Goal: Transaction & Acquisition: Download file/media

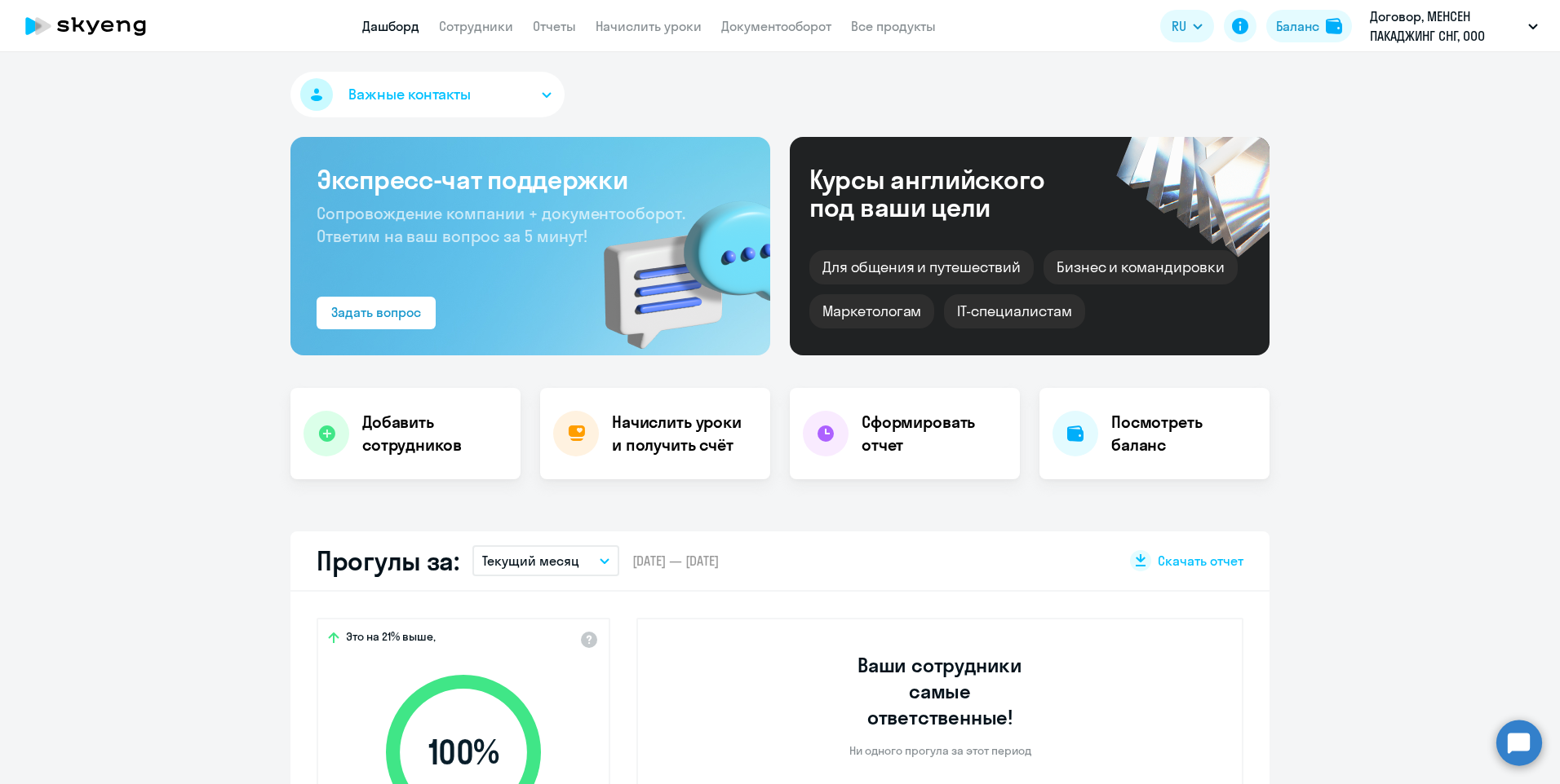
select select "30"
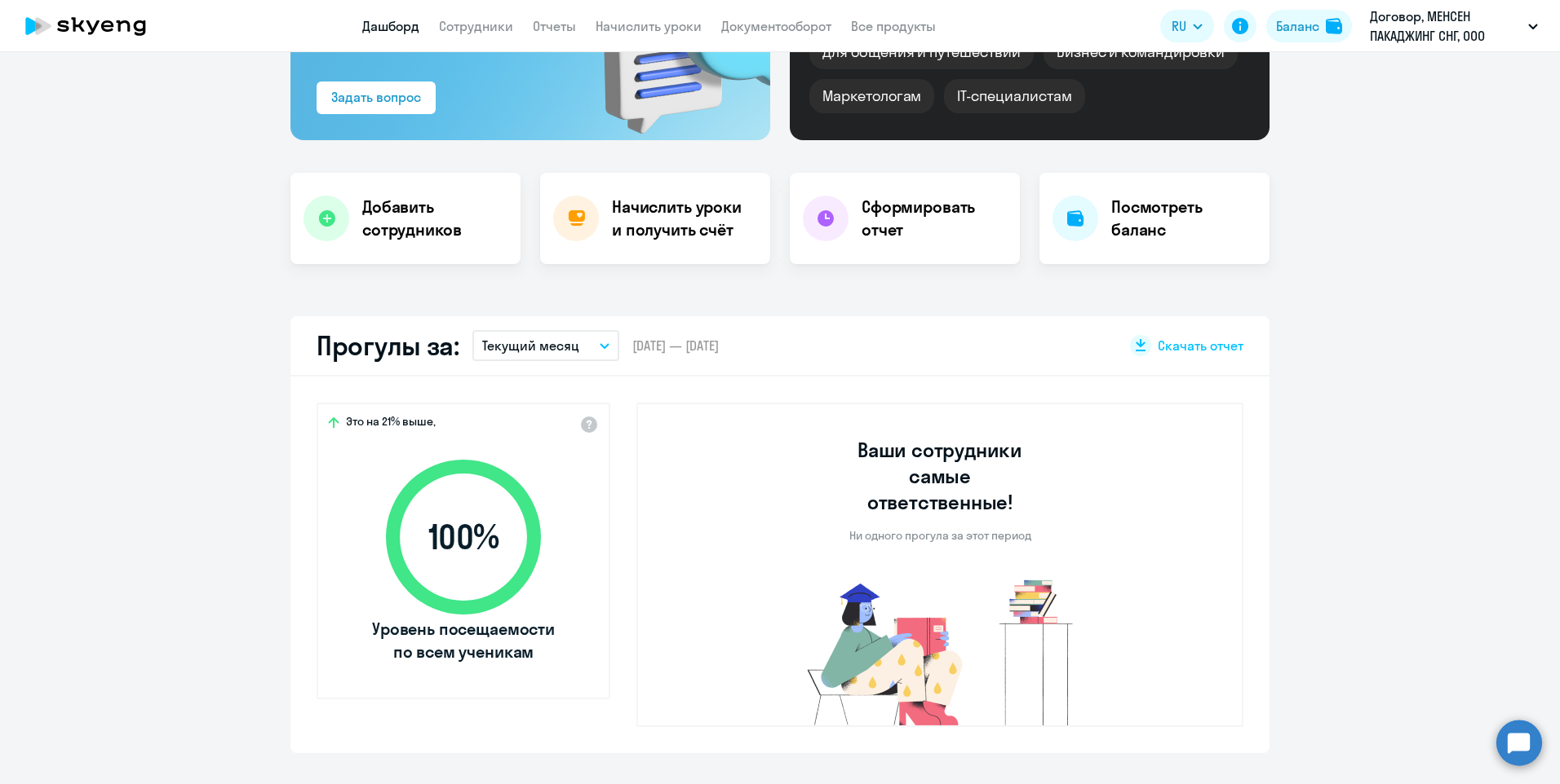
scroll to position [245, 0]
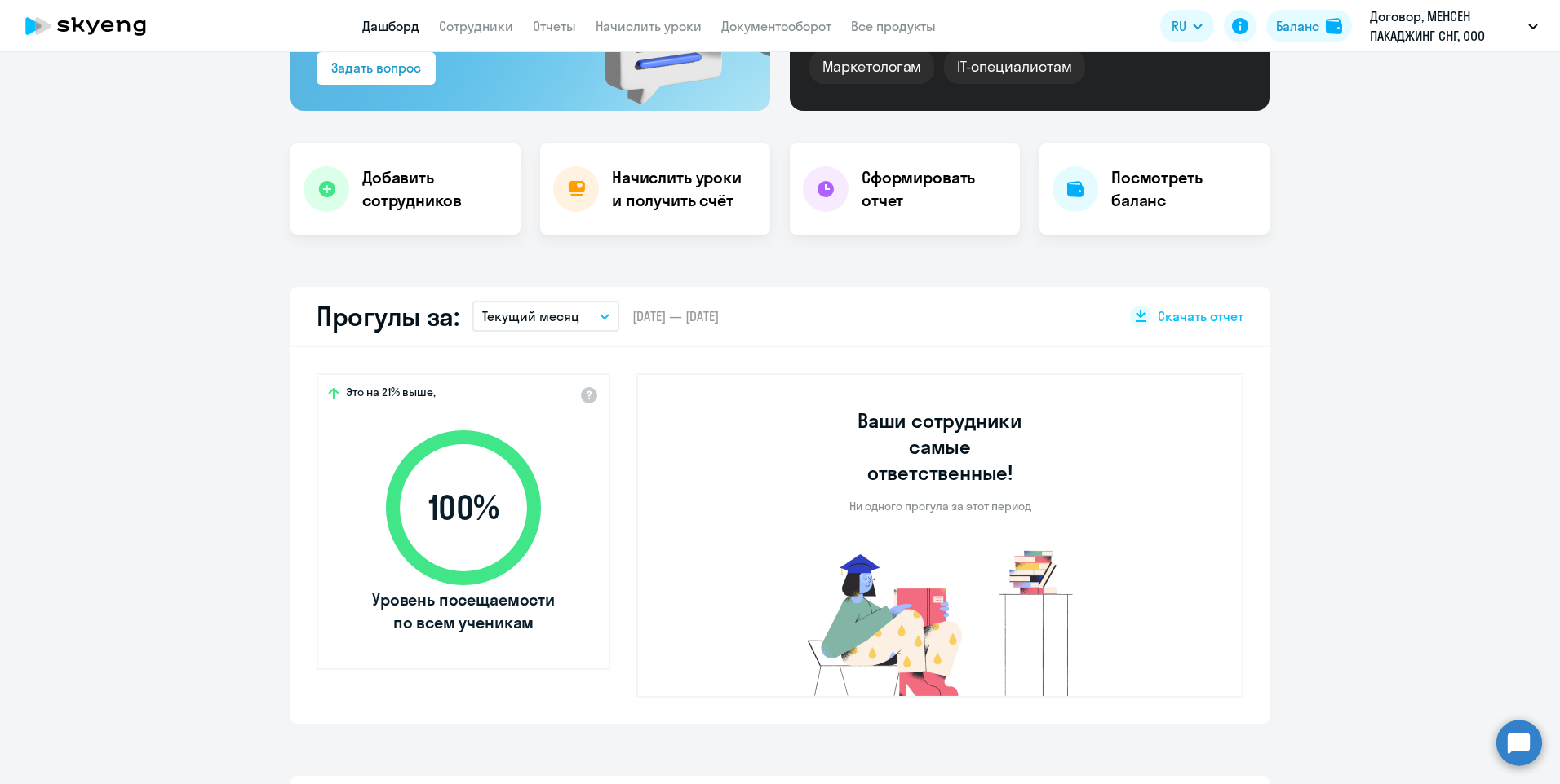
click at [588, 313] on button "Текущий месяц" at bounding box center [546, 316] width 147 height 31
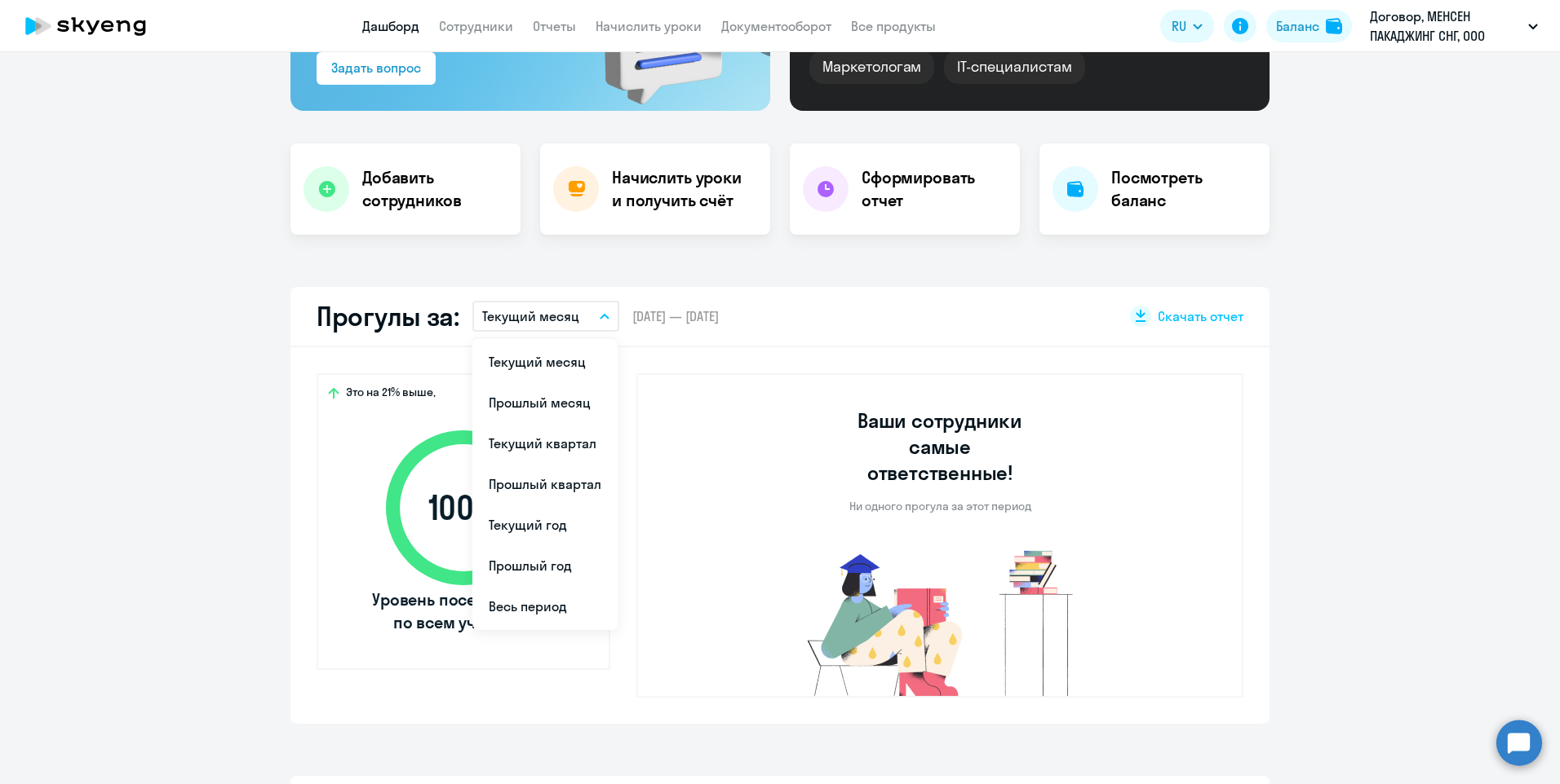
drag, startPoint x: 524, startPoint y: 411, endPoint x: 543, endPoint y: 422, distance: 22.0
click at [524, 411] on li "Прошлый месяц" at bounding box center [545, 403] width 145 height 41
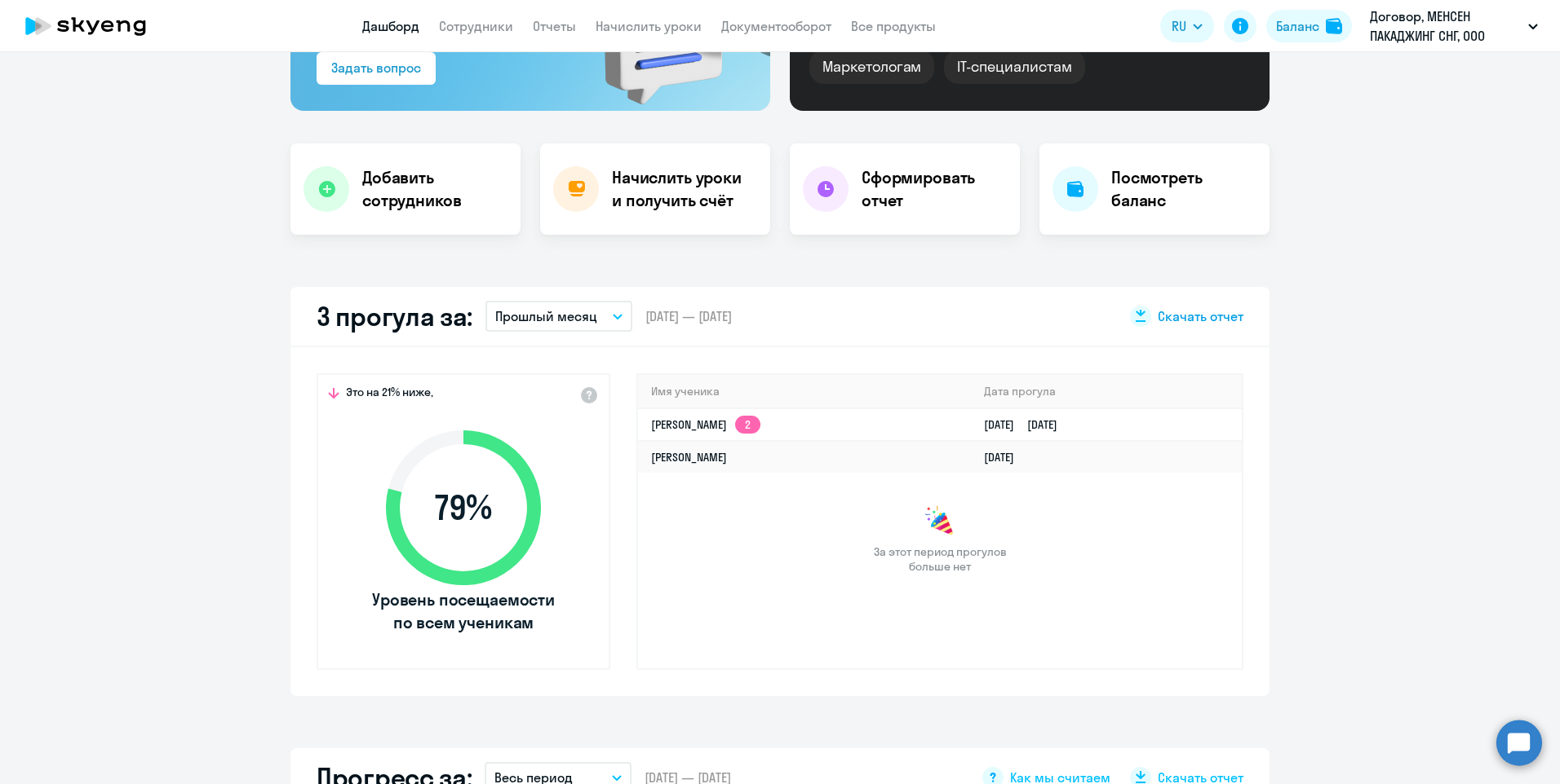
click at [1158, 320] on span "Скачать отчет" at bounding box center [1200, 316] width 86 height 18
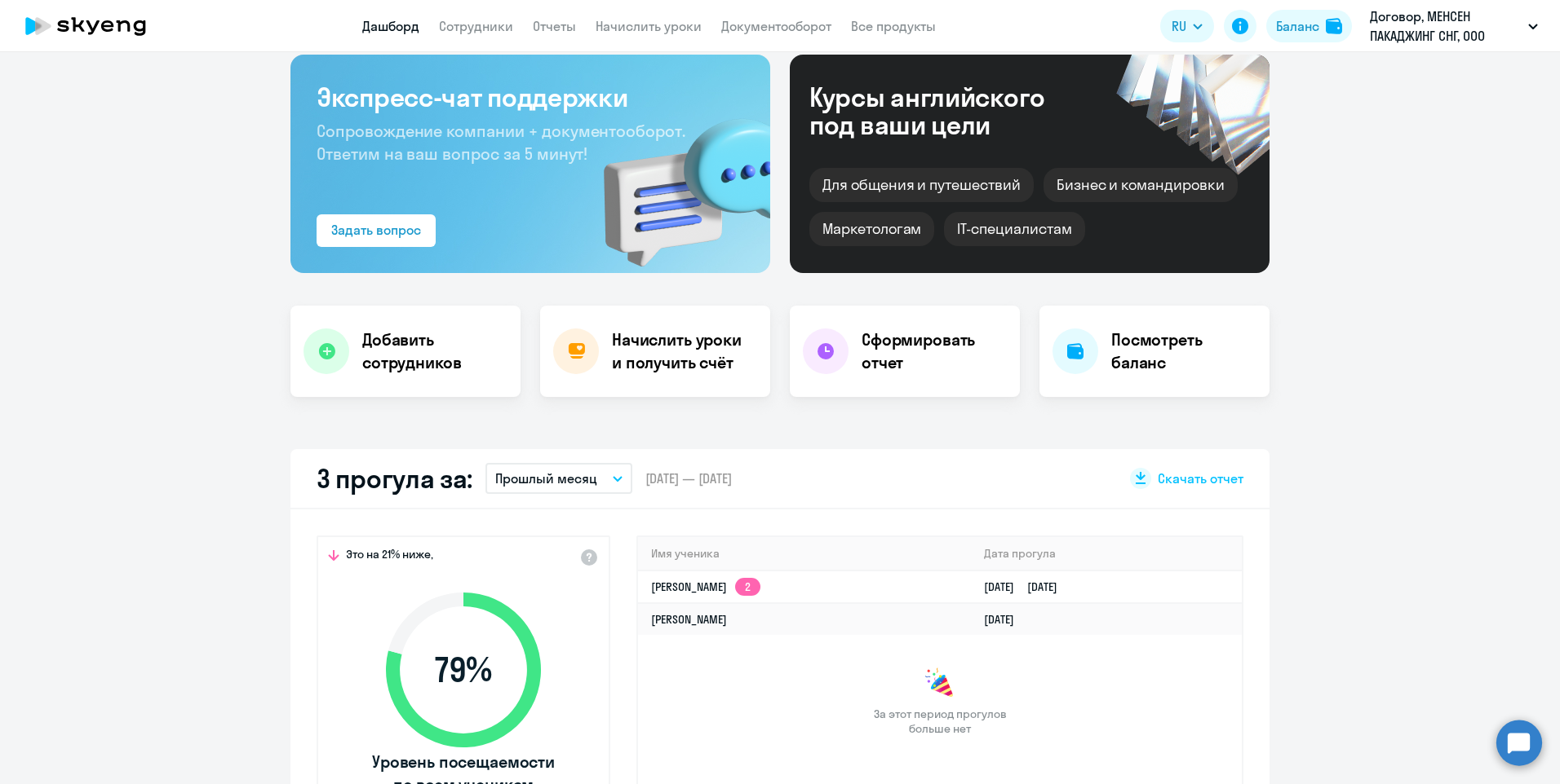
scroll to position [81, 0]
click at [902, 381] on div "Сформировать отчет" at bounding box center [905, 351] width 230 height 91
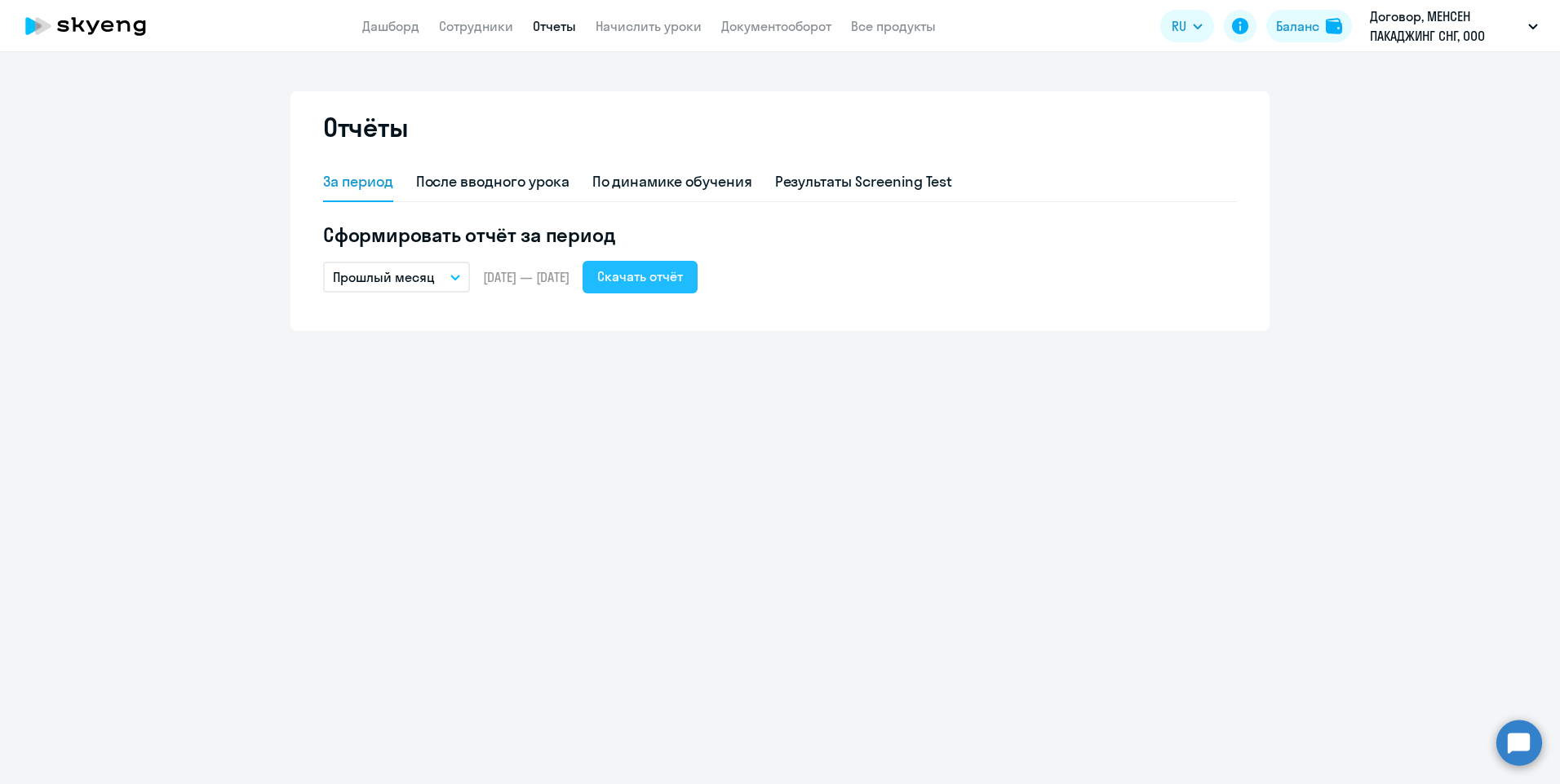
click at [641, 286] on button "Скачать отчёт" at bounding box center [640, 277] width 115 height 33
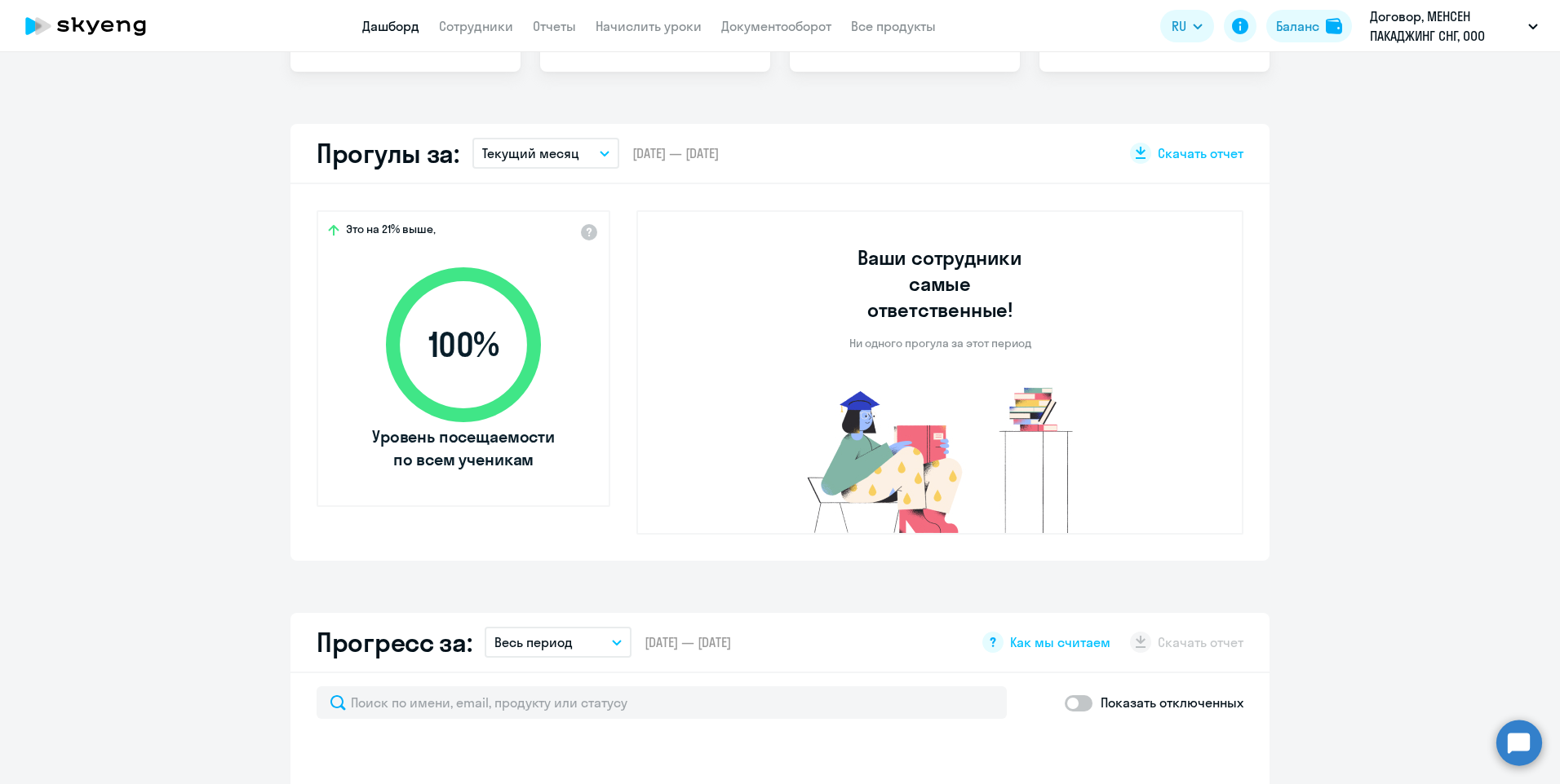
select select "30"
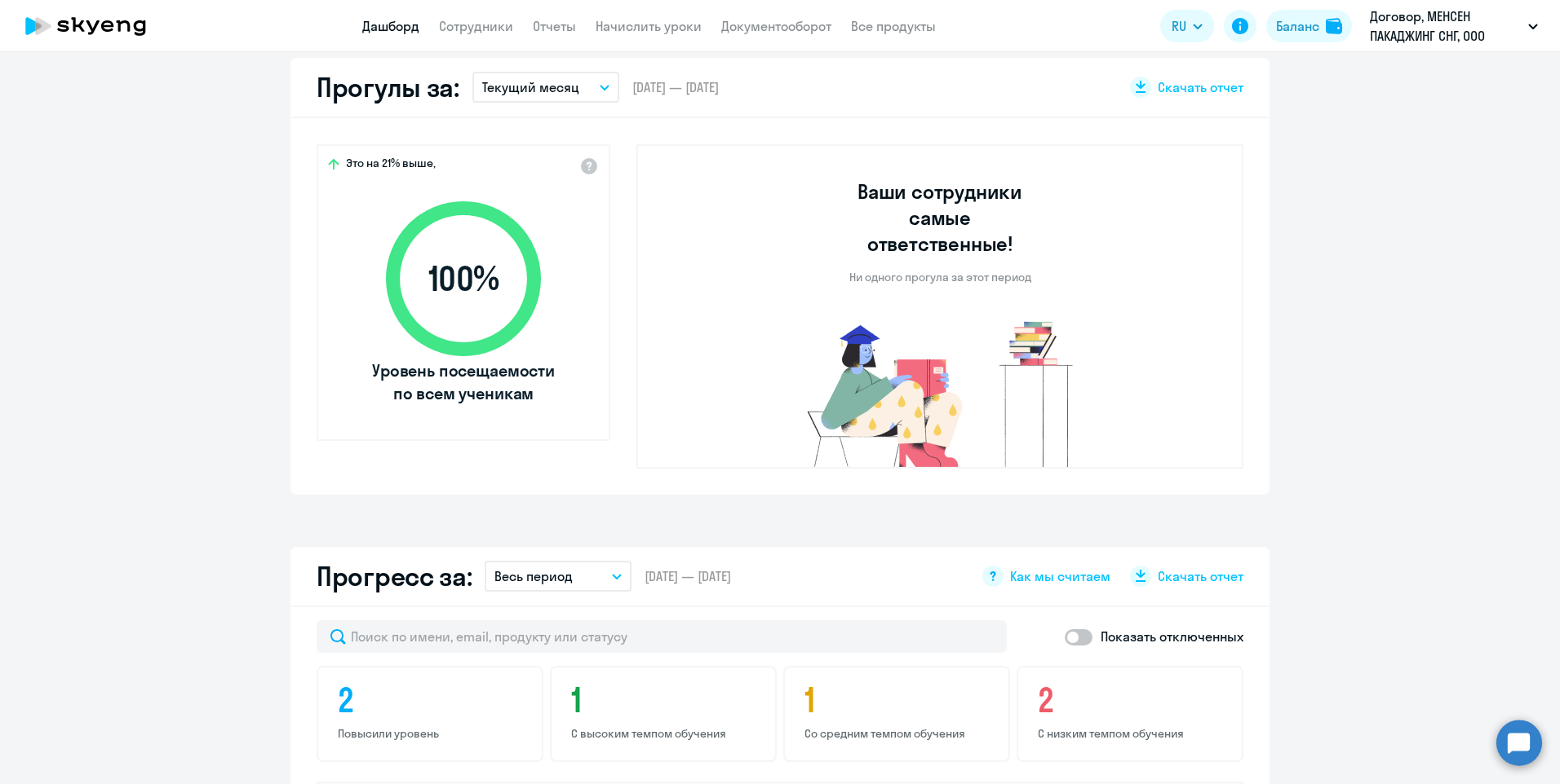
scroll to position [734, 0]
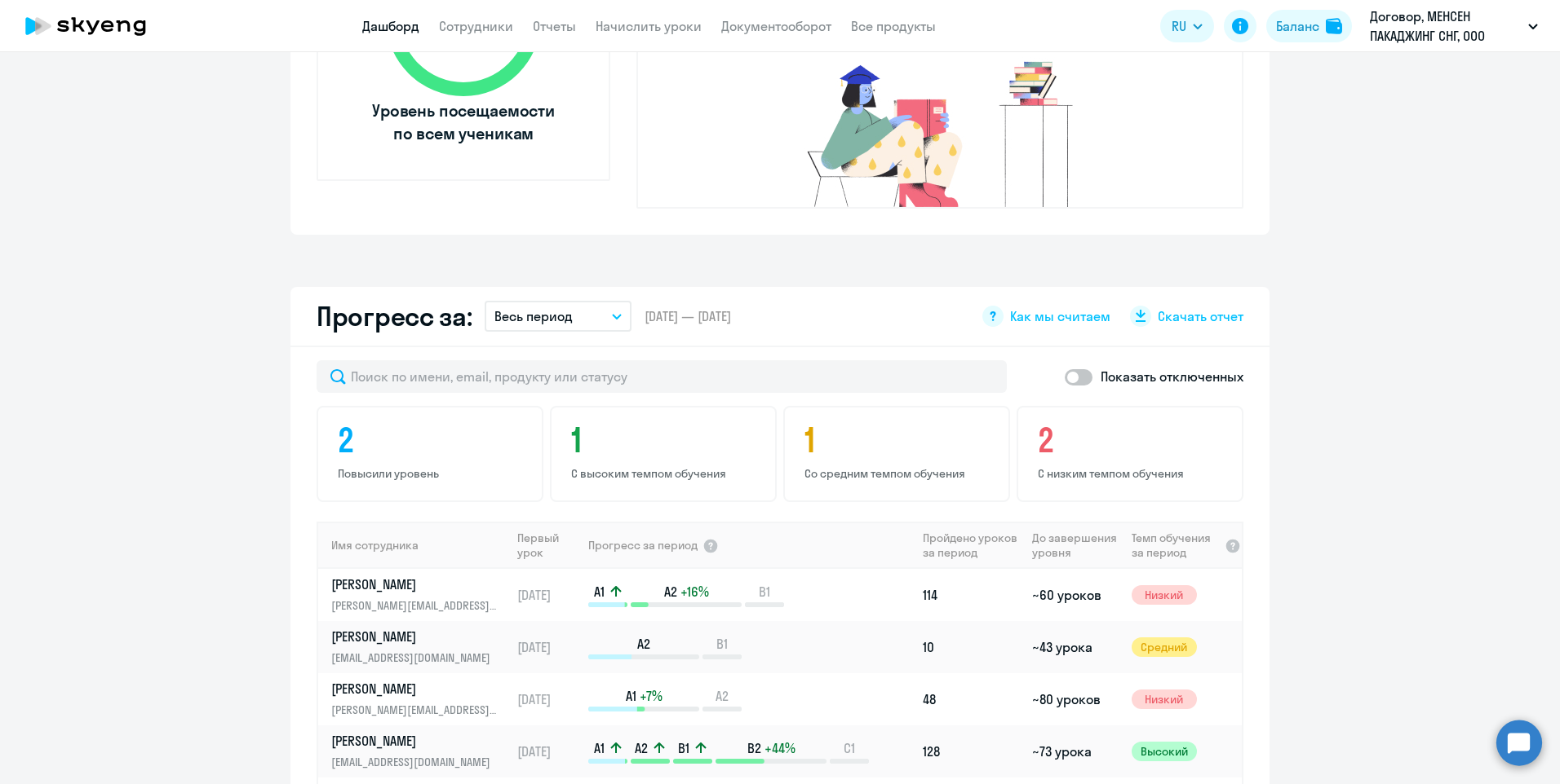
click at [604, 301] on button "Весь период" at bounding box center [558, 316] width 147 height 31
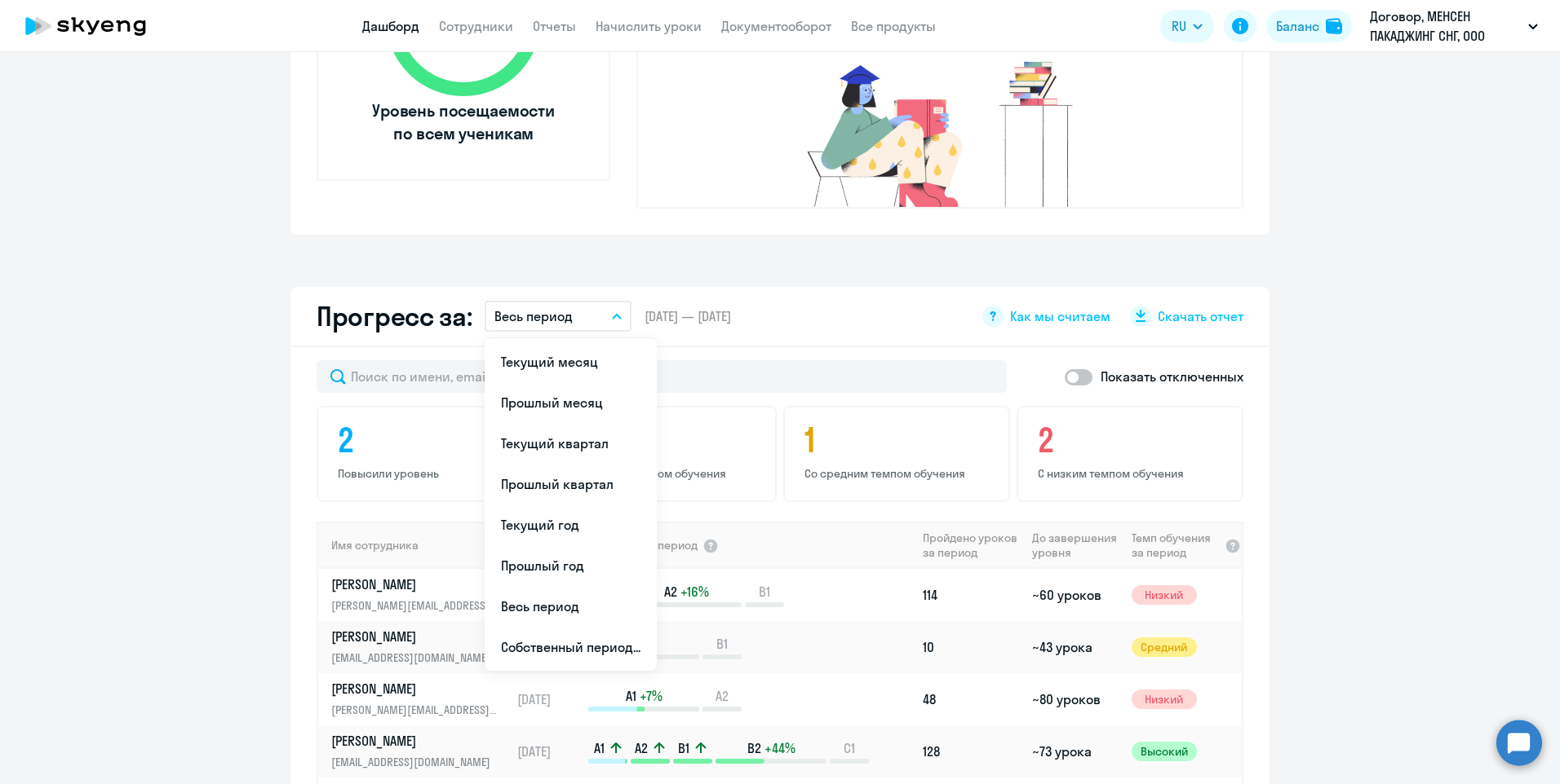
click at [572, 382] on li "Прошлый месяц" at bounding box center [571, 403] width 172 height 41
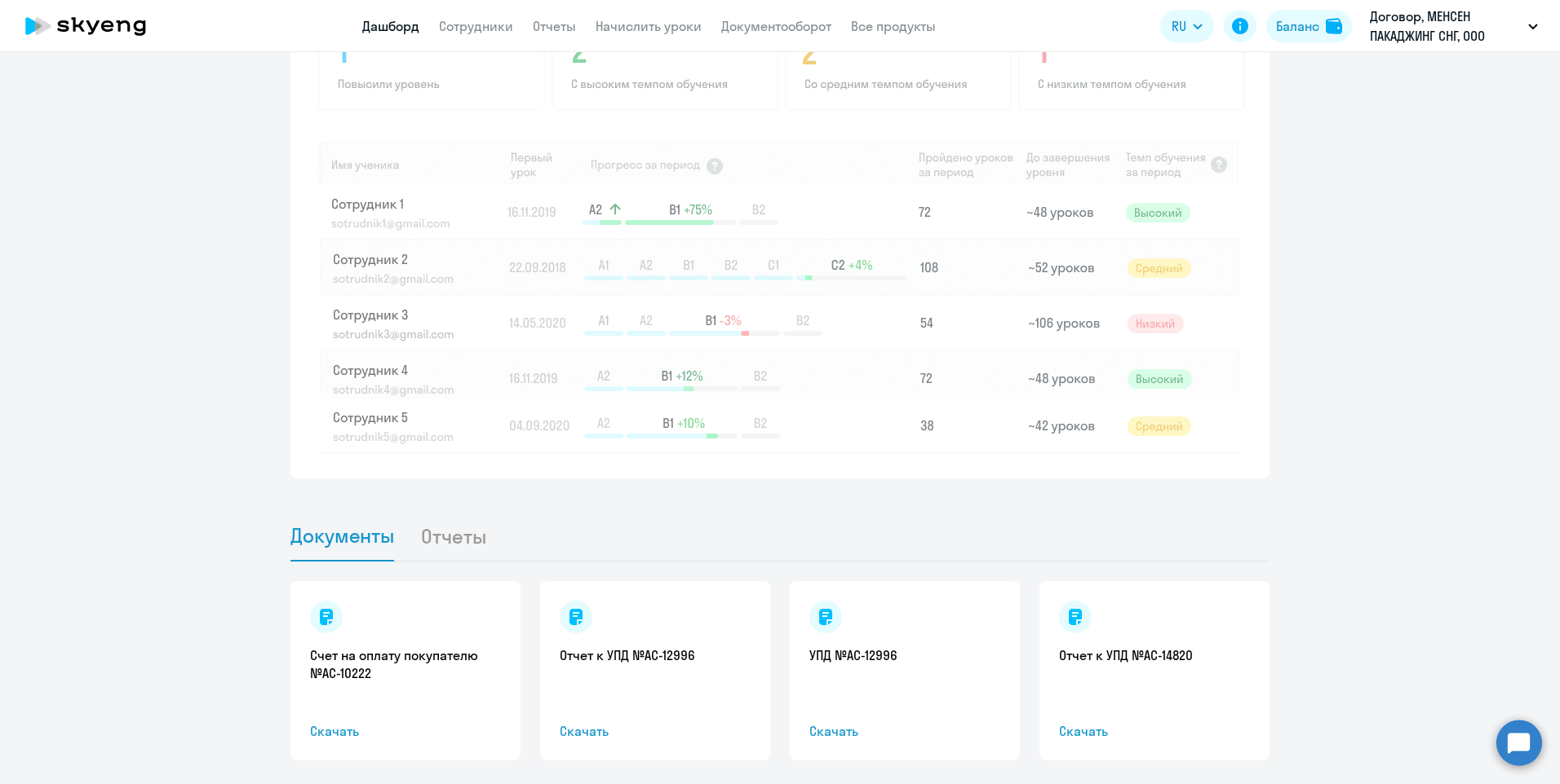
scroll to position [1342, 0]
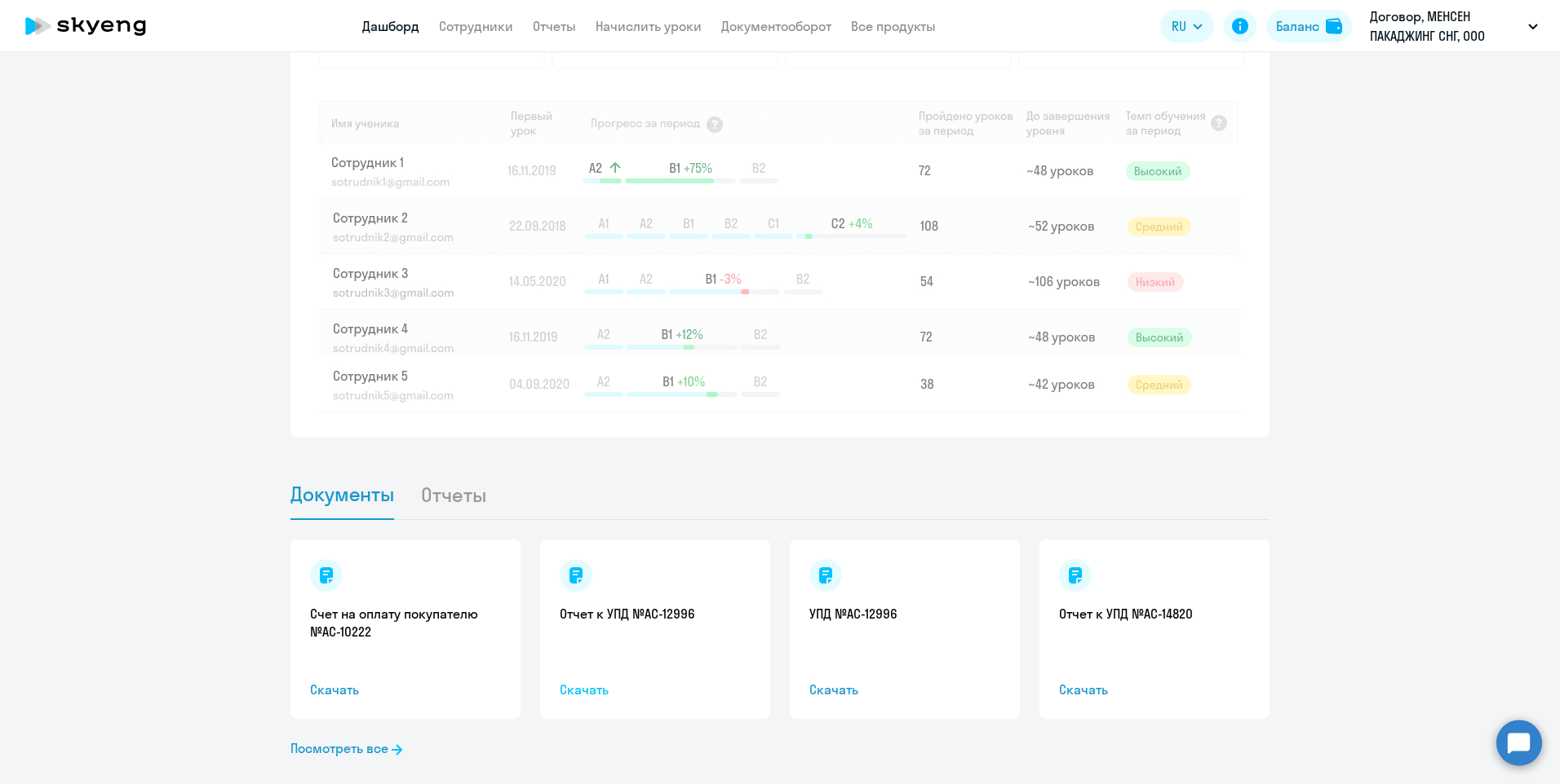
click at [564, 680] on span "Скачать" at bounding box center [655, 690] width 191 height 19
click at [347, 605] on link "Счет на оплату покупателю №AC-10222" at bounding box center [405, 622] width 191 height 36
click at [466, 470] on li "Отчеты" at bounding box center [466, 494] width 92 height 49
click at [458, 471] on li "Отчеты" at bounding box center [466, 494] width 92 height 49
click at [451, 476] on li "Отчеты" at bounding box center [466, 494] width 92 height 49
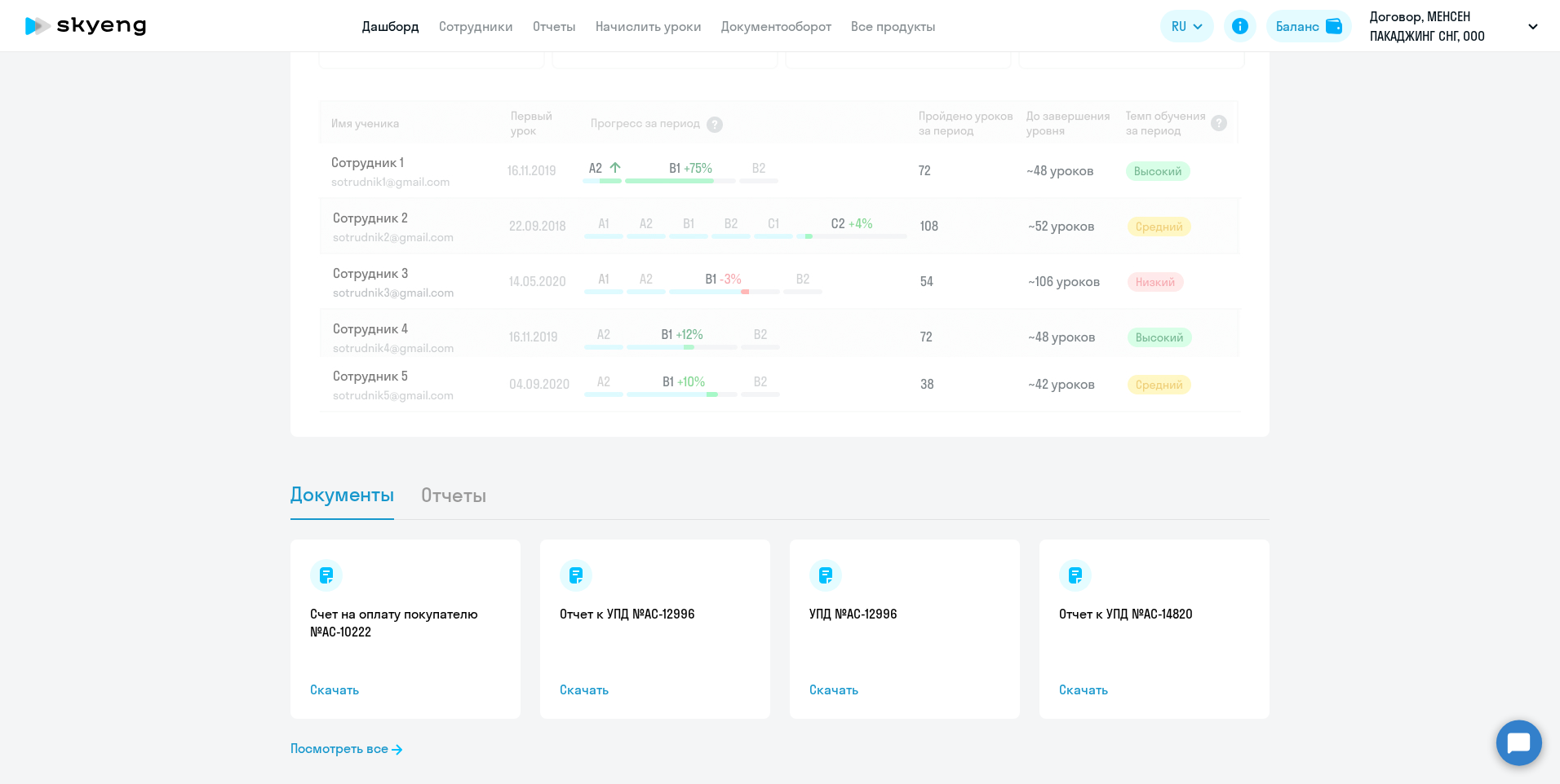
click at [453, 471] on li "Отчеты" at bounding box center [466, 494] width 92 height 49
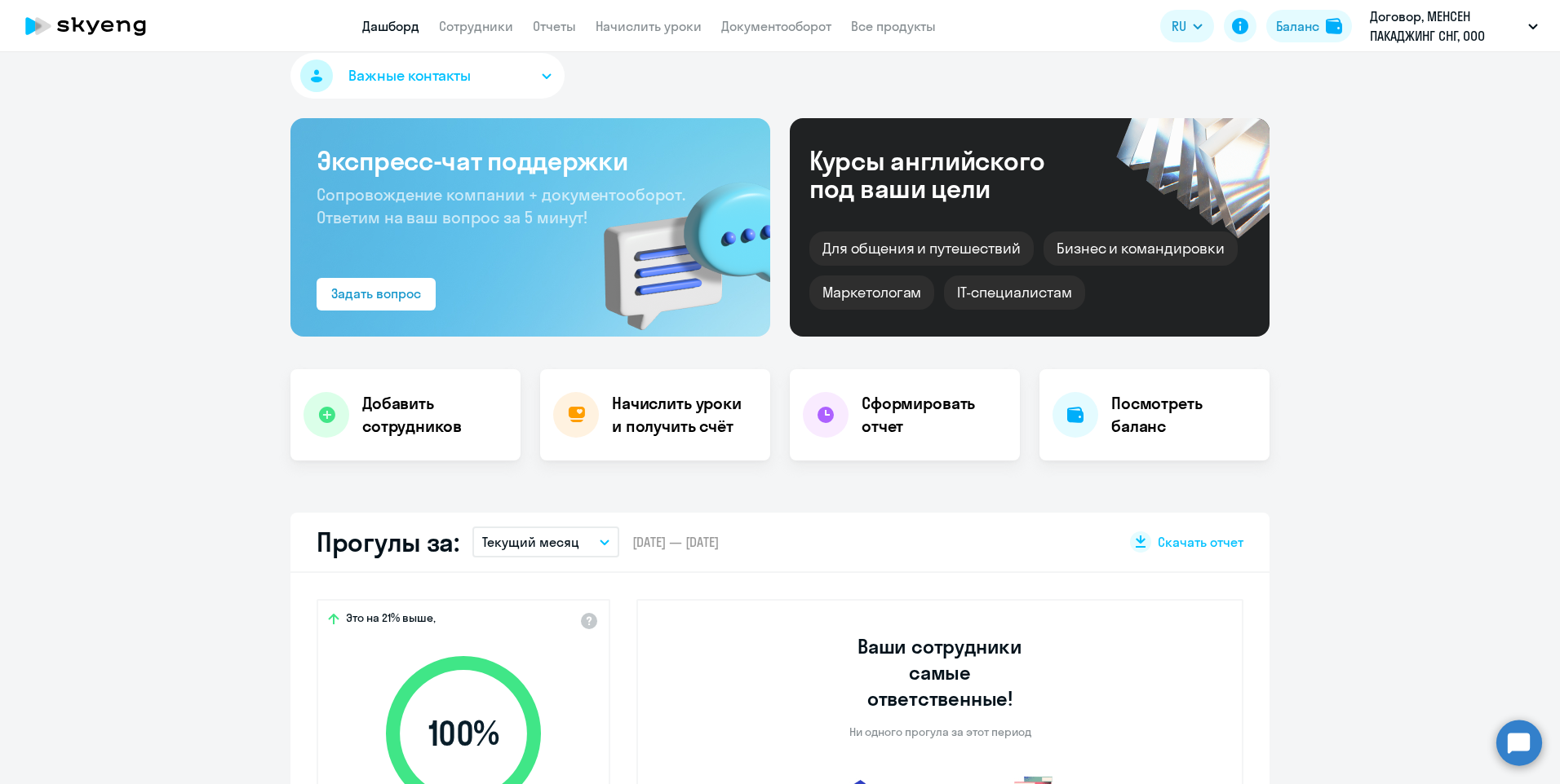
scroll to position [0, 0]
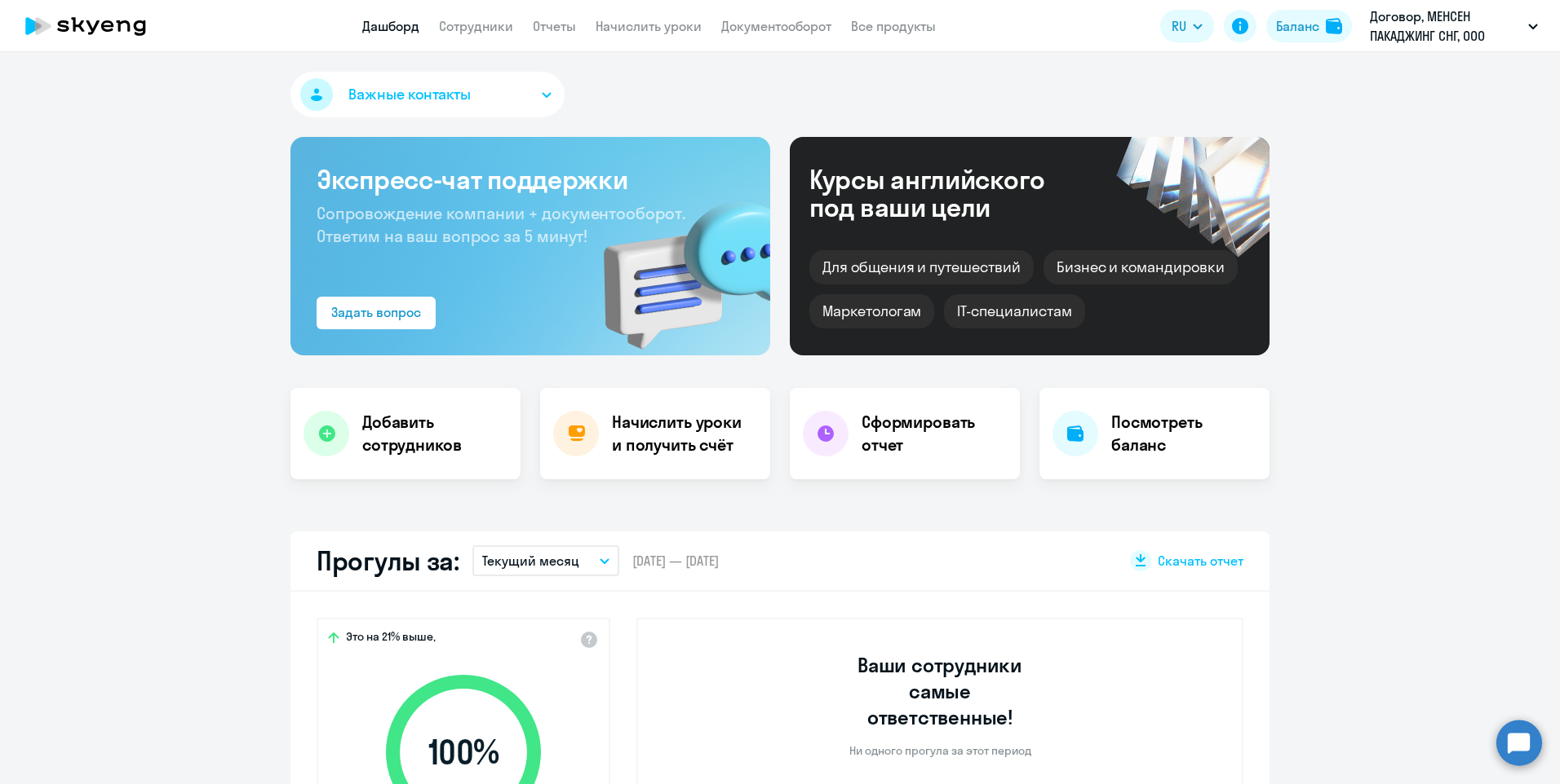
click at [489, 34] on app-menu-item-link "Сотрудники" at bounding box center [476, 26] width 74 height 20
click at [548, 8] on app-header "Дашборд Сотрудники Отчеты Начислить уроки Документооборот Все продукты Дашборд …" at bounding box center [780, 26] width 1560 height 52
click at [561, 21] on link "Отчеты" at bounding box center [554, 26] width 43 height 16
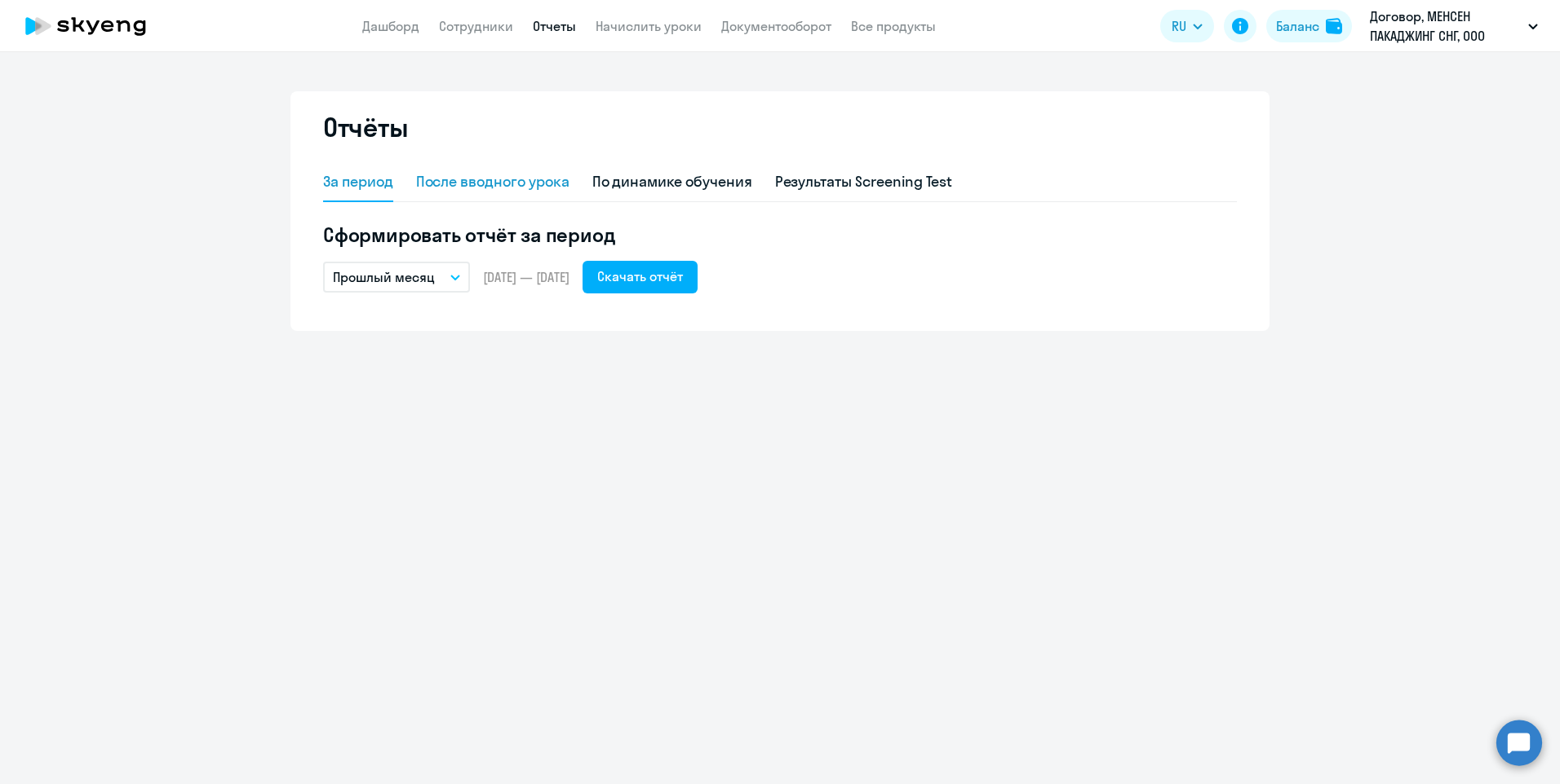
click at [499, 173] on div "После вводного урока" at bounding box center [493, 182] width 154 height 21
select select "10"
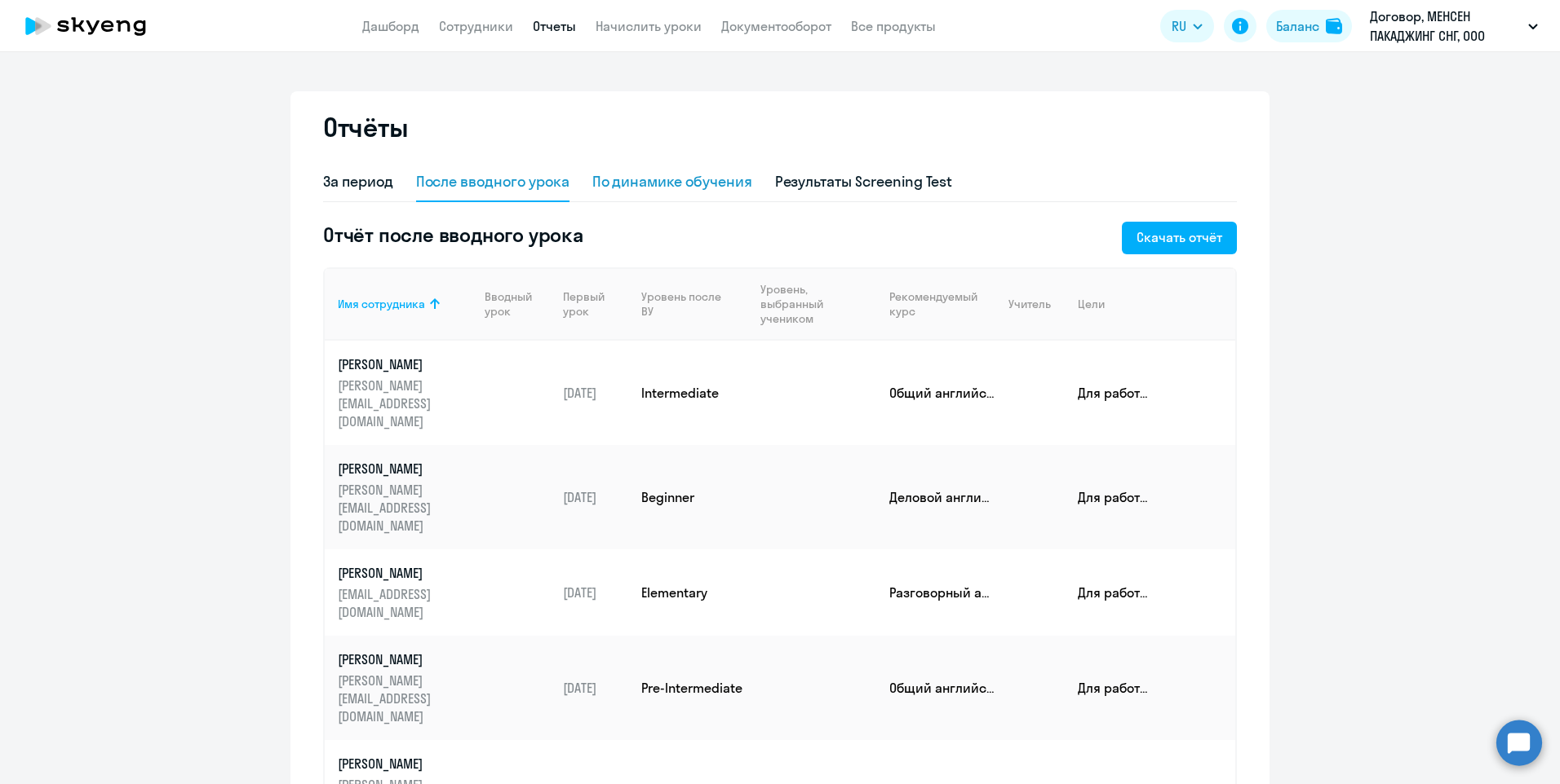
click at [627, 170] on div "По динамике обучения" at bounding box center [671, 183] width 160 height 39
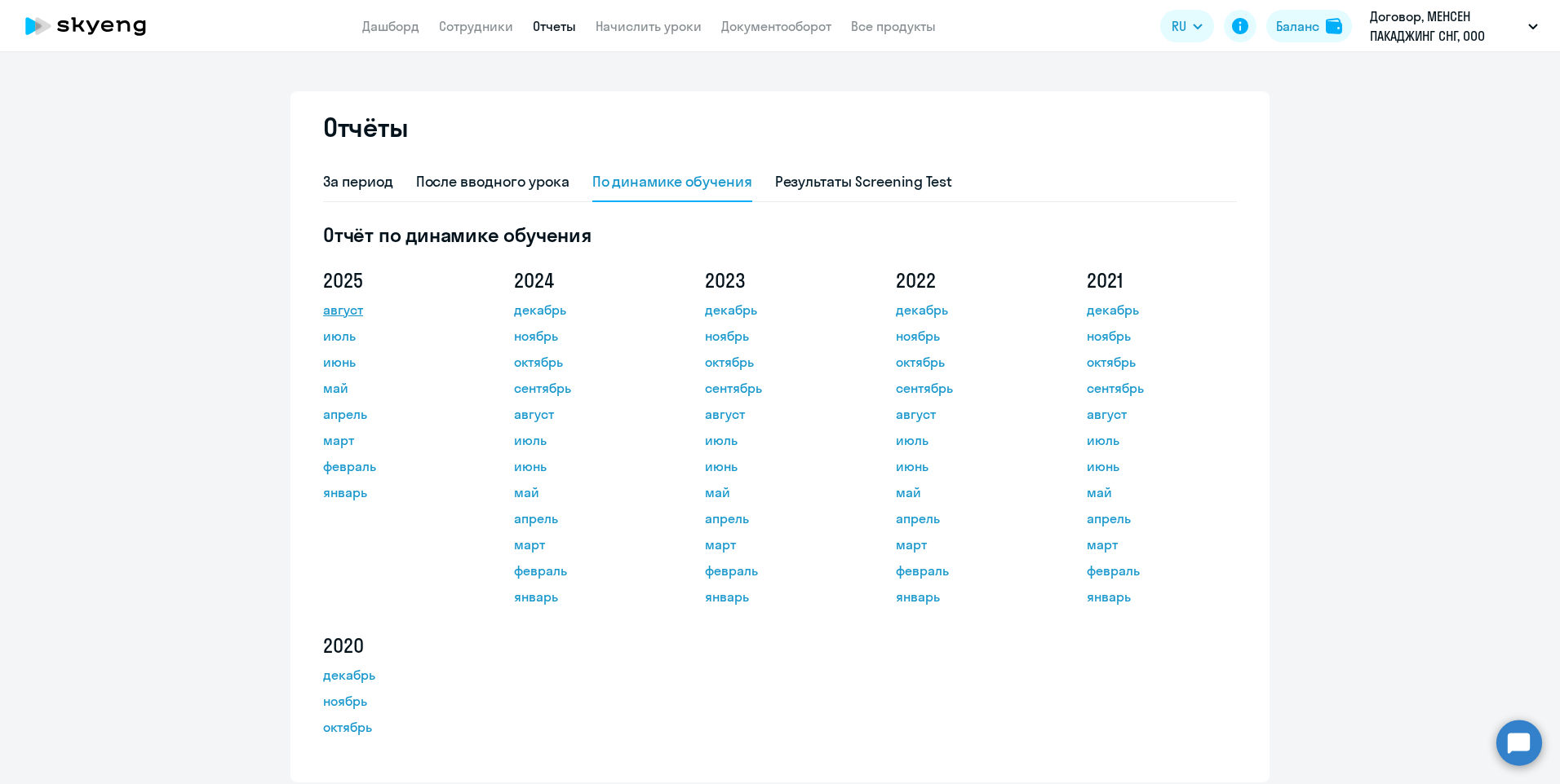
click at [352, 314] on link "август" at bounding box center [397, 310] width 147 height 19
click at [234, 213] on ng-component "Отчёты За период После вводного урока По динамике обучения Результаты Screening…" at bounding box center [780, 436] width 1560 height 691
click at [459, 50] on app-header "Дашборд Сотрудники Отчеты Начислить уроки Документооборот Все продукты Дашборд …" at bounding box center [780, 26] width 1560 height 52
click at [470, 23] on link "Сотрудники" at bounding box center [476, 26] width 74 height 16
select select "30"
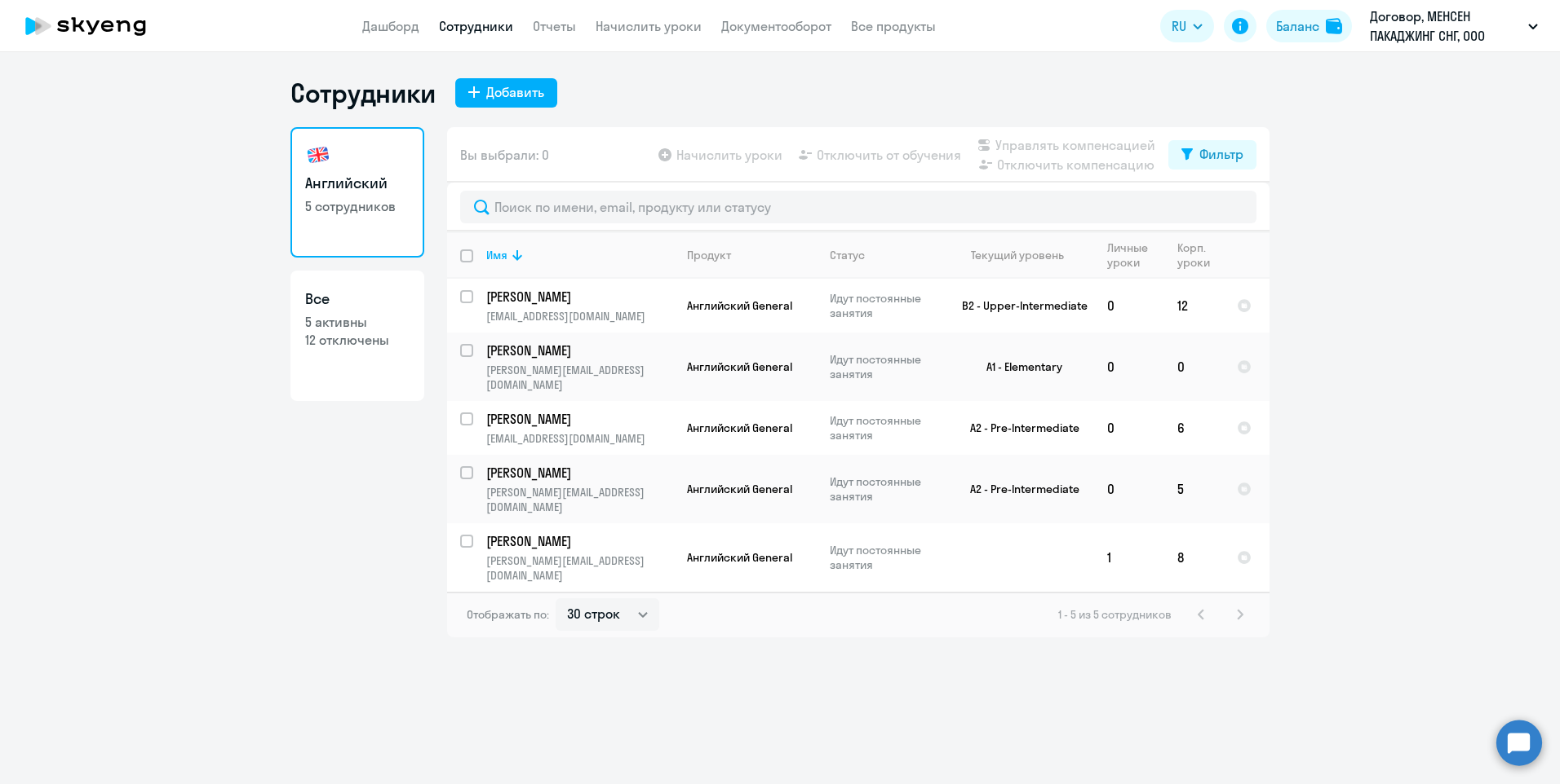
click at [368, 301] on h3 "Все" at bounding box center [357, 299] width 104 height 21
select select "30"
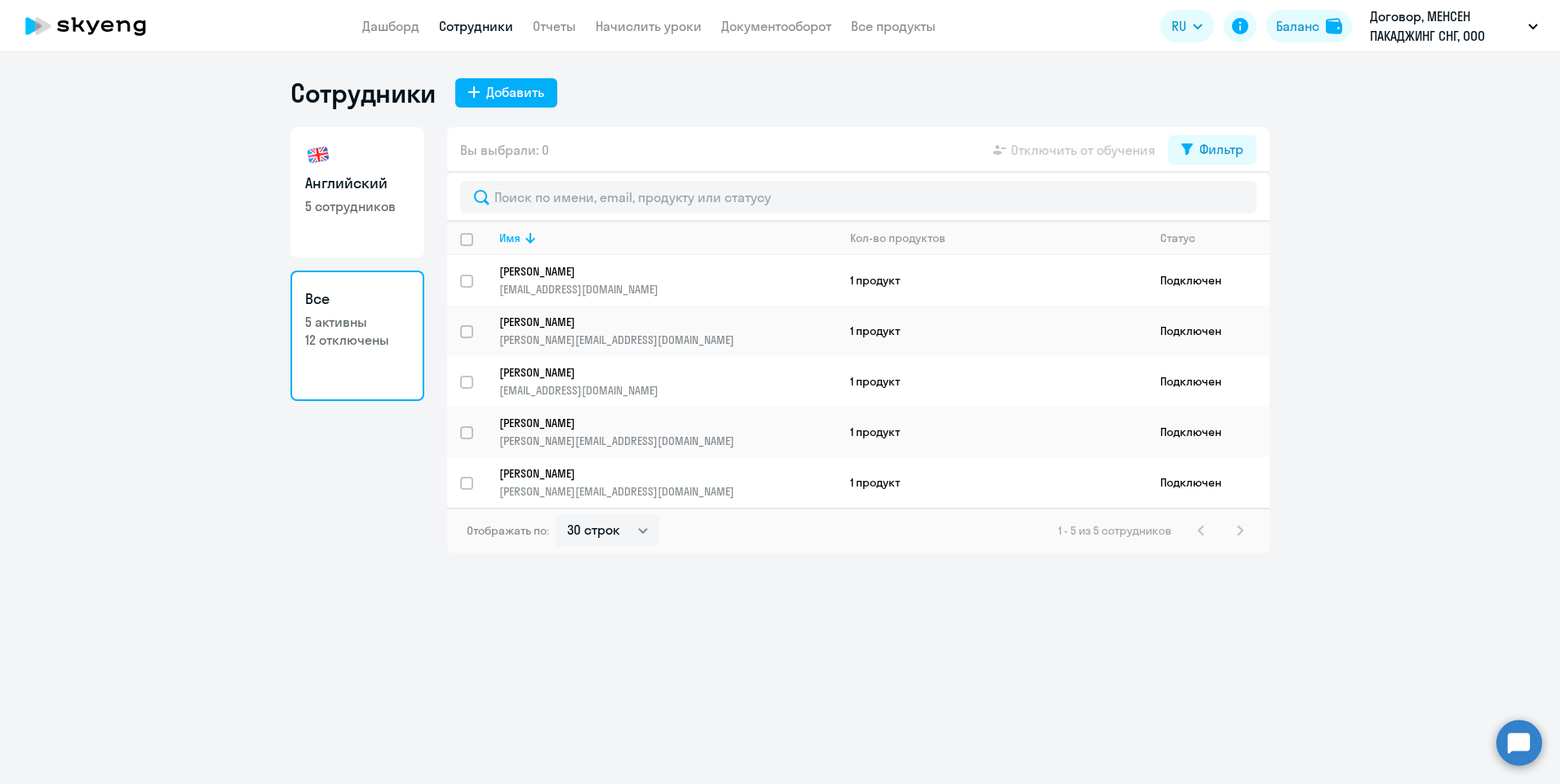
click at [380, 188] on h3 "Английский" at bounding box center [357, 184] width 104 height 21
select select "30"
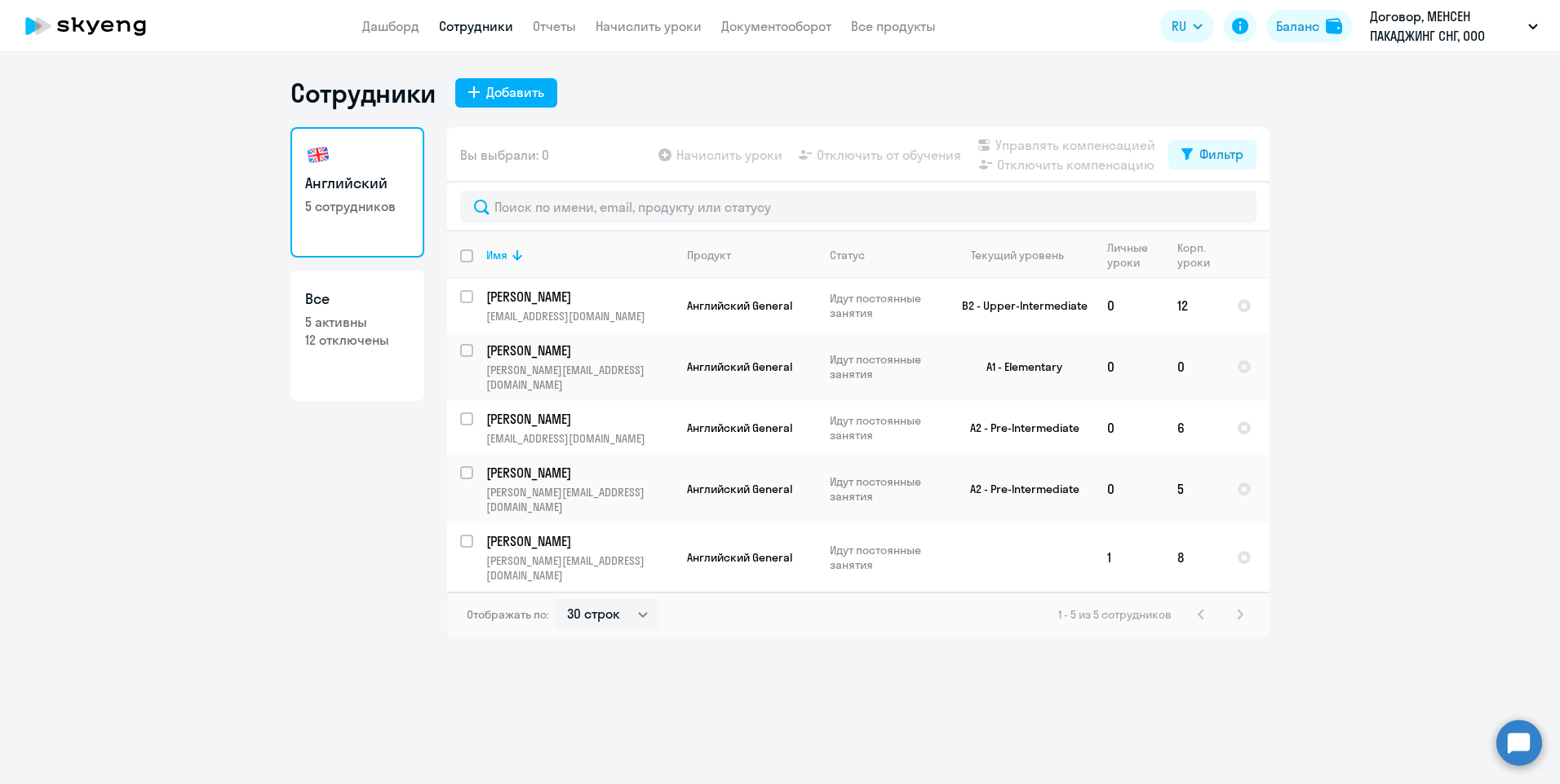
click at [1004, 524] on td at bounding box center [1019, 558] width 152 height 69
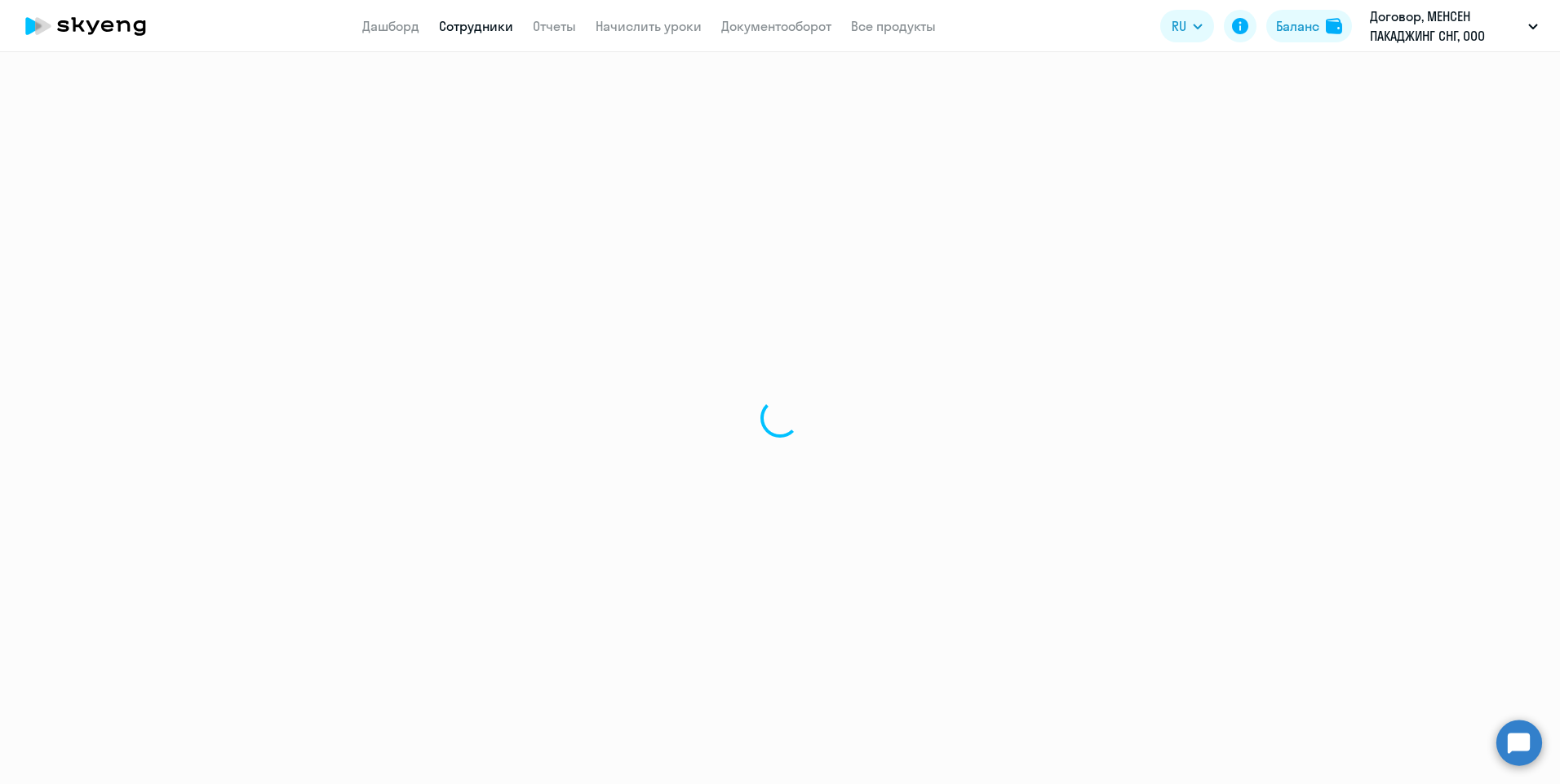
select select "english"
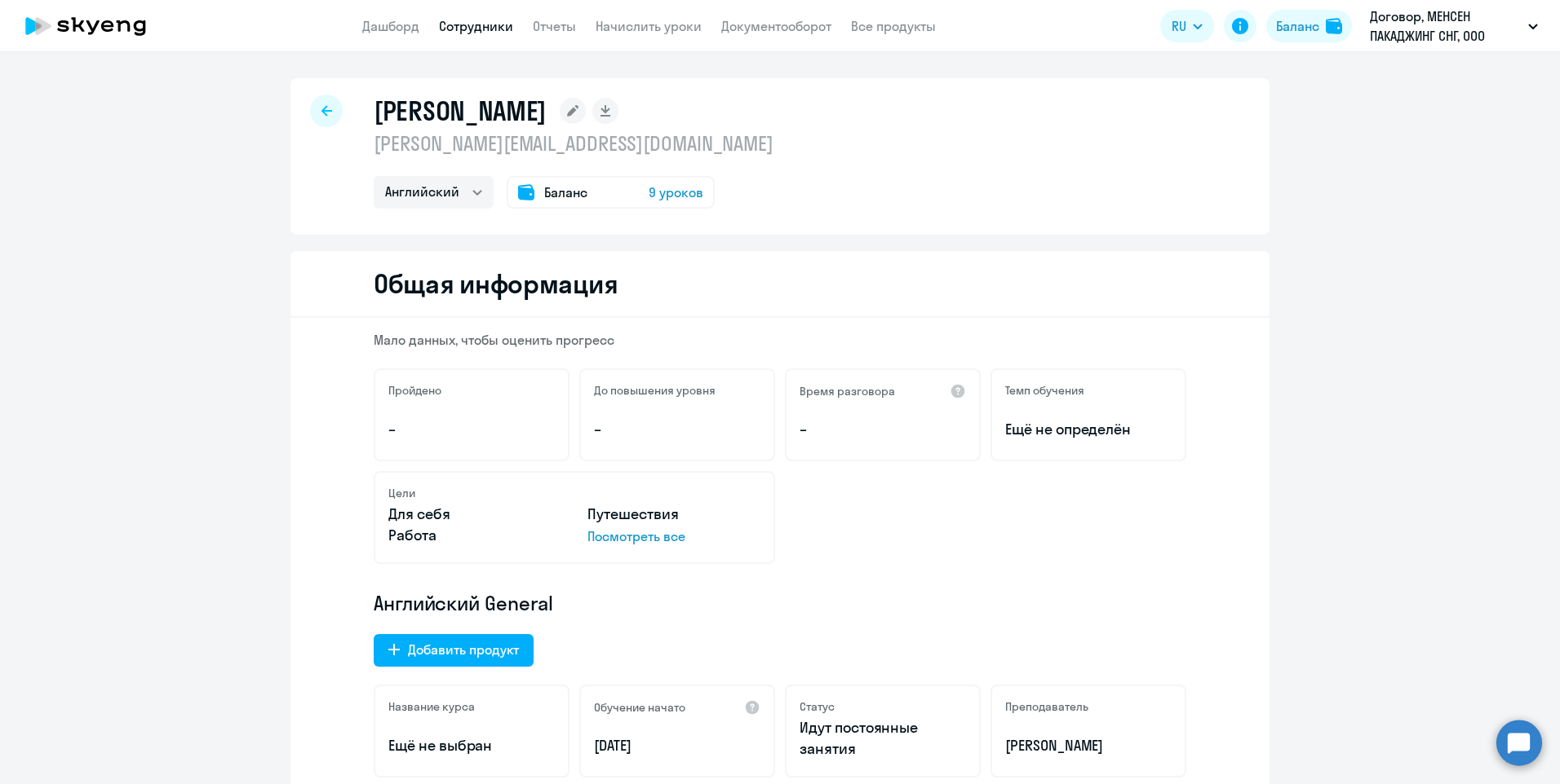
click at [314, 102] on div at bounding box center [326, 110] width 33 height 33
select select "30"
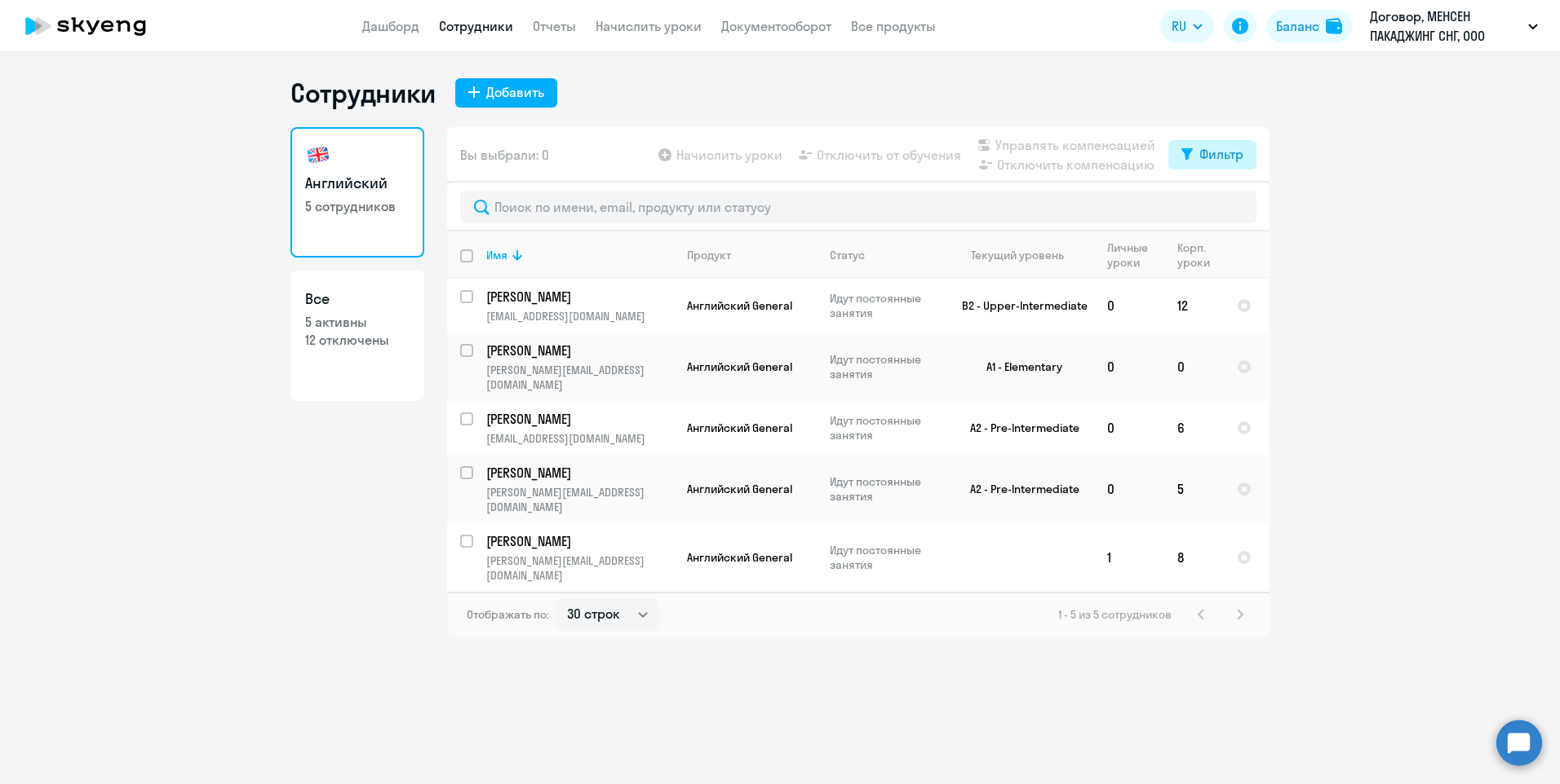
click at [1200, 153] on div "Фильтр" at bounding box center [1222, 154] width 44 height 19
click at [1337, 203] on ng-component "Сотрудники Добавить Английский 5 сотрудников Все 5 активны 12 отключены Вы выбр…" at bounding box center [780, 357] width 1560 height 561
click at [1276, 409] on ng-component "Сотрудники Добавить Английский 5 сотрудников Все 5 активны 12 отключены Вы выбр…" at bounding box center [780, 357] width 1560 height 561
click at [1235, 147] on div "Фильтр" at bounding box center [1222, 154] width 44 height 19
click at [1130, 411] on td "0" at bounding box center [1128, 427] width 70 height 54
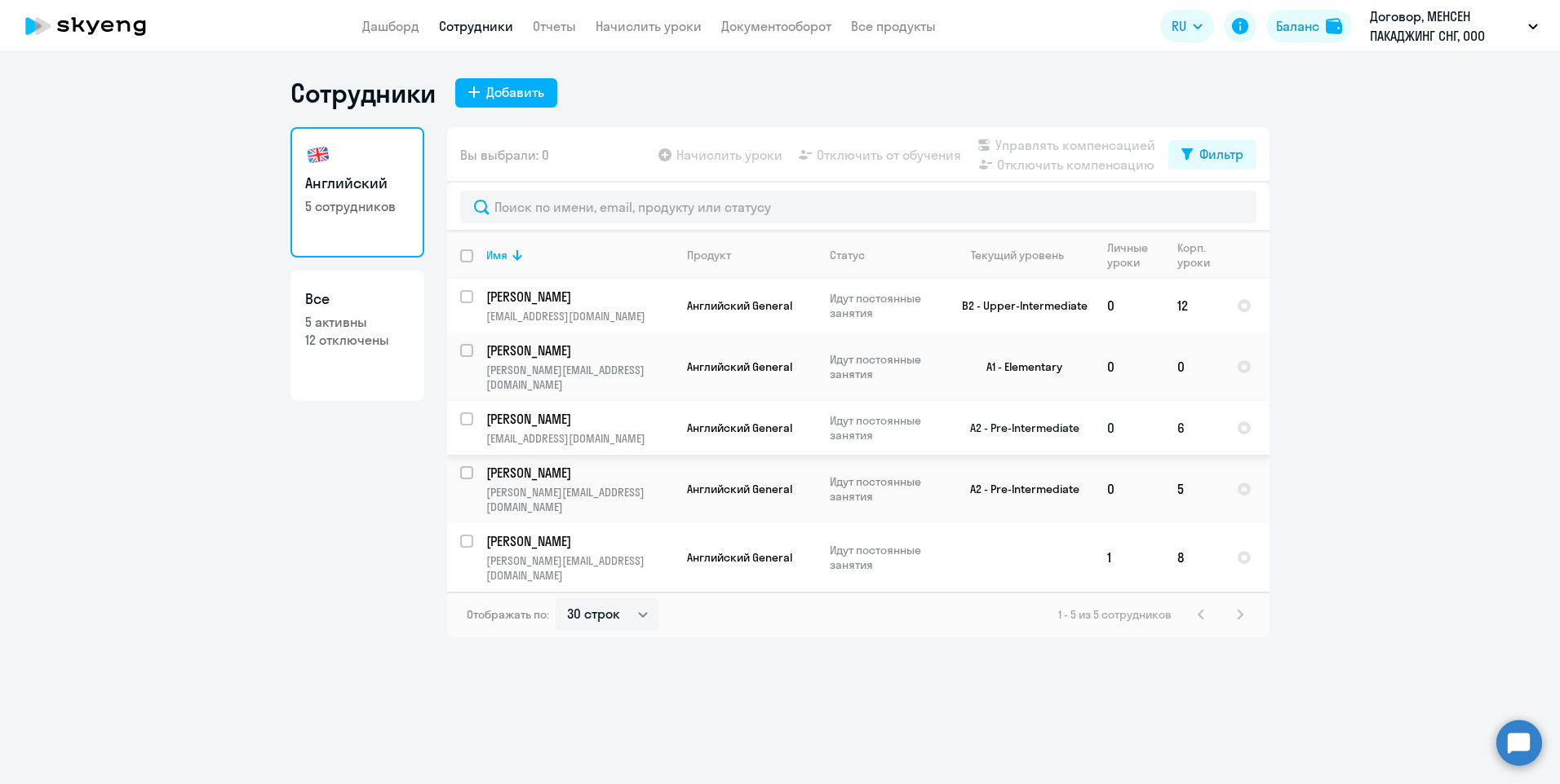
select select "english"
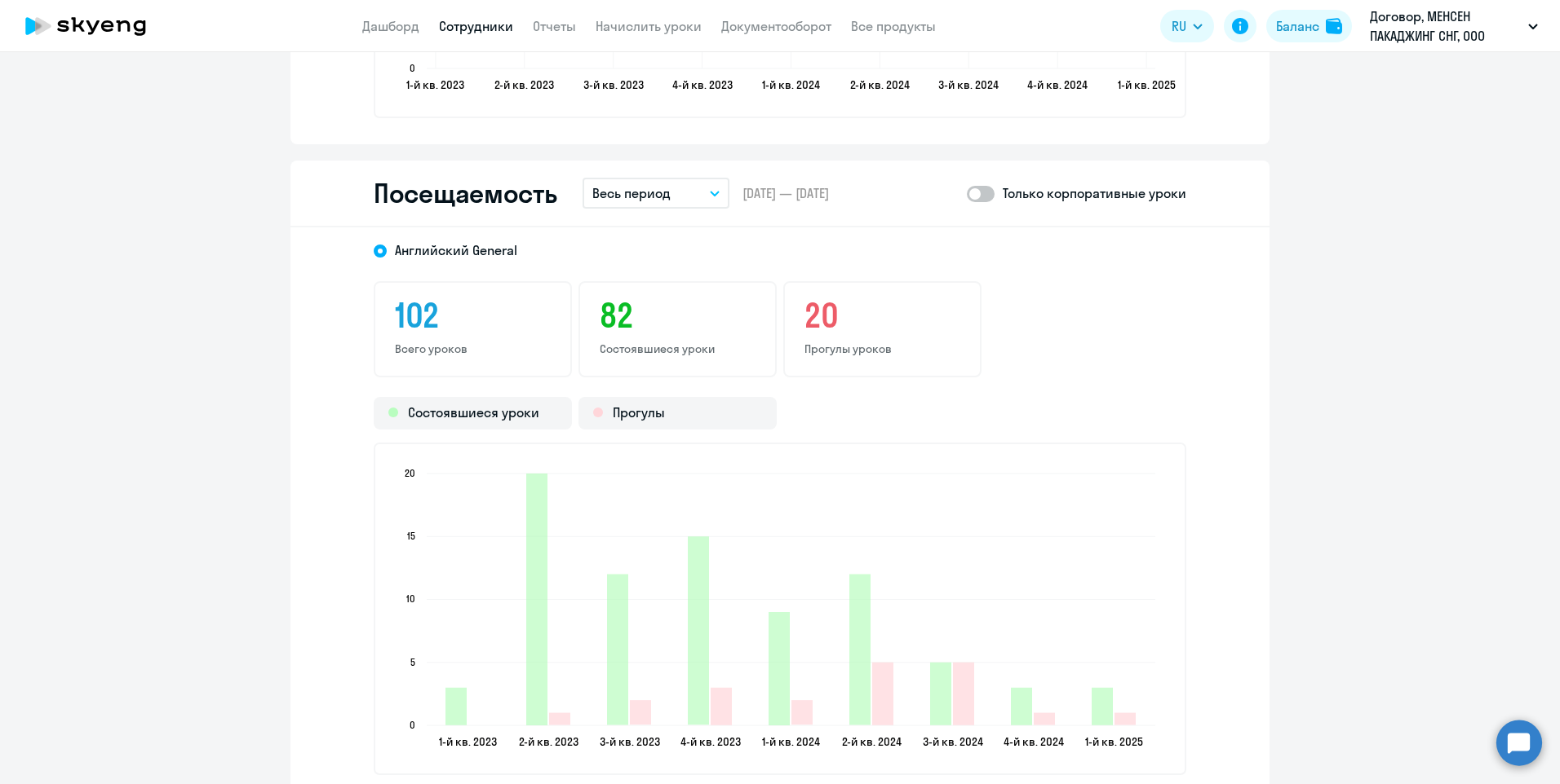
scroll to position [1794, 0]
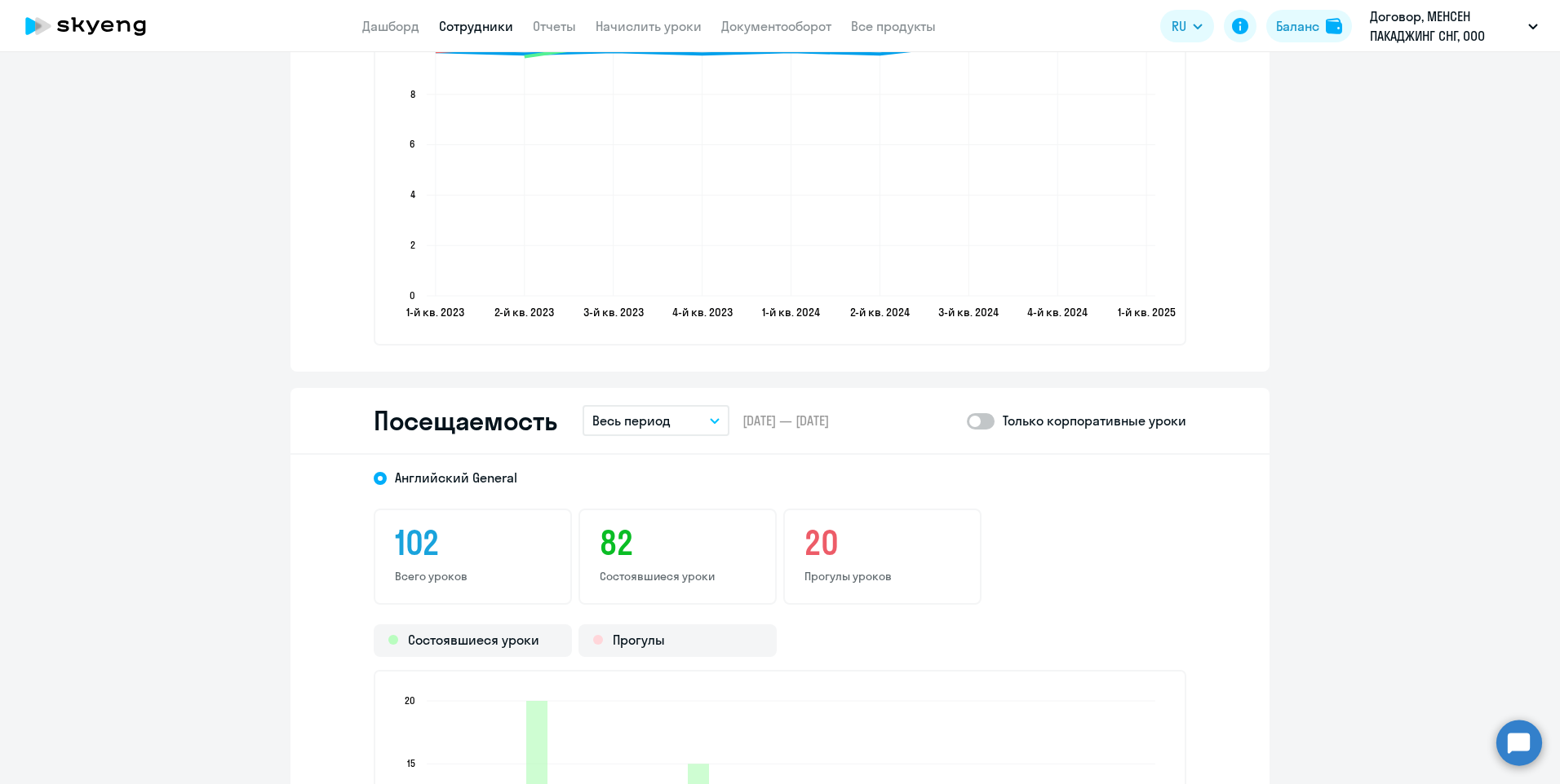
click at [709, 418] on icon "button" at bounding box center [714, 421] width 10 height 5
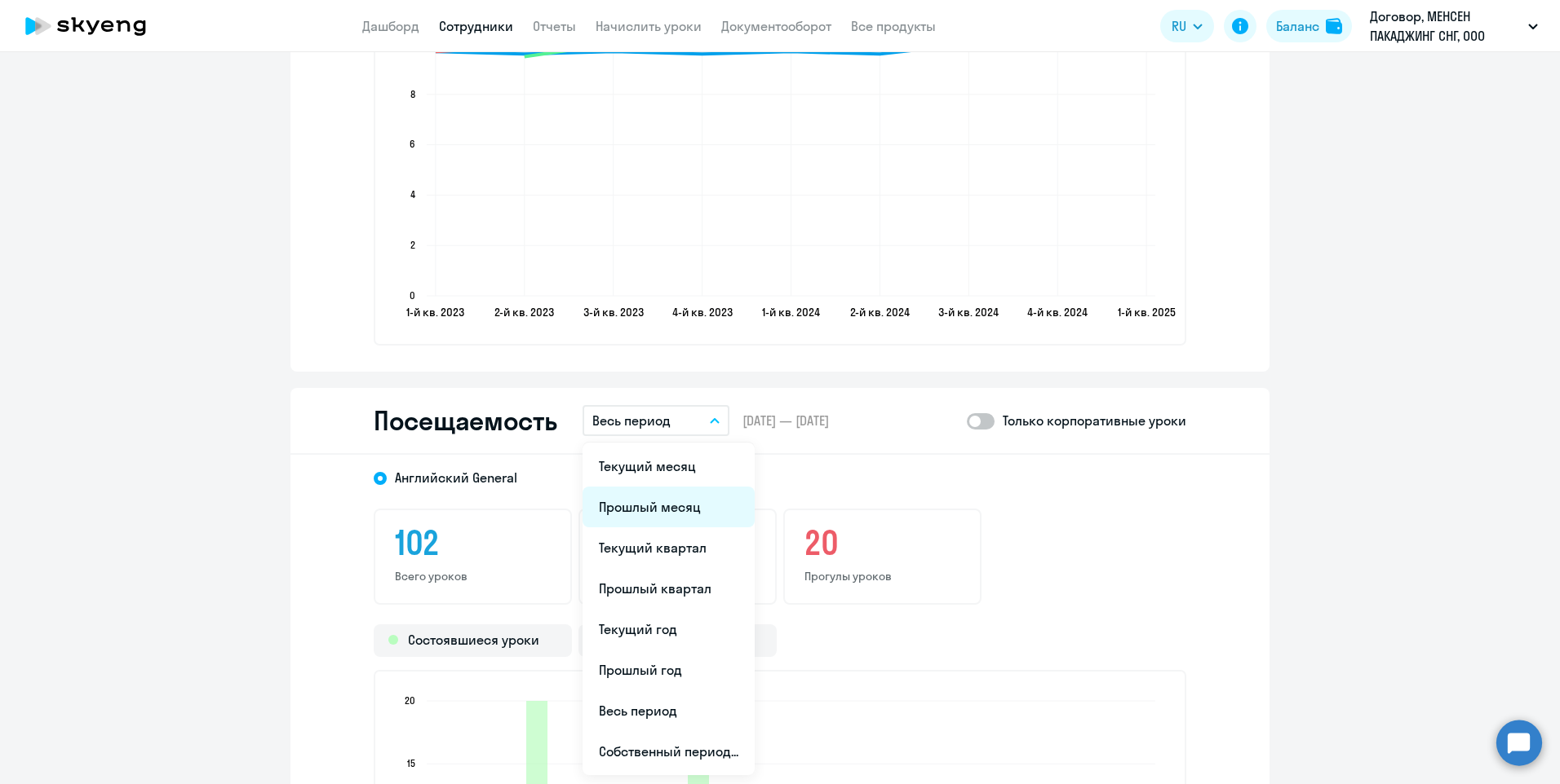
click at [665, 499] on li "Прошлый месяц" at bounding box center [668, 507] width 172 height 41
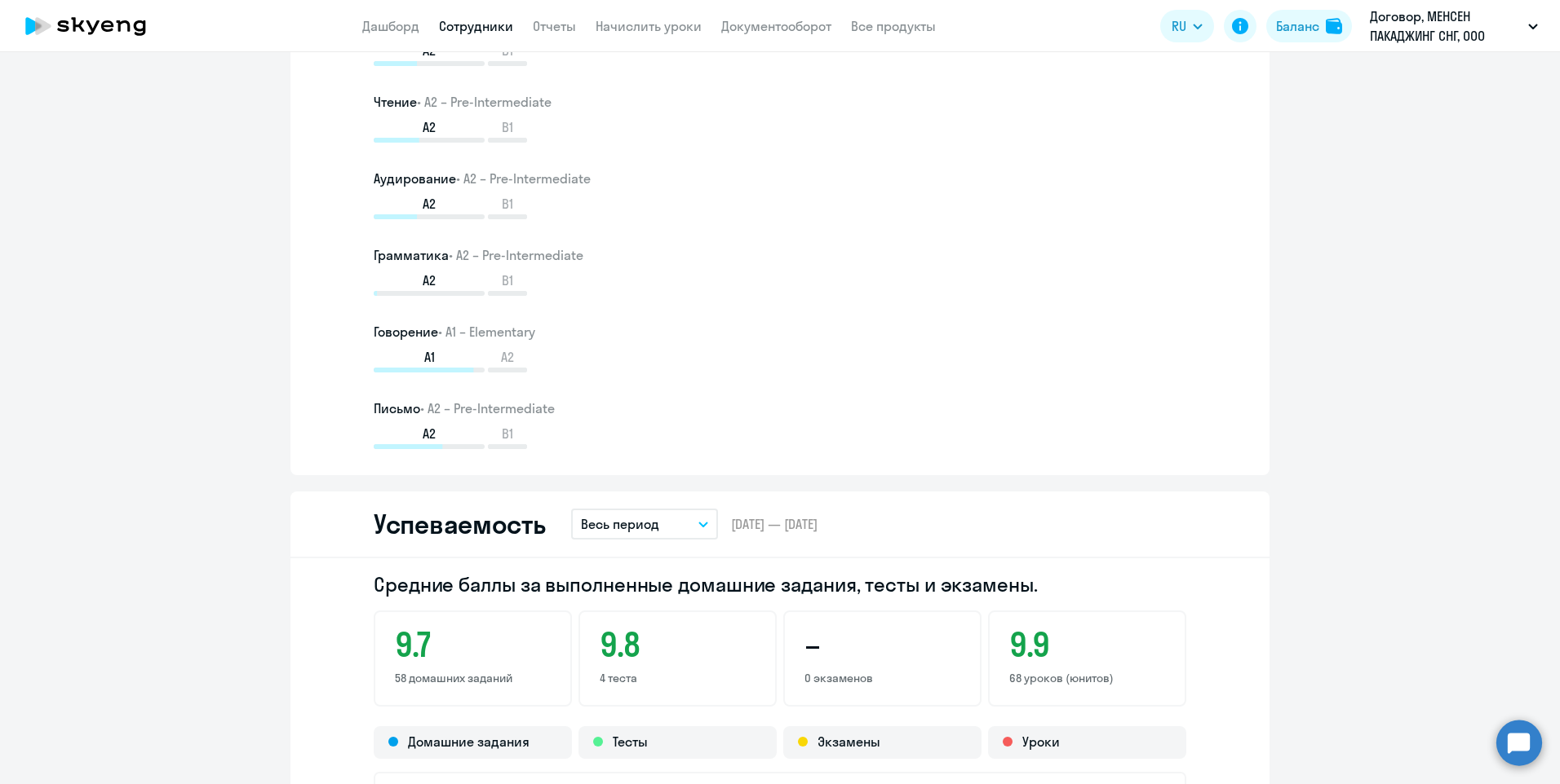
scroll to position [816, 0]
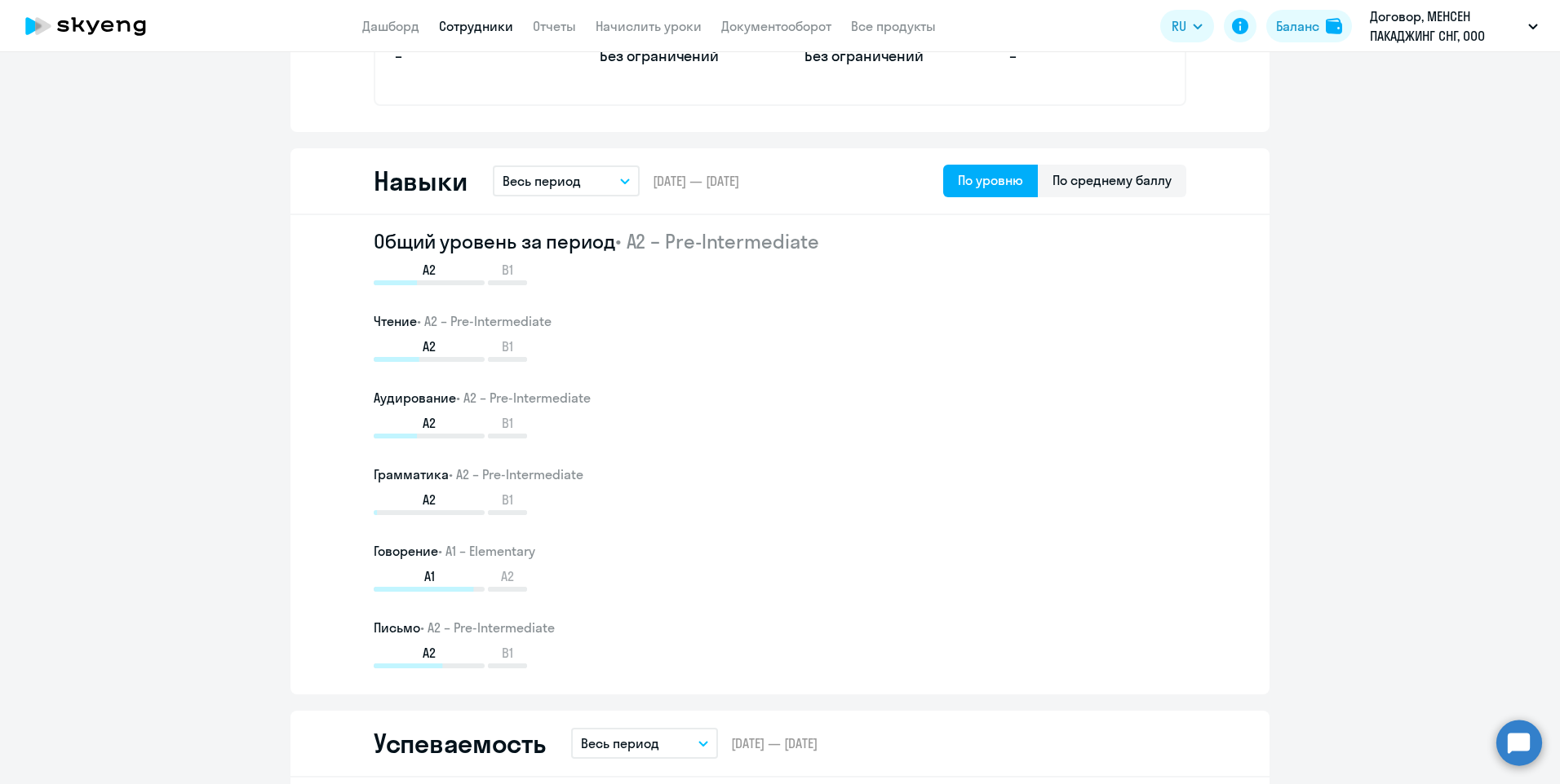
select select "30"
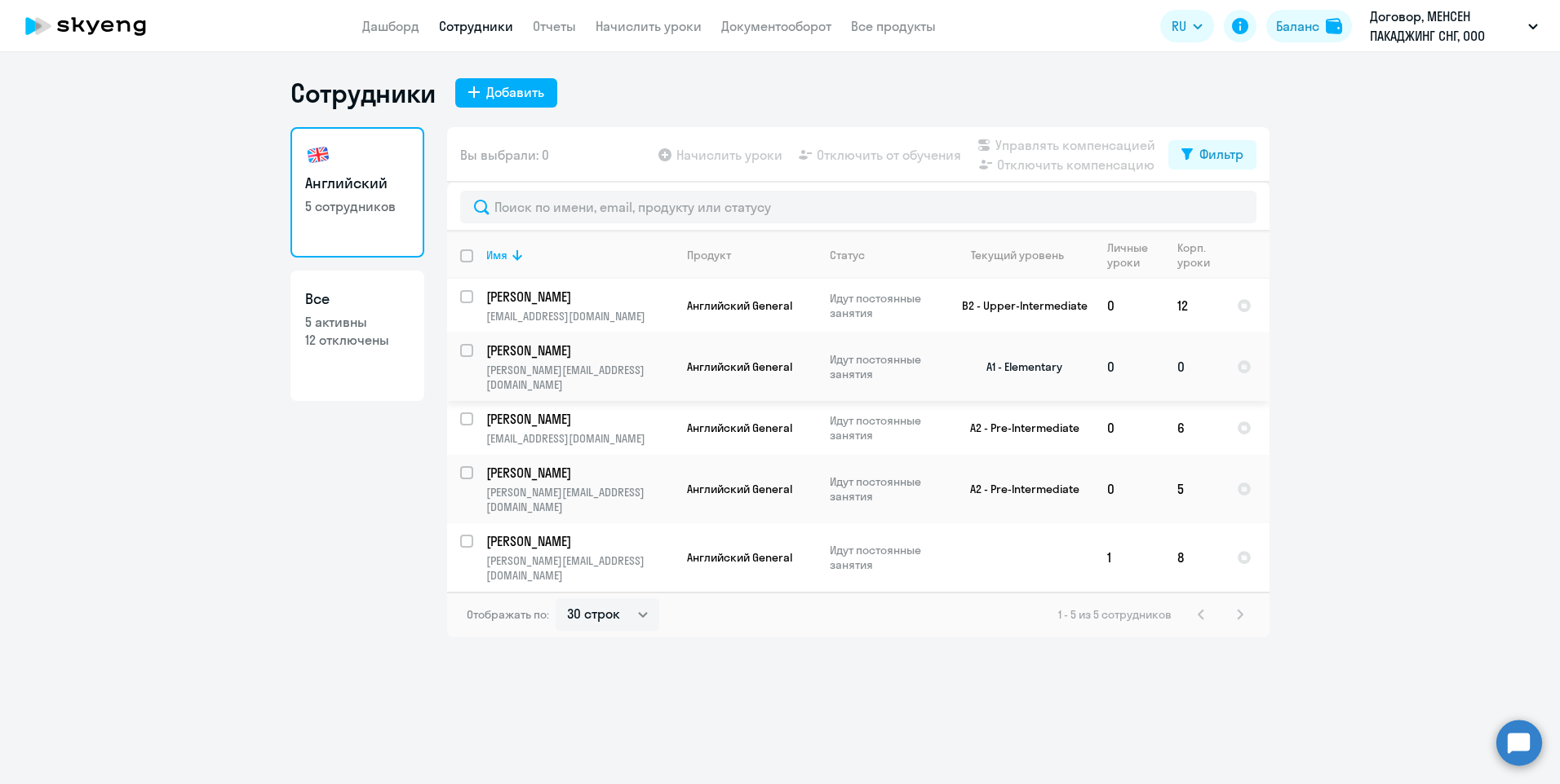
click at [678, 364] on td "Английский General" at bounding box center [746, 367] width 143 height 69
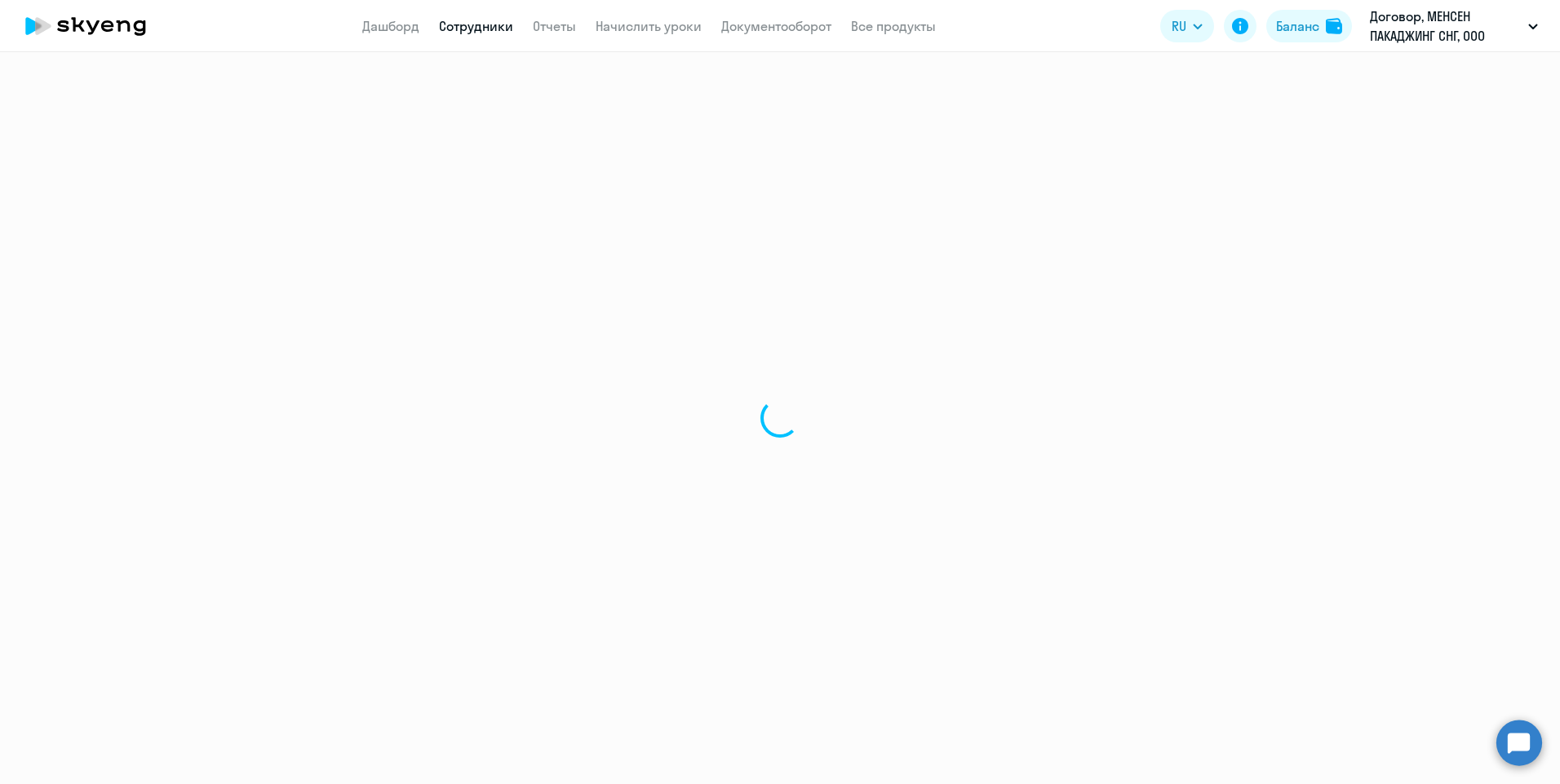
select select "english"
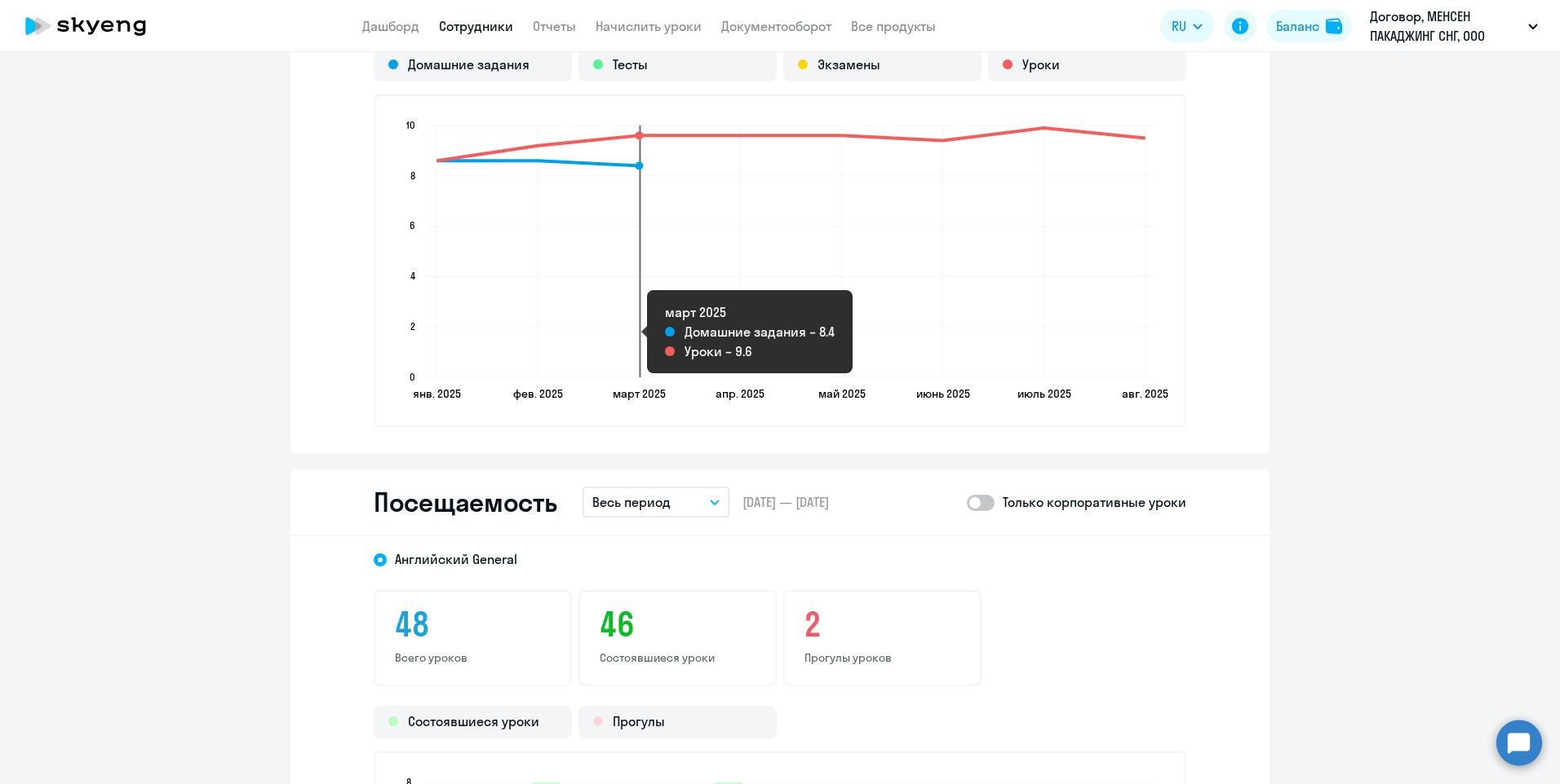
scroll to position [1957, 0]
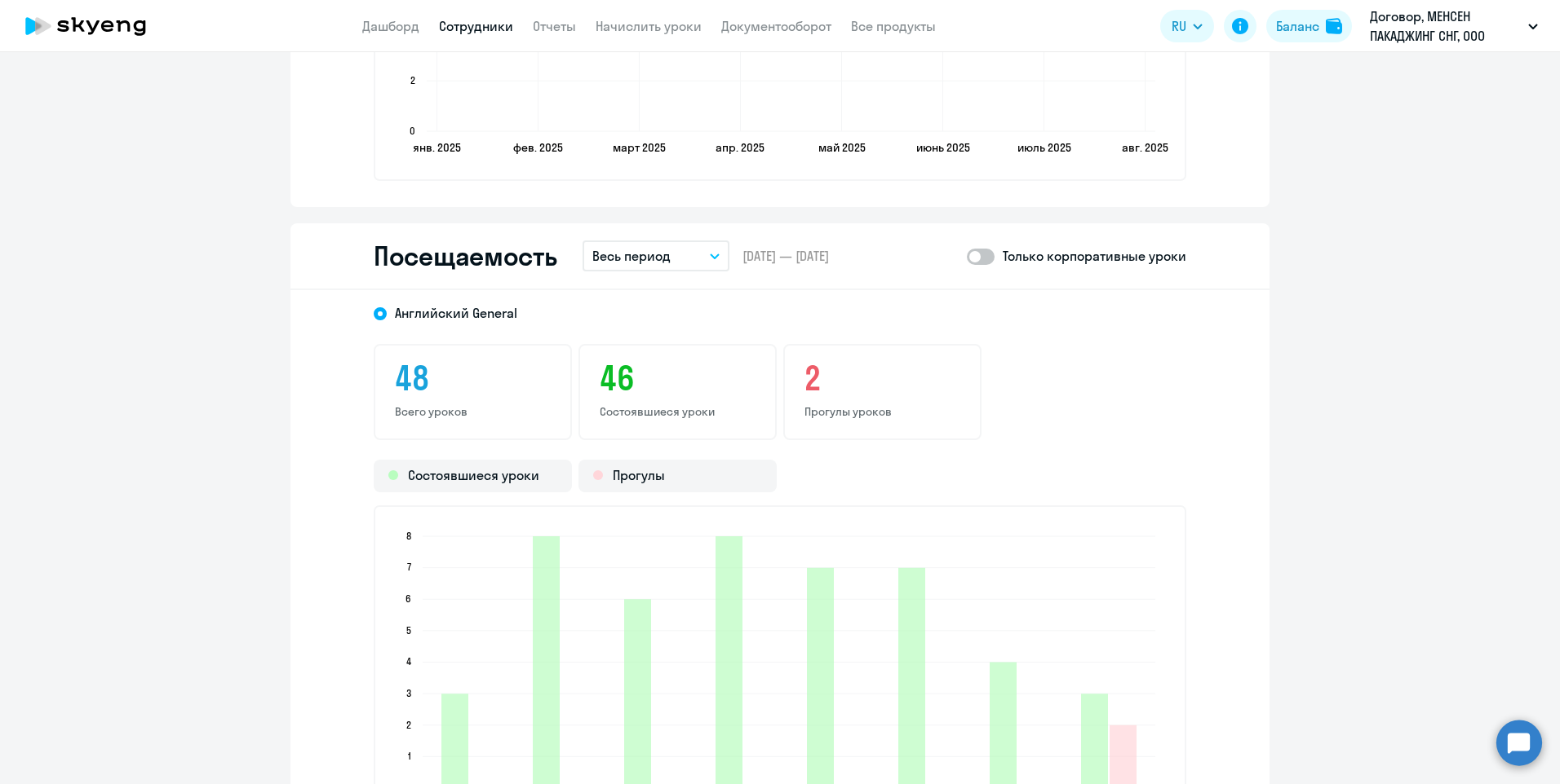
click at [638, 249] on p "Весь период" at bounding box center [631, 256] width 79 height 19
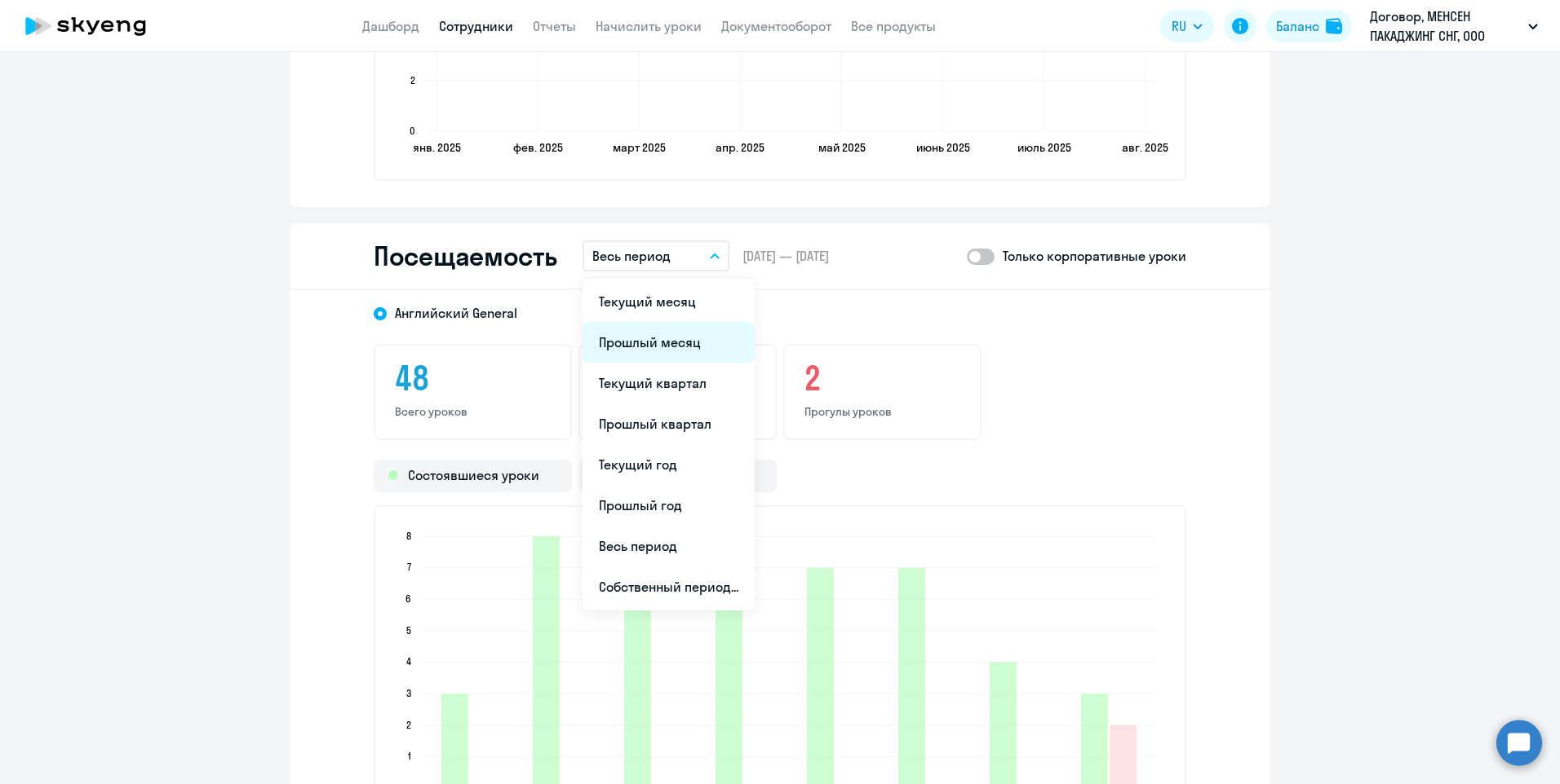
click at [651, 346] on li "Прошлый месяц" at bounding box center [668, 343] width 172 height 41
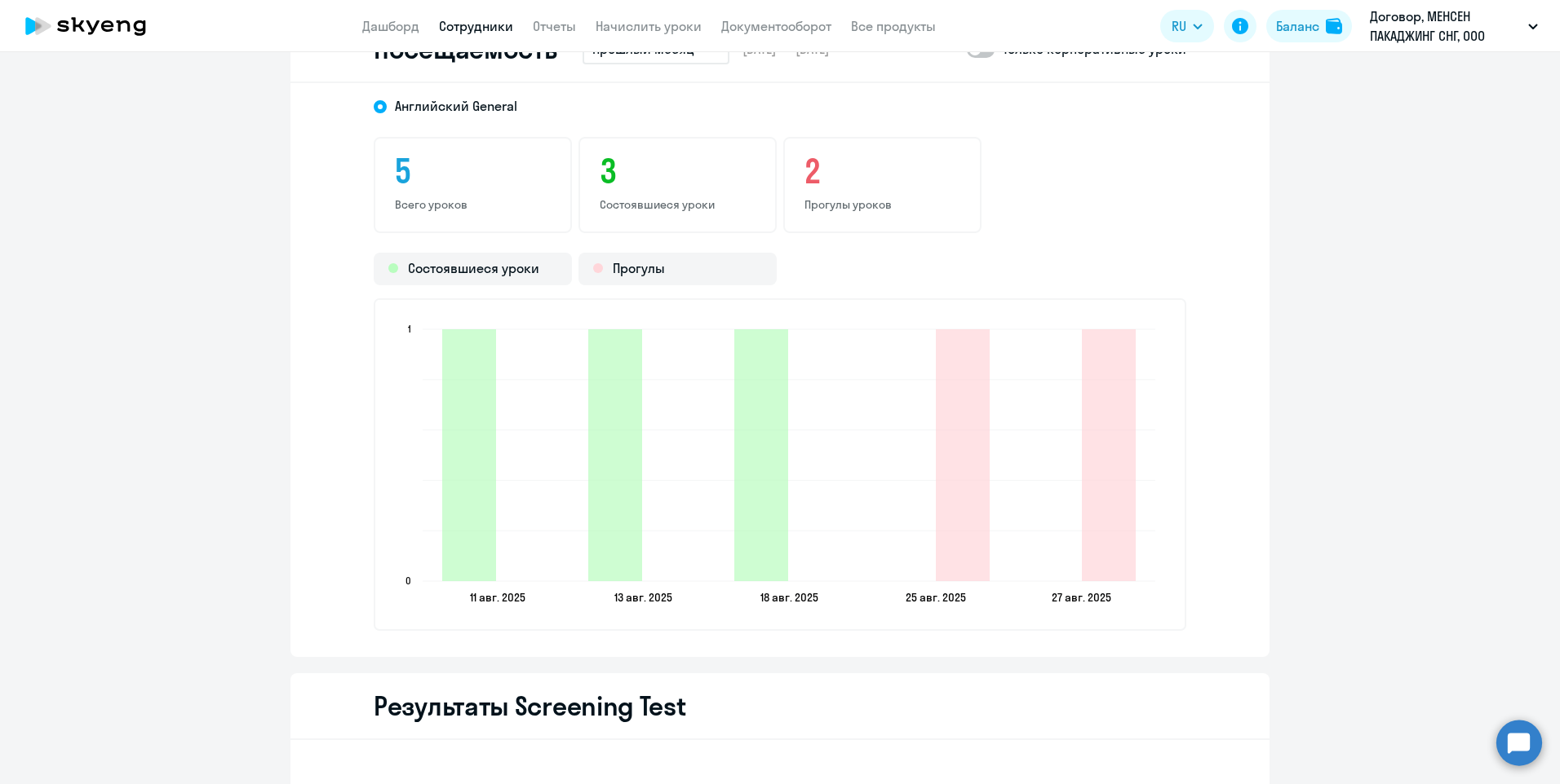
scroll to position [2120, 0]
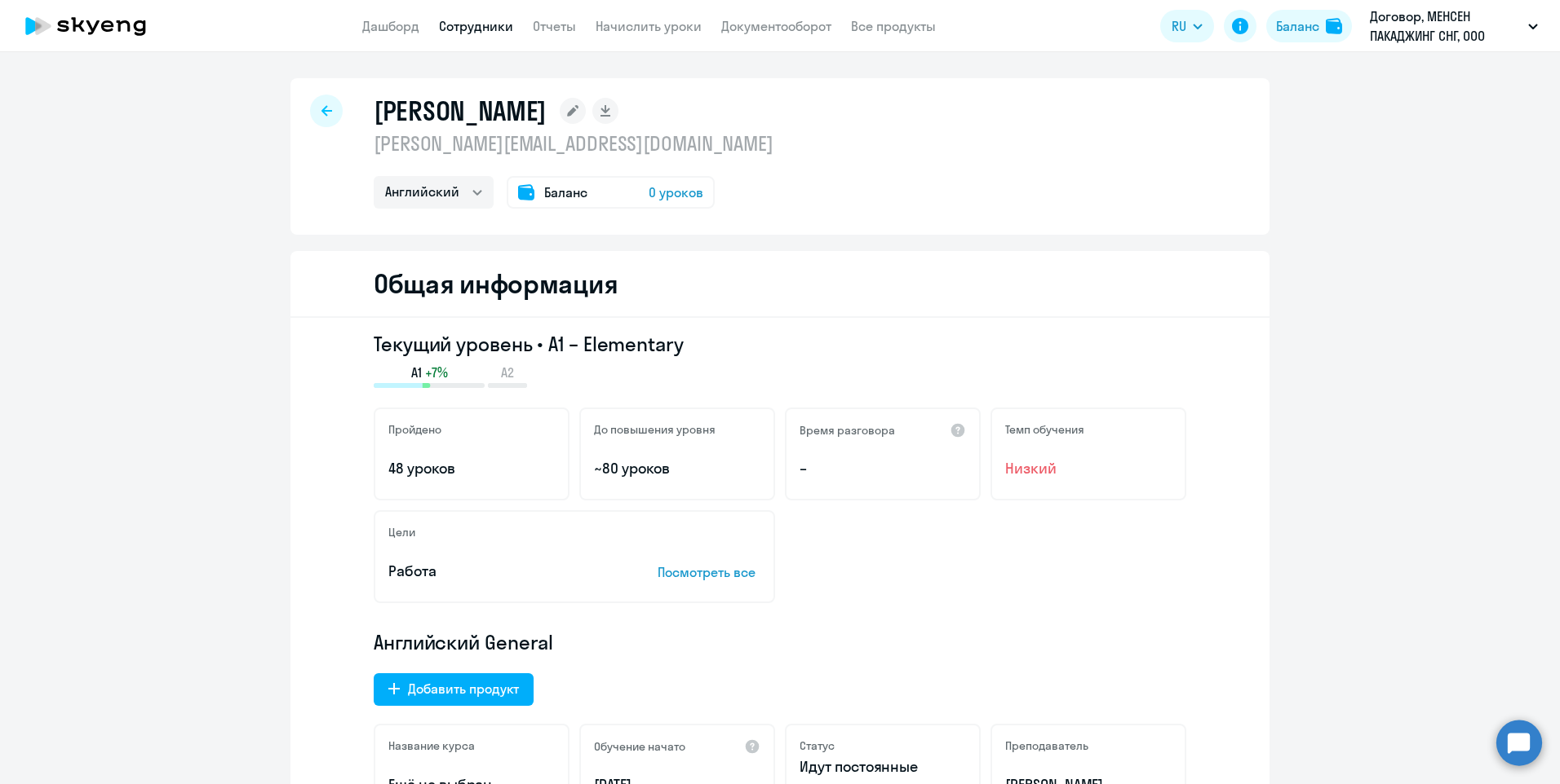
select select "30"
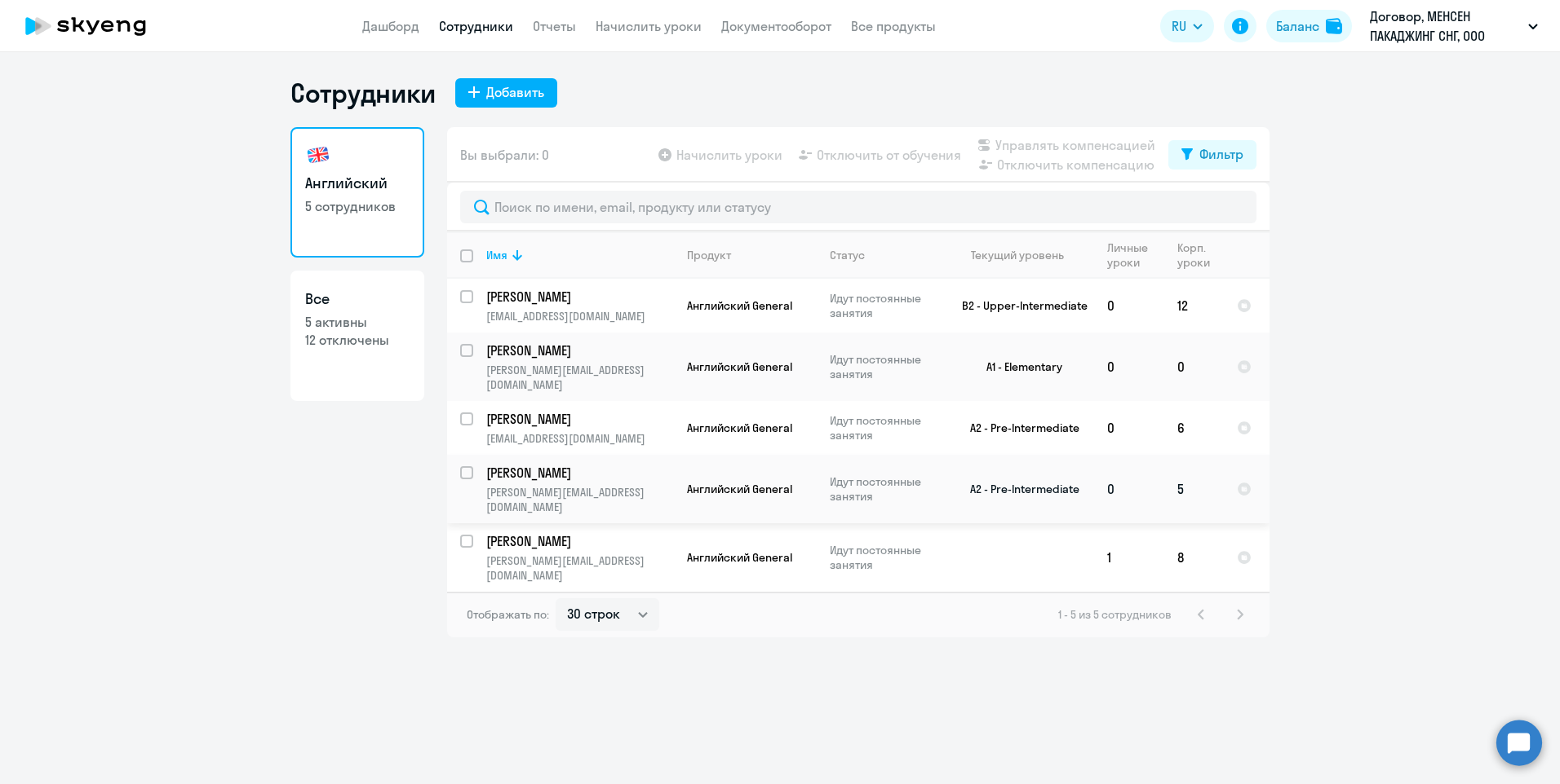
click at [643, 464] on p "[PERSON_NAME]" at bounding box center [578, 472] width 185 height 18
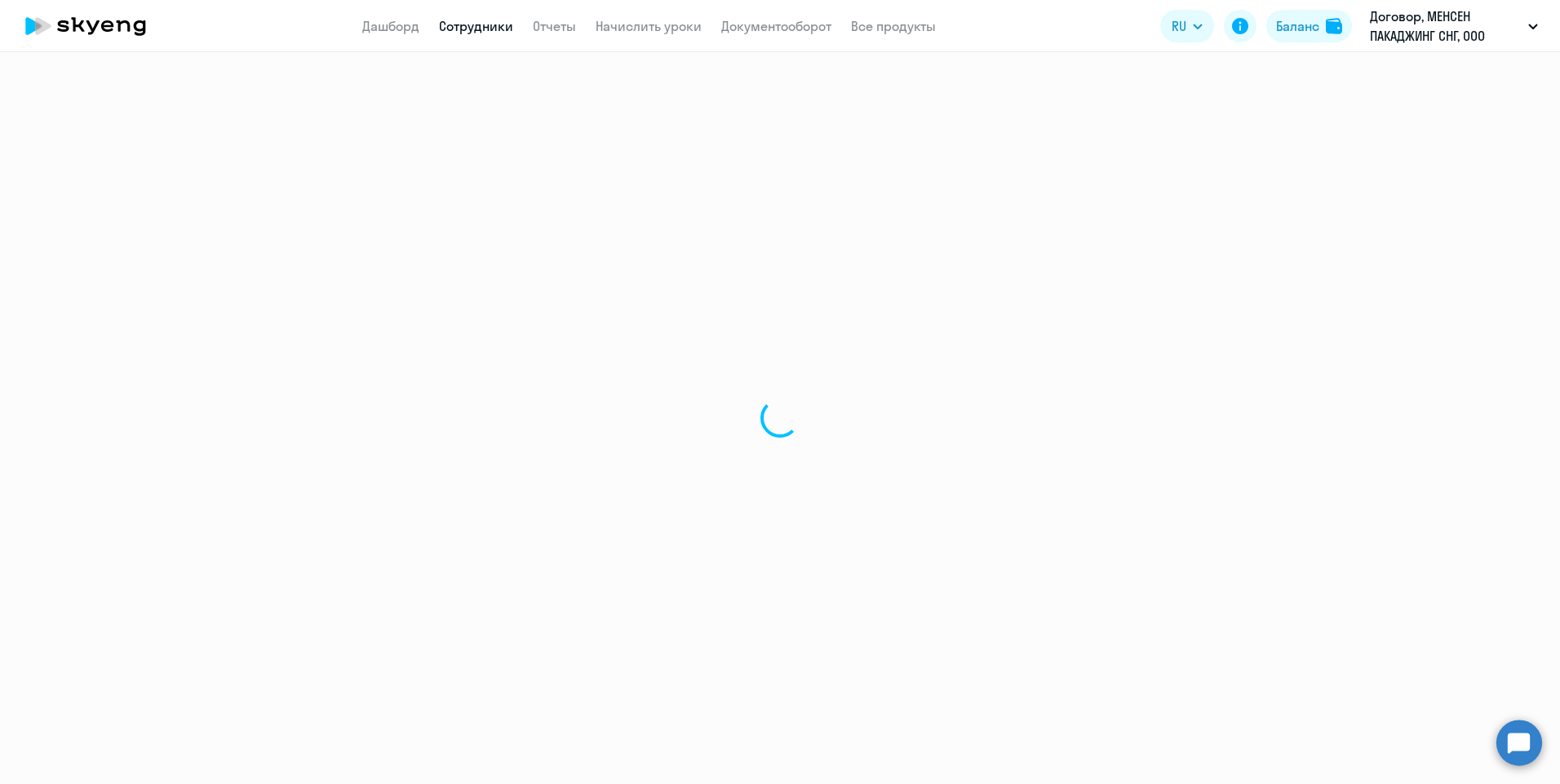
select select "english"
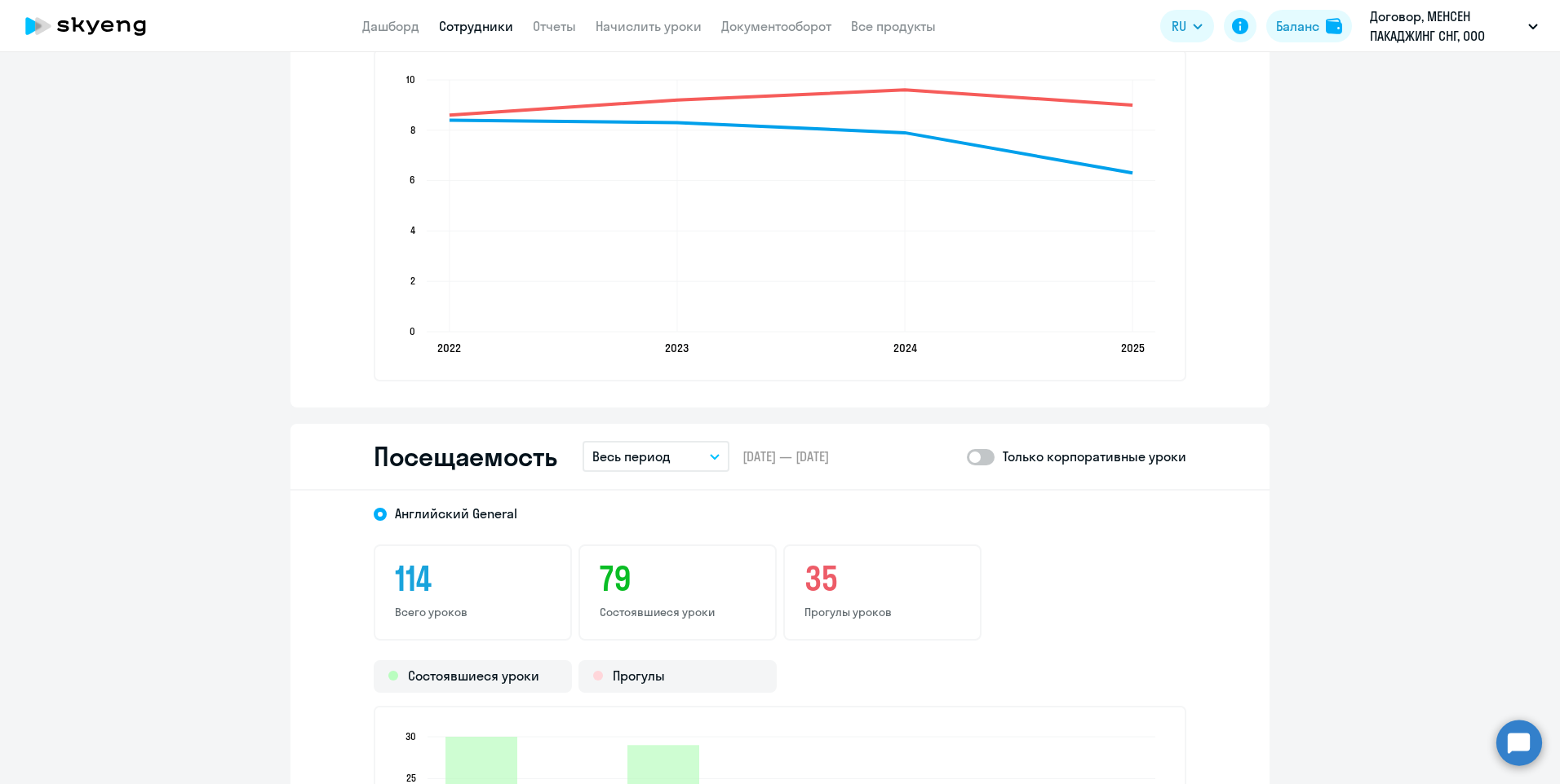
scroll to position [1794, 0]
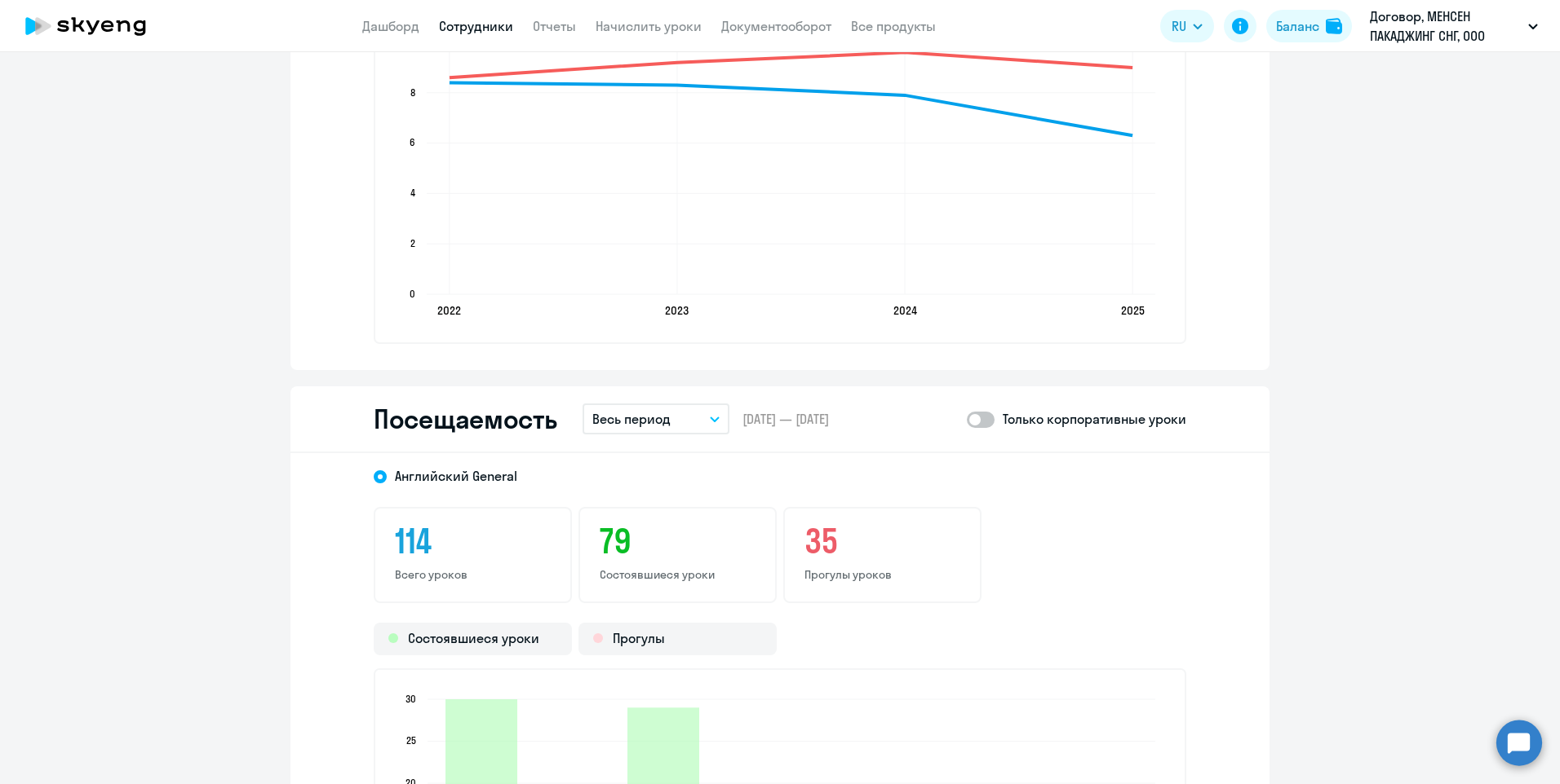
click at [668, 416] on button "Весь период" at bounding box center [655, 418] width 147 height 31
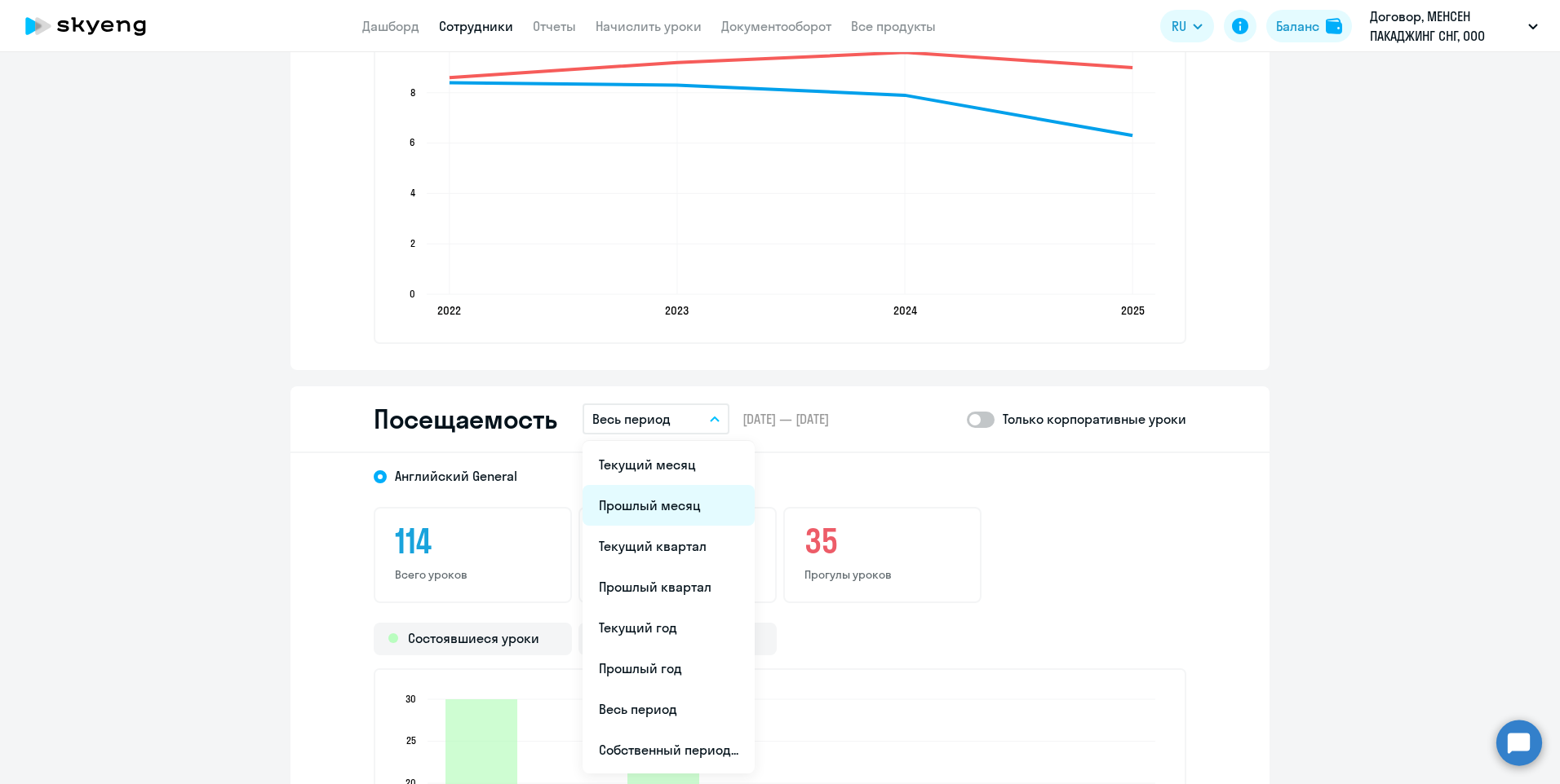
click at [639, 497] on li "Прошлый месяц" at bounding box center [668, 506] width 172 height 41
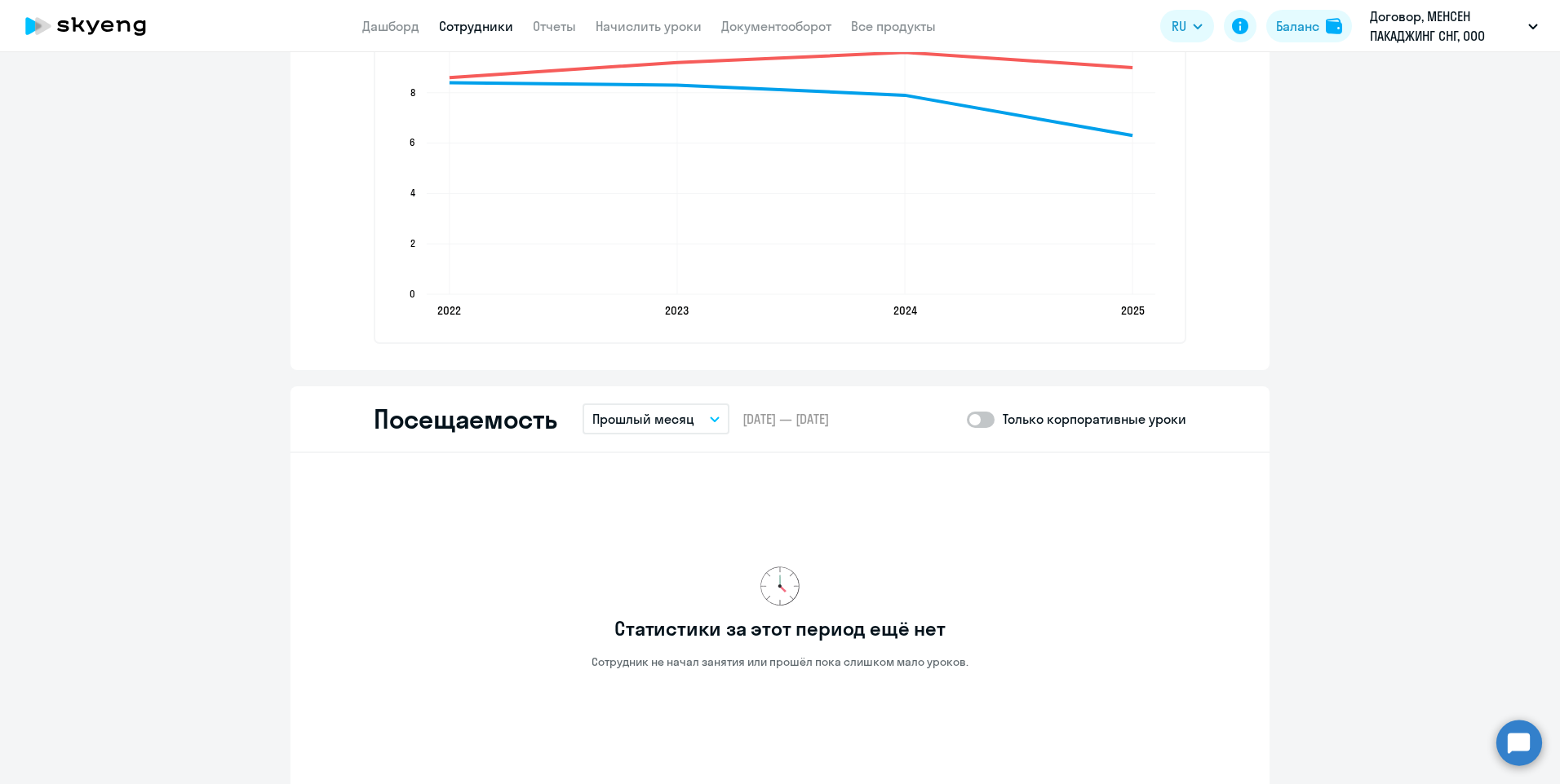
scroll to position [1957, 0]
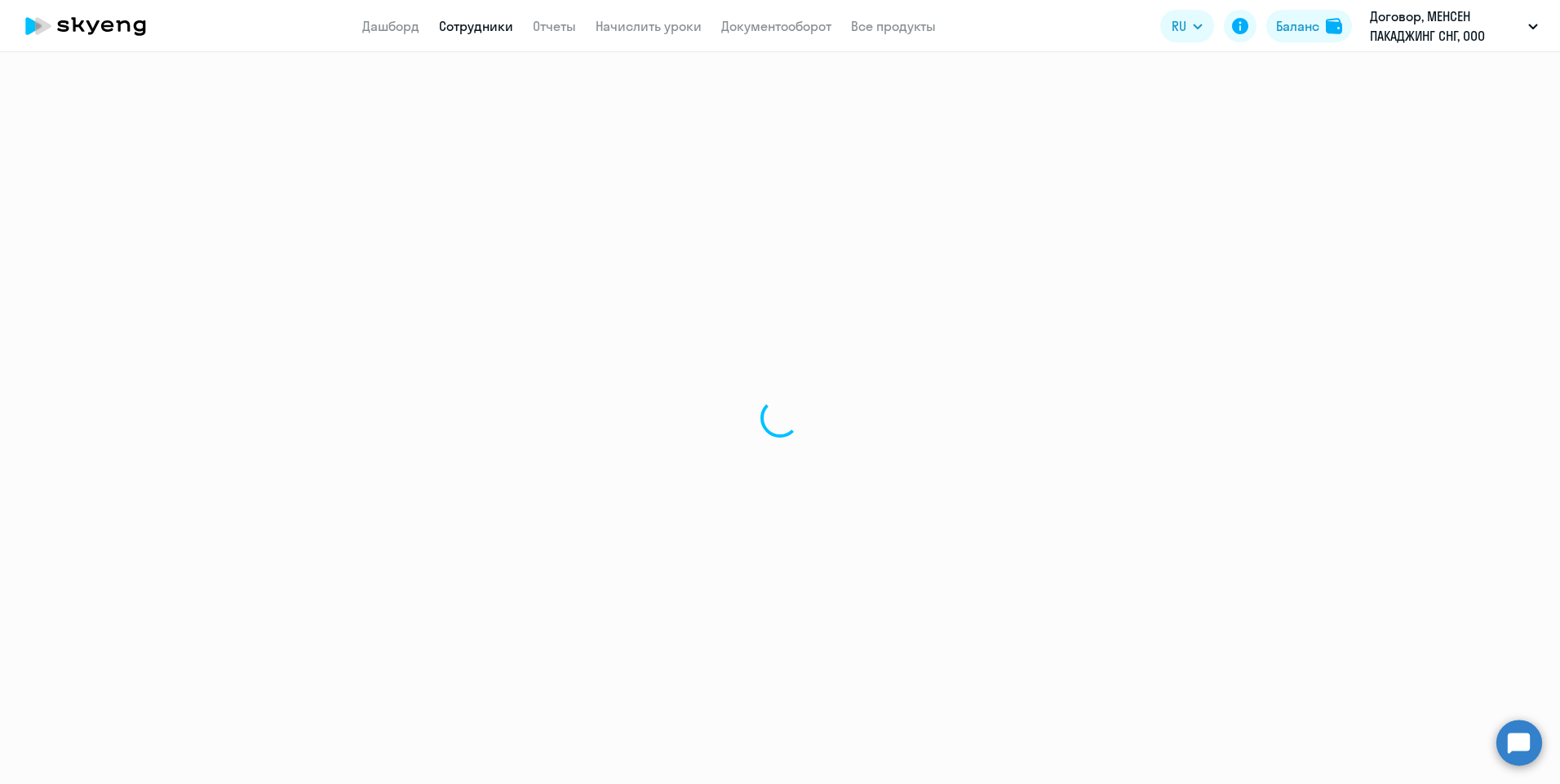
select select "30"
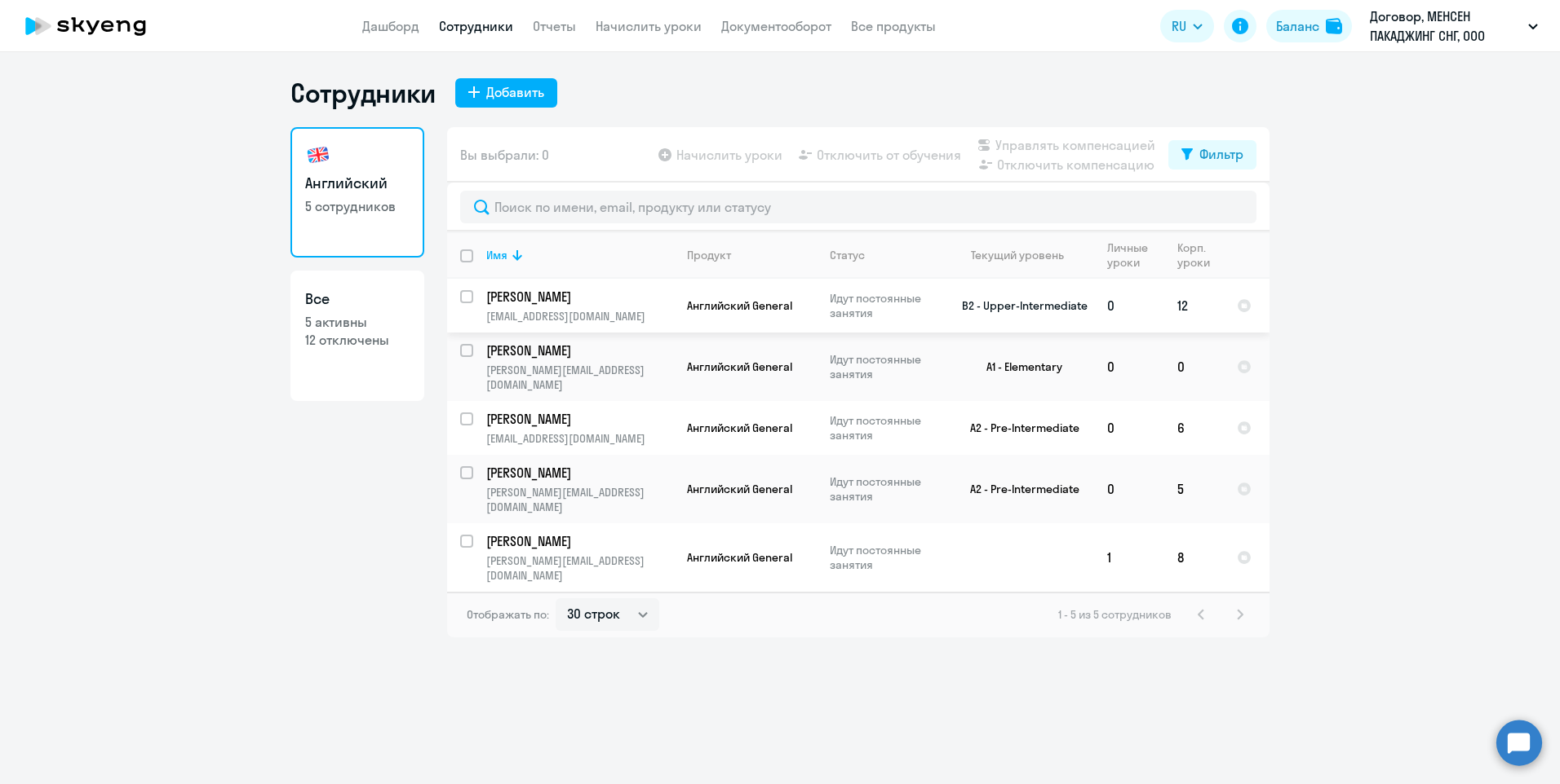
click at [616, 304] on p "[PERSON_NAME]" at bounding box center [578, 297] width 185 height 18
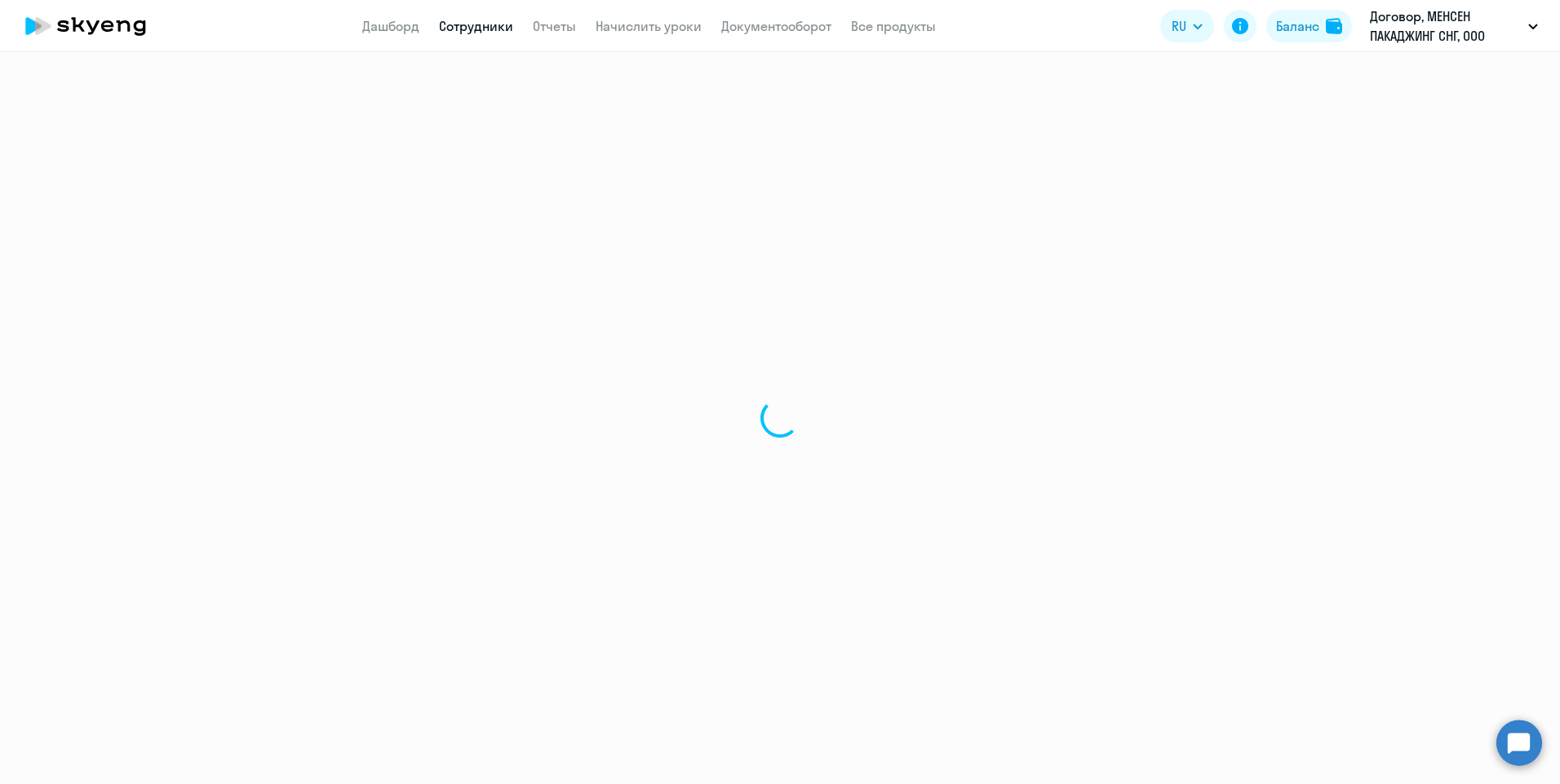
select select "english"
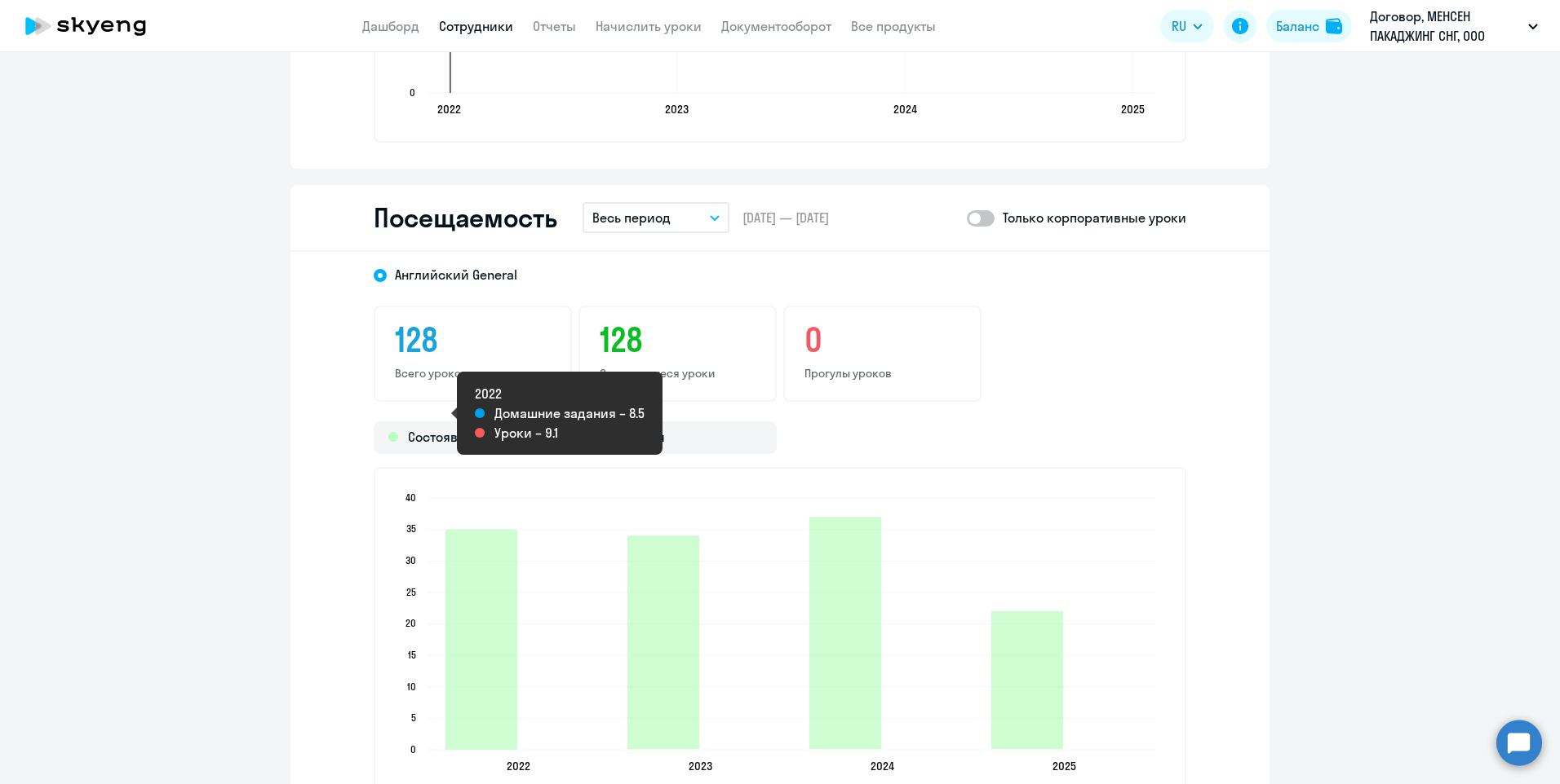
scroll to position [2039, 0]
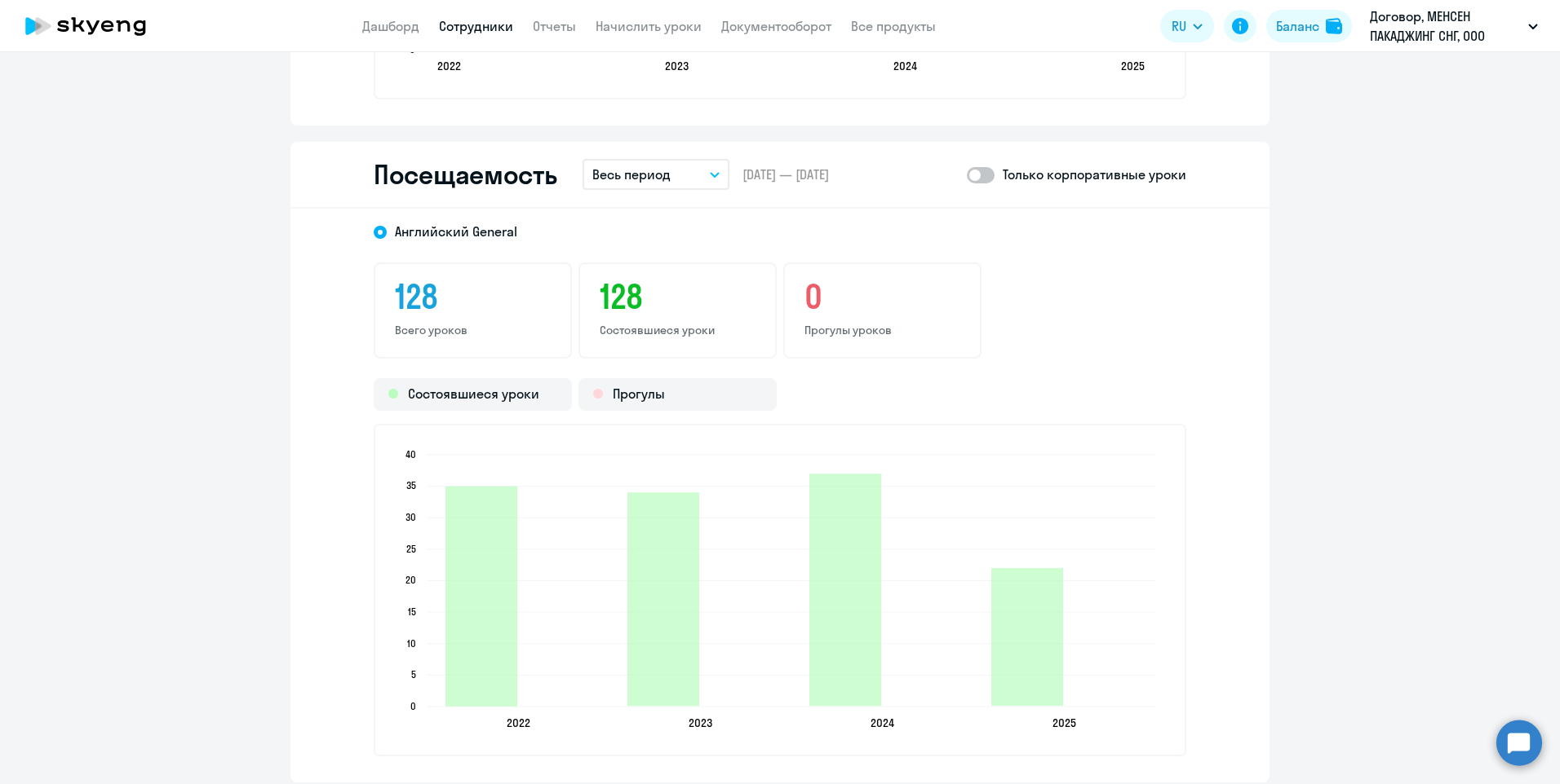
click at [688, 170] on button "Весь период" at bounding box center [655, 174] width 147 height 31
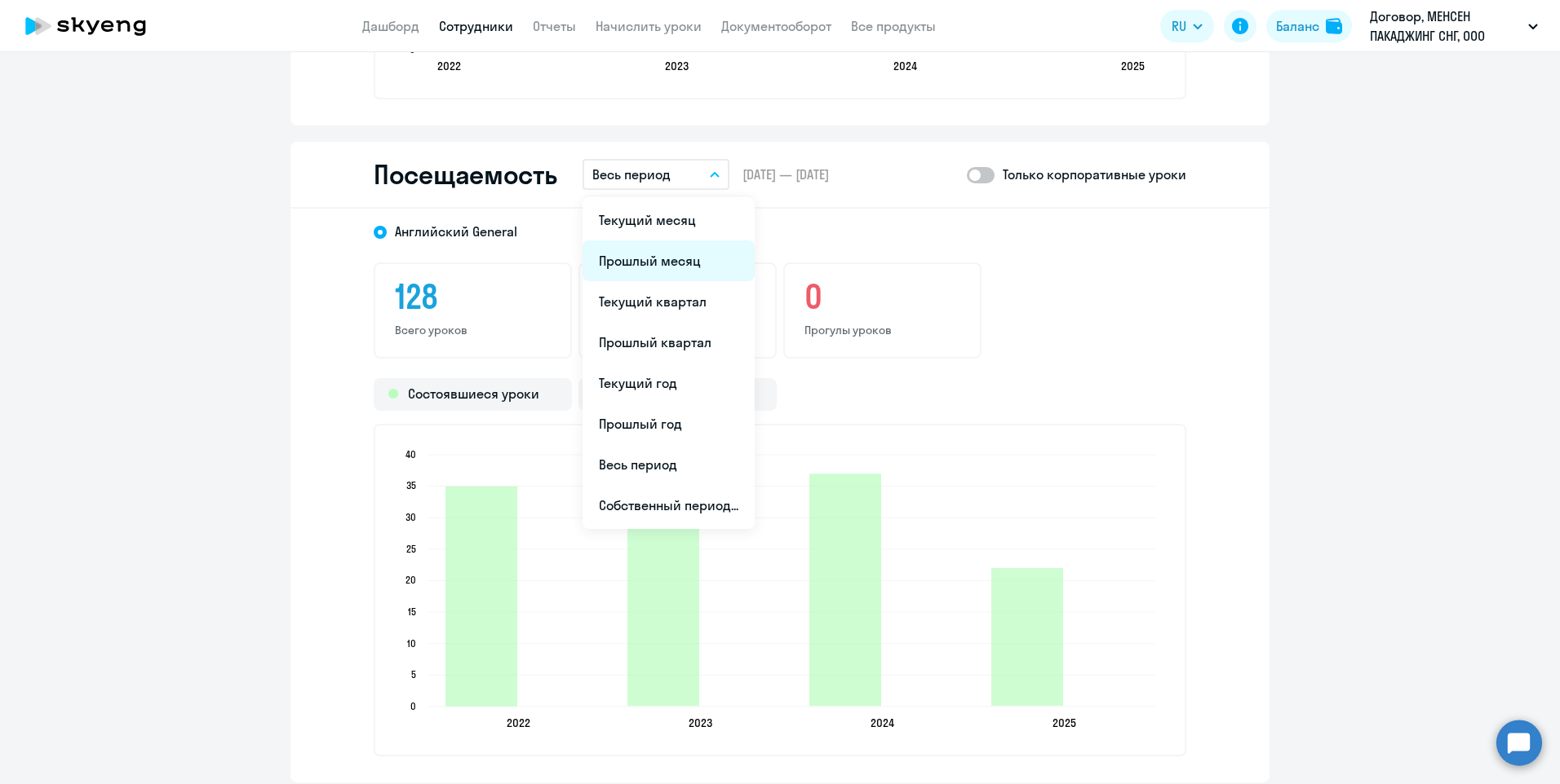
click at [659, 270] on li "Прошлый месяц" at bounding box center [668, 260] width 172 height 41
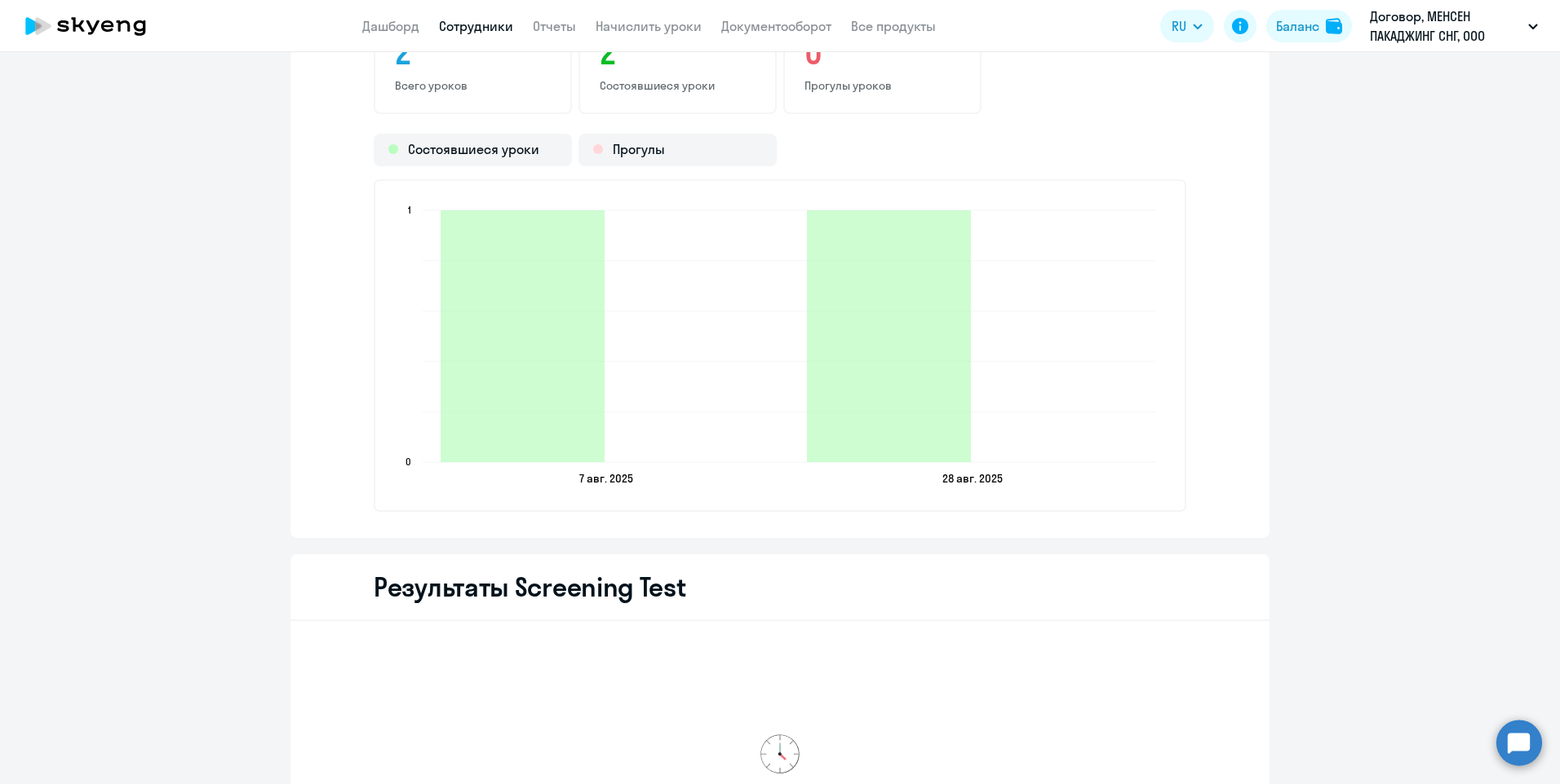
scroll to position [2202, 0]
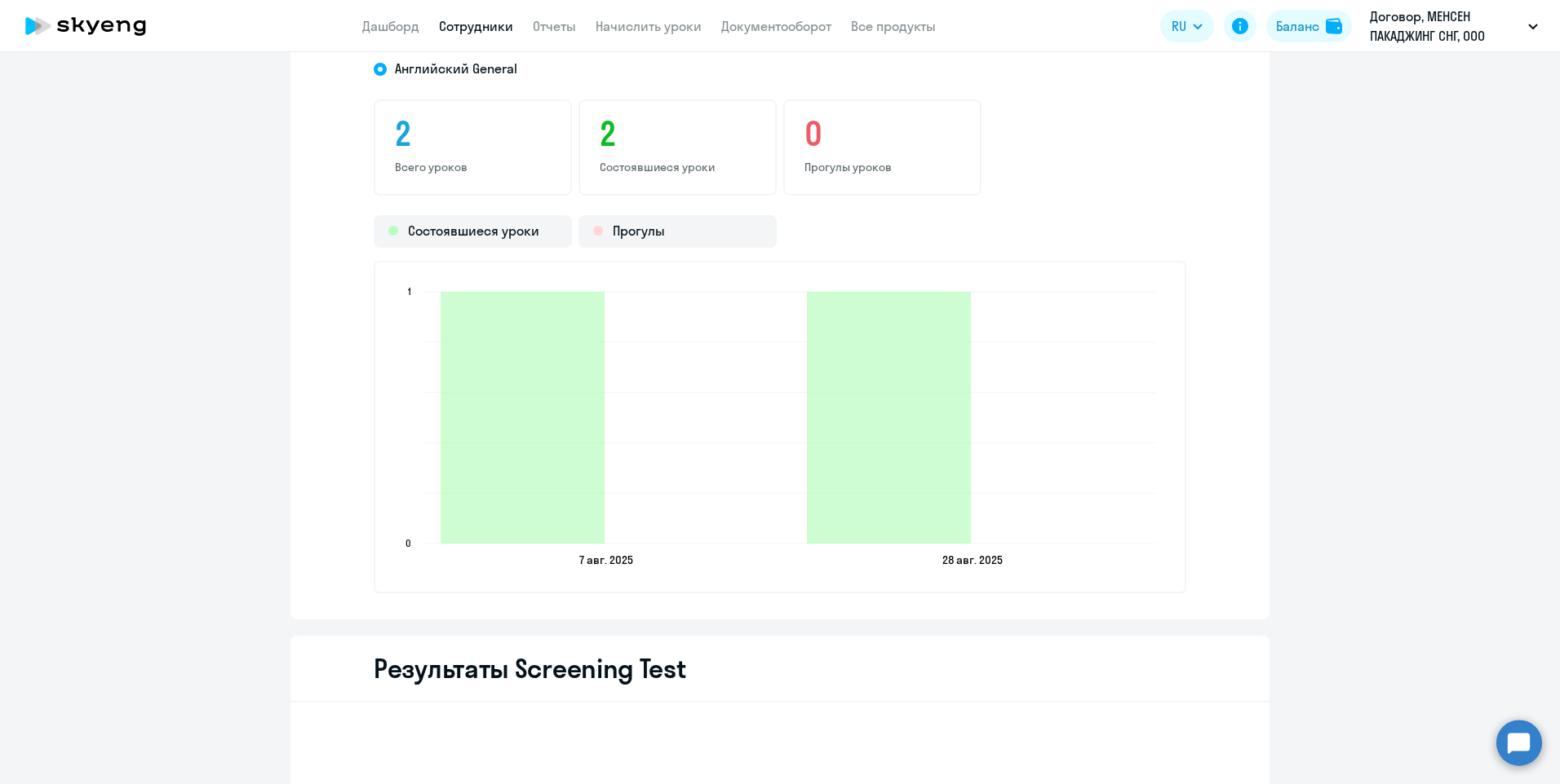
select select "30"
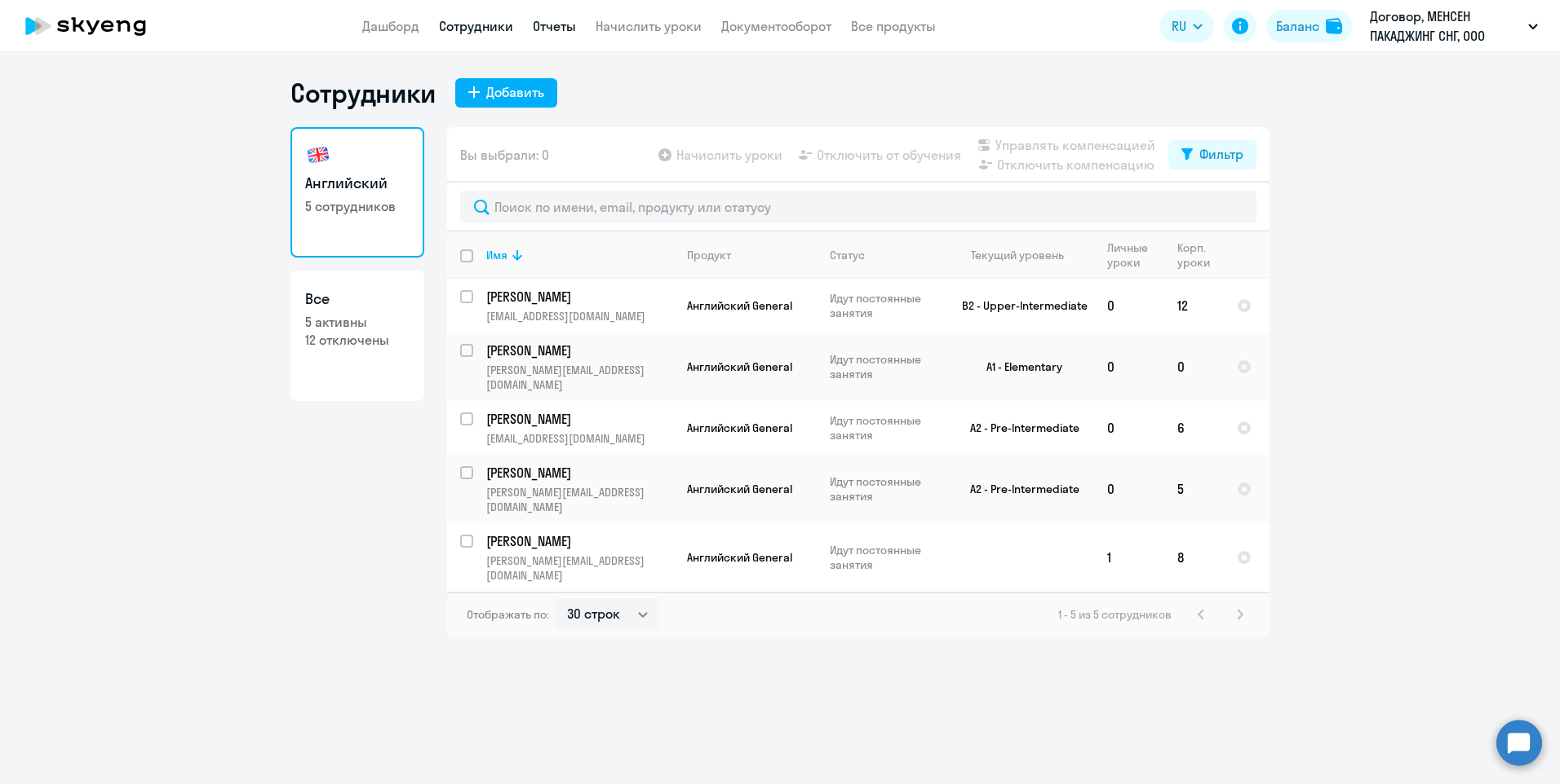
click at [554, 21] on link "Отчеты" at bounding box center [554, 26] width 43 height 16
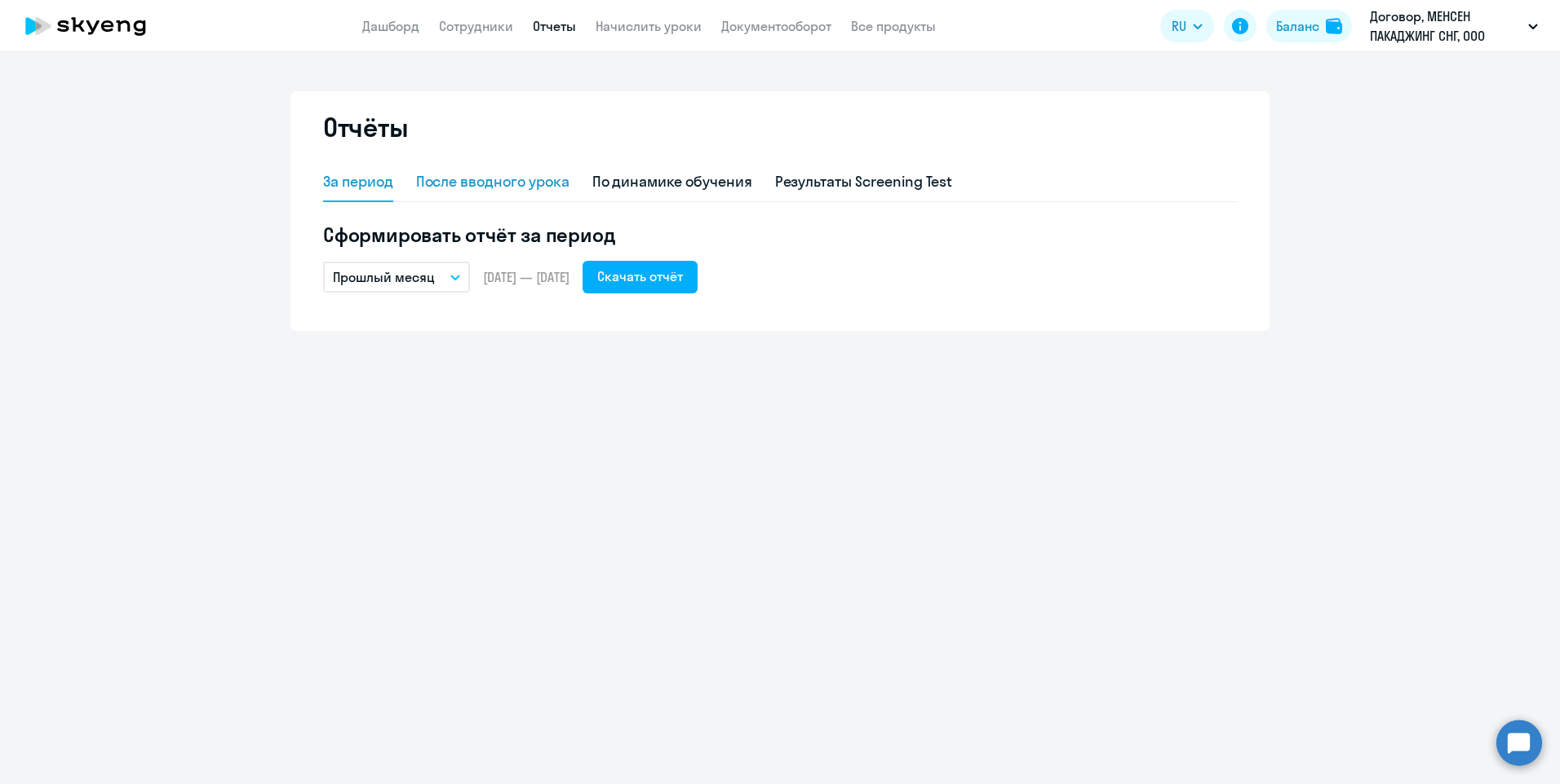
click at [475, 192] on div "После вводного урока" at bounding box center [493, 183] width 154 height 39
select select "10"
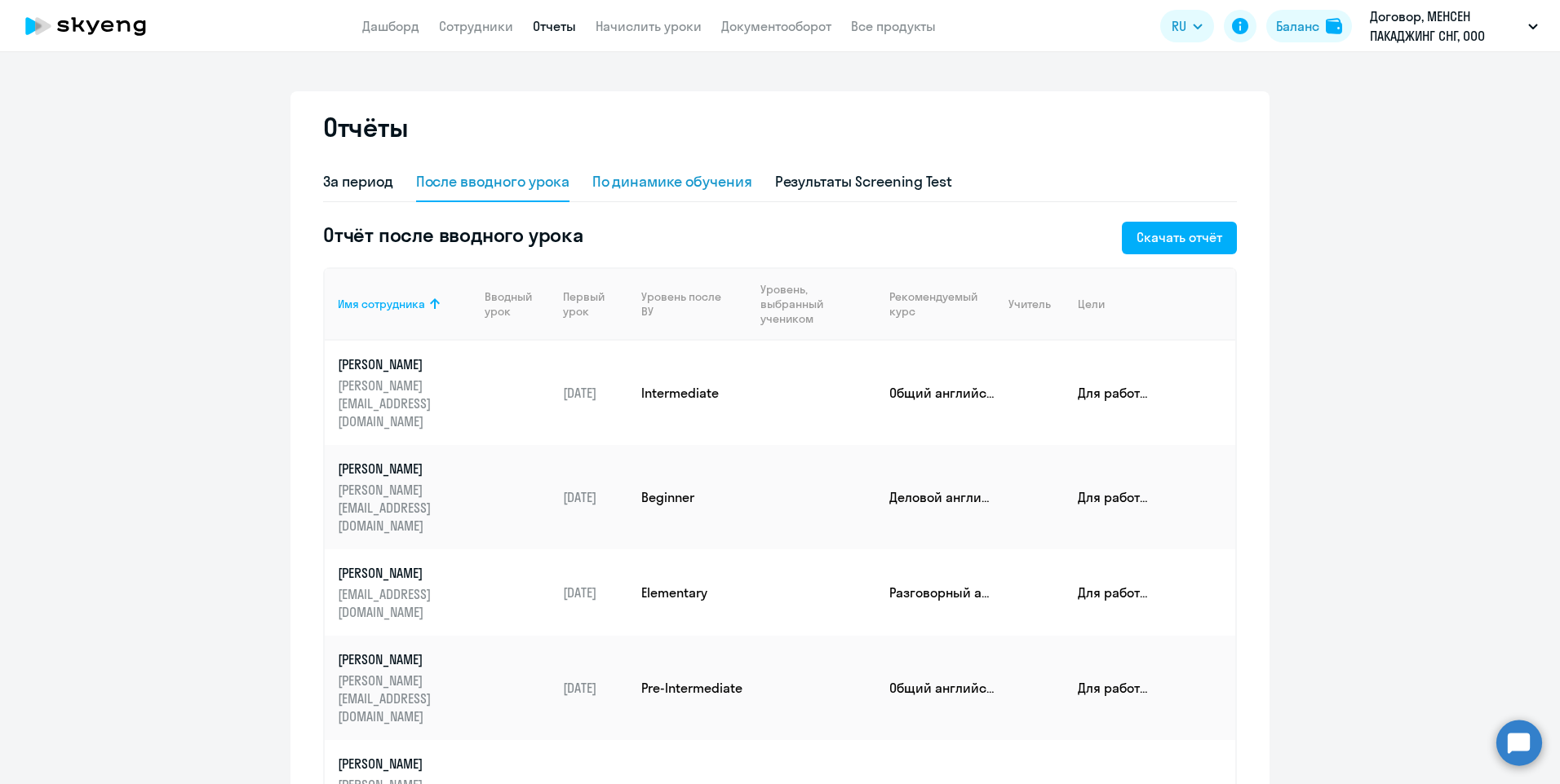
click at [626, 195] on div "По динамике обучения" at bounding box center [671, 183] width 160 height 39
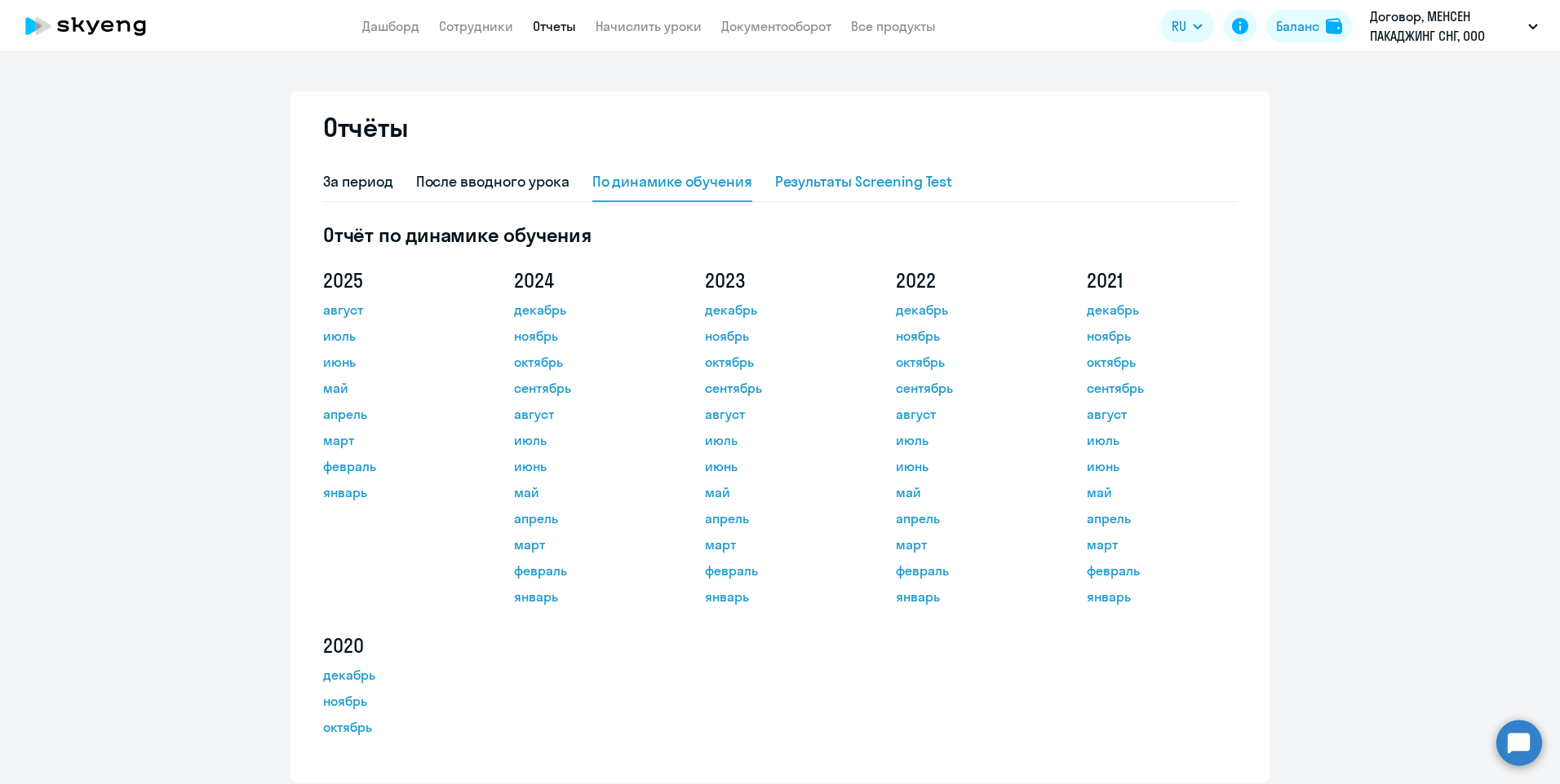
click at [811, 187] on div "Результаты Screening Test" at bounding box center [863, 182] width 178 height 21
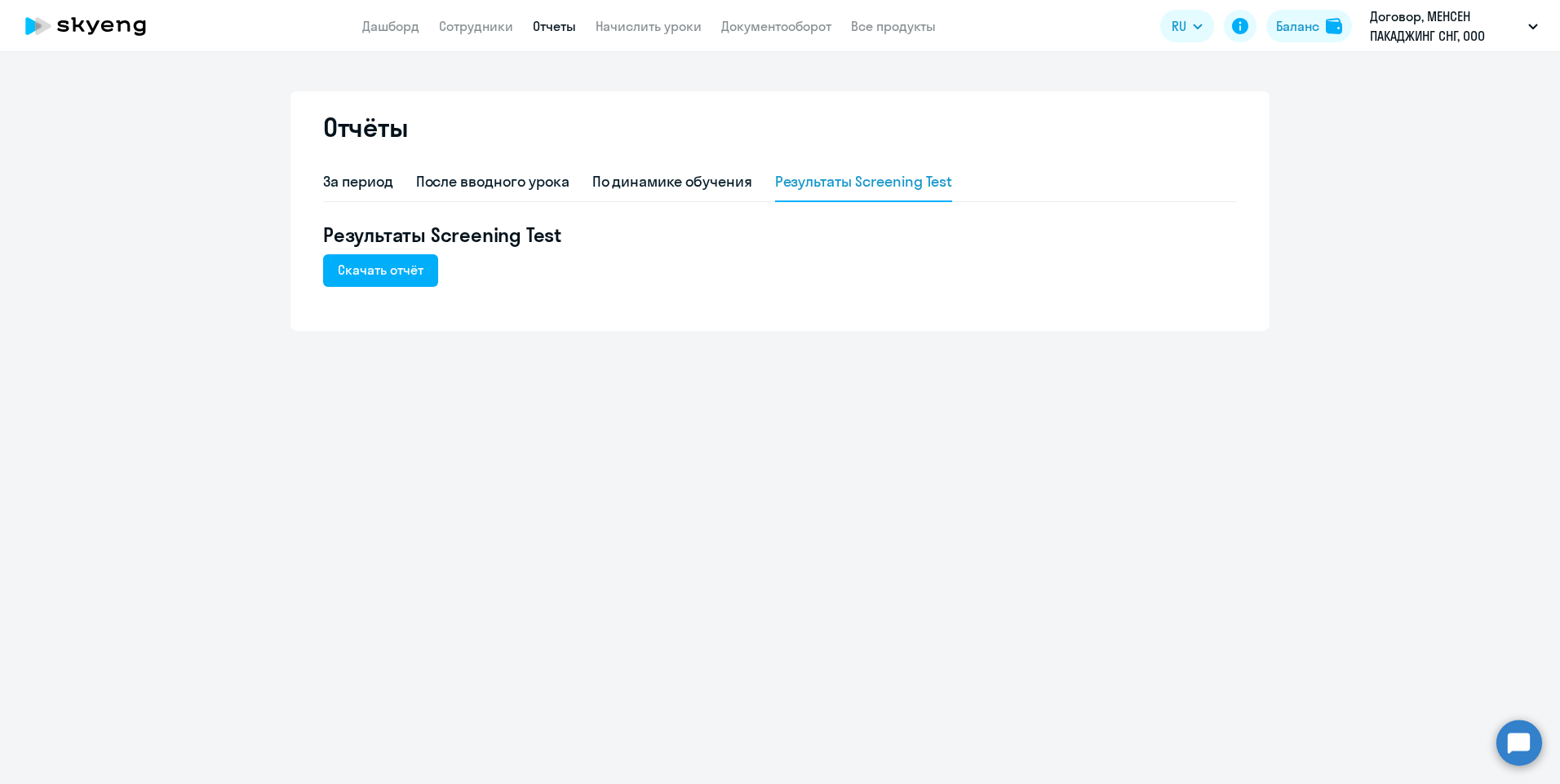
click at [397, 176] on div "За период После вводного урока По динамике обучения Результаты Screening Test" at bounding box center [780, 183] width 913 height 39
click at [381, 184] on div "За период" at bounding box center [358, 182] width 70 height 21
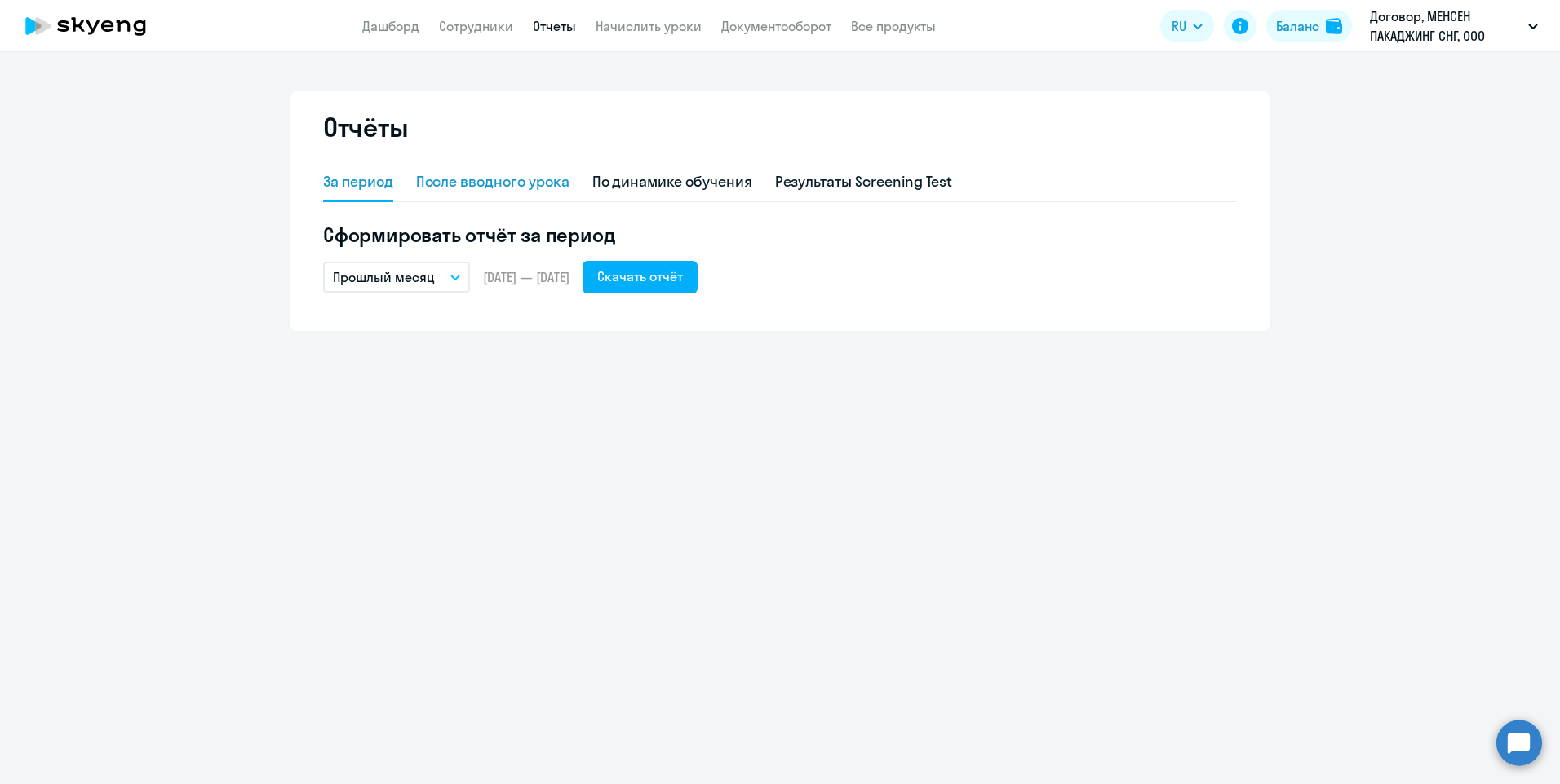
click at [447, 175] on div "После вводного урока" at bounding box center [493, 182] width 154 height 21
select select "10"
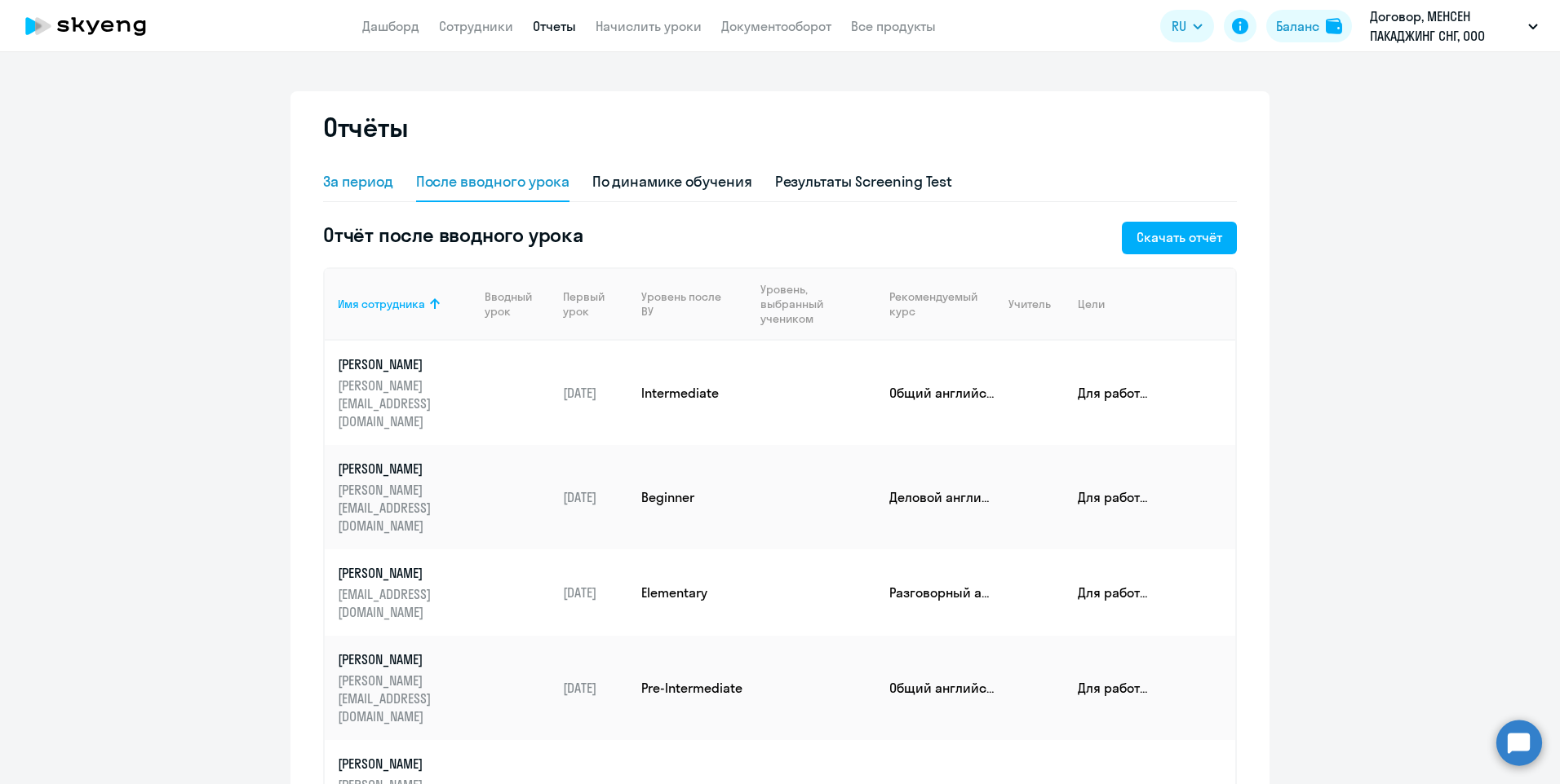
click at [362, 183] on div "За период" at bounding box center [358, 182] width 70 height 21
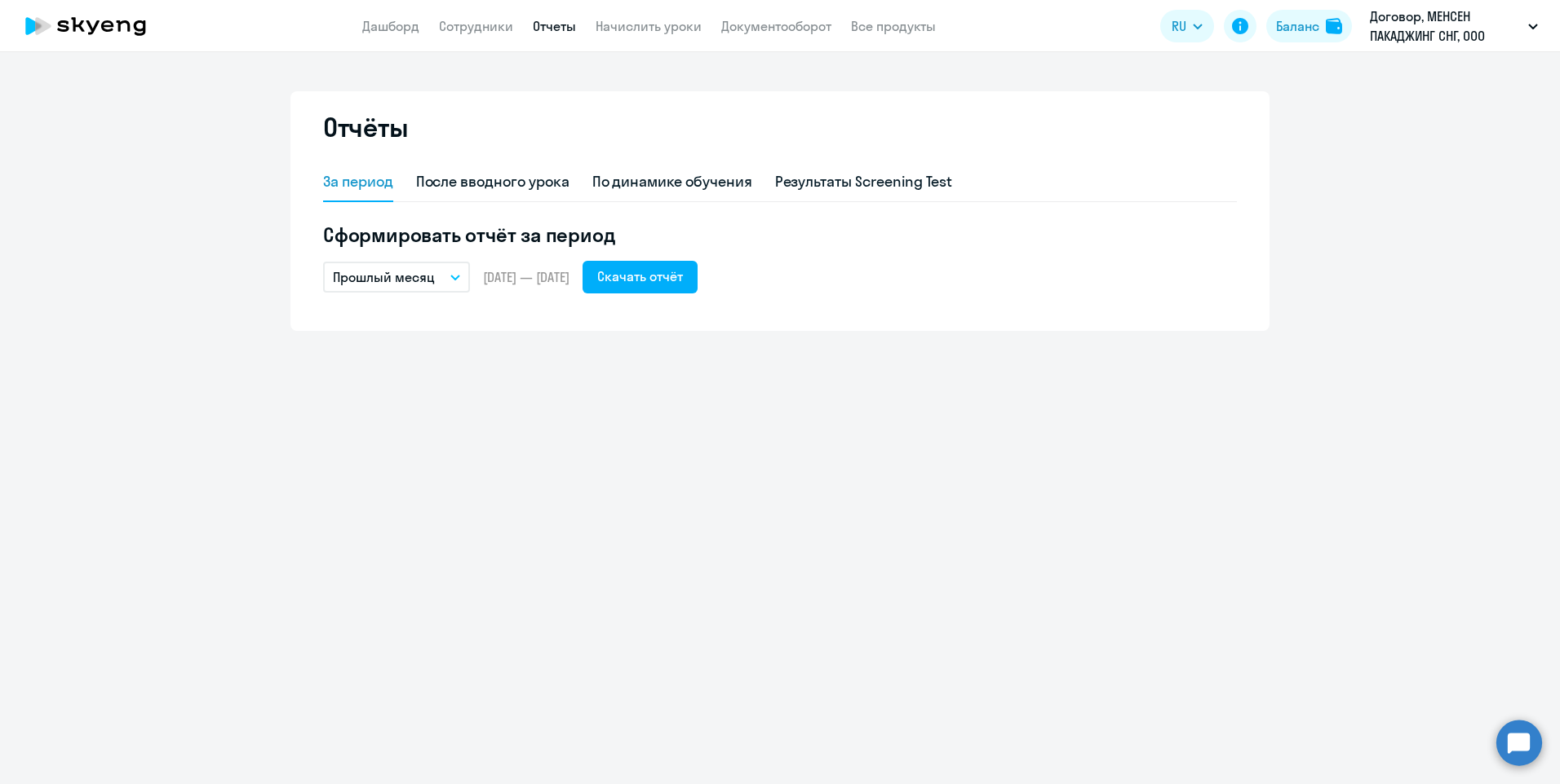
click at [102, 20] on icon at bounding box center [86, 26] width 144 height 41
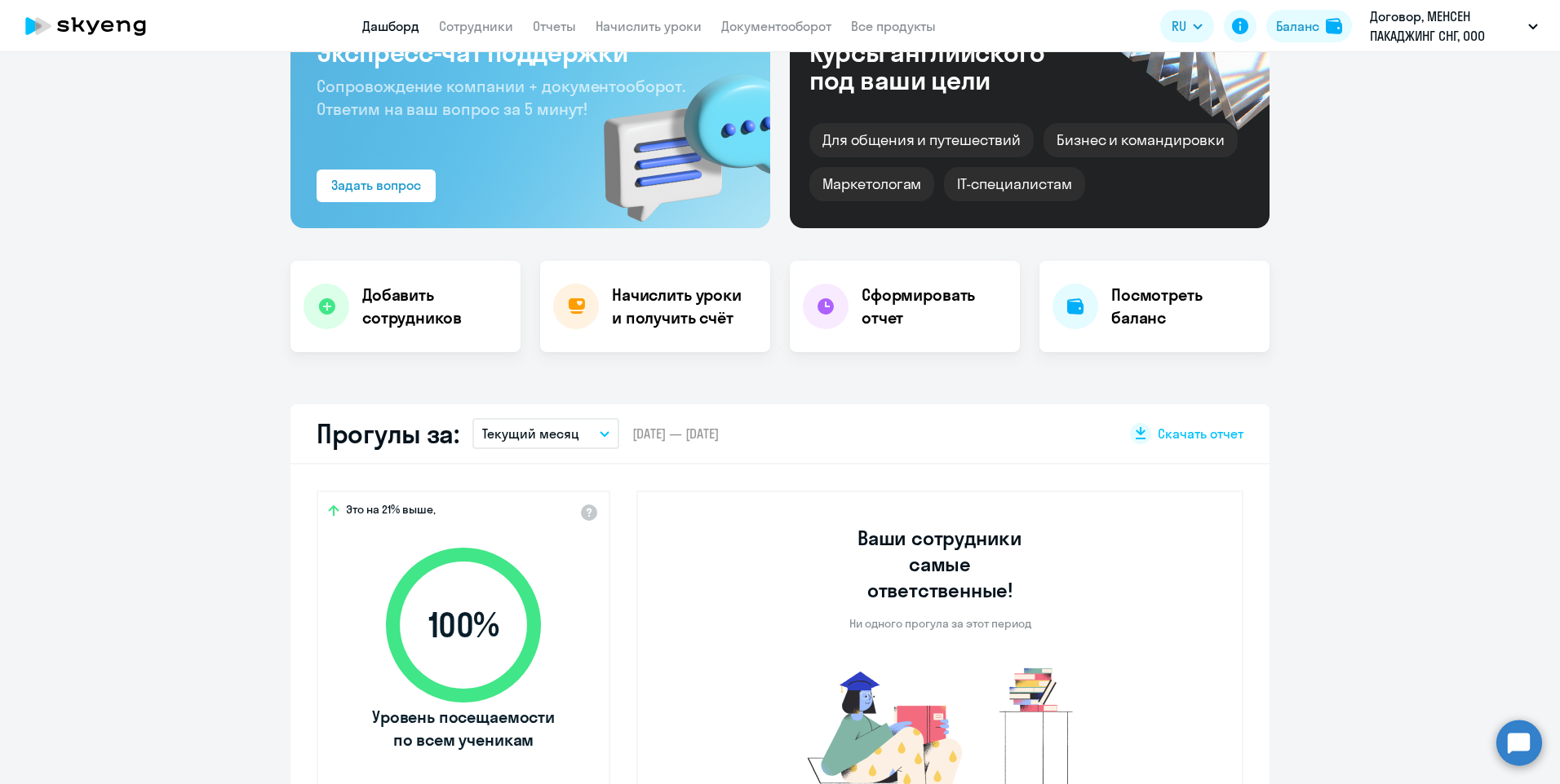
scroll to position [163, 0]
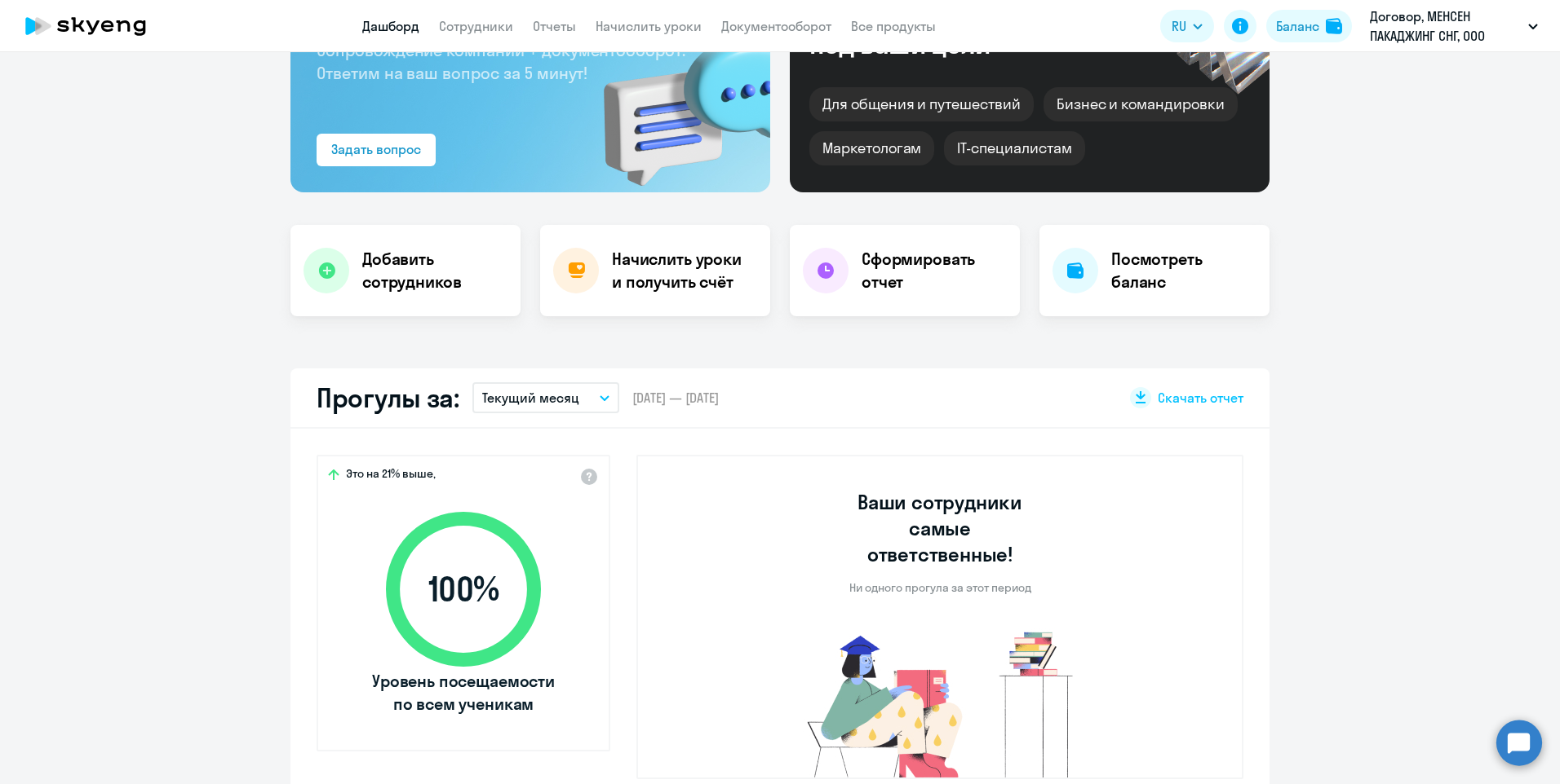
select select "30"
click at [949, 292] on h4 "Сформировать отчет" at bounding box center [934, 271] width 145 height 46
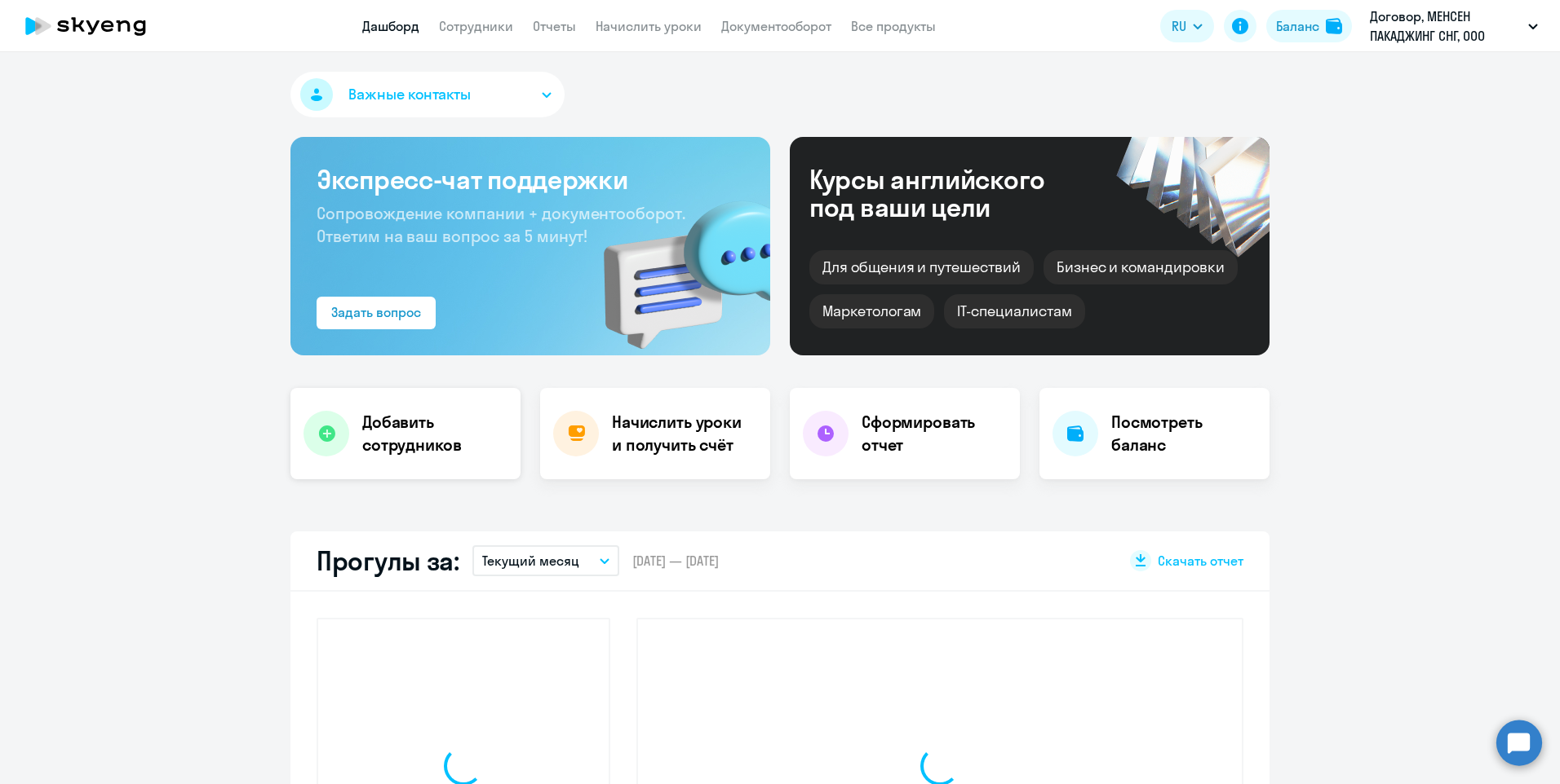
scroll to position [489, 0]
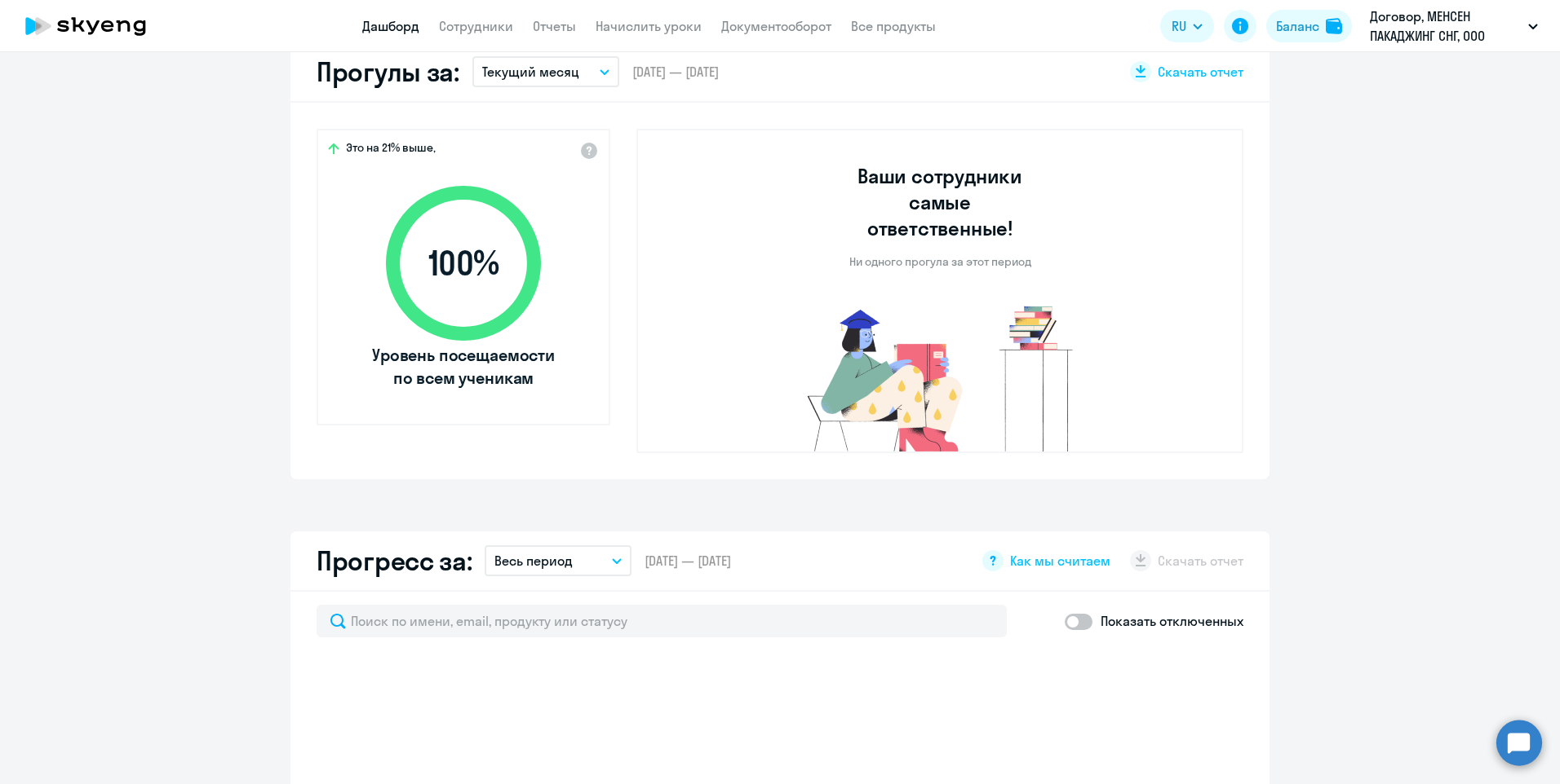
select select "30"
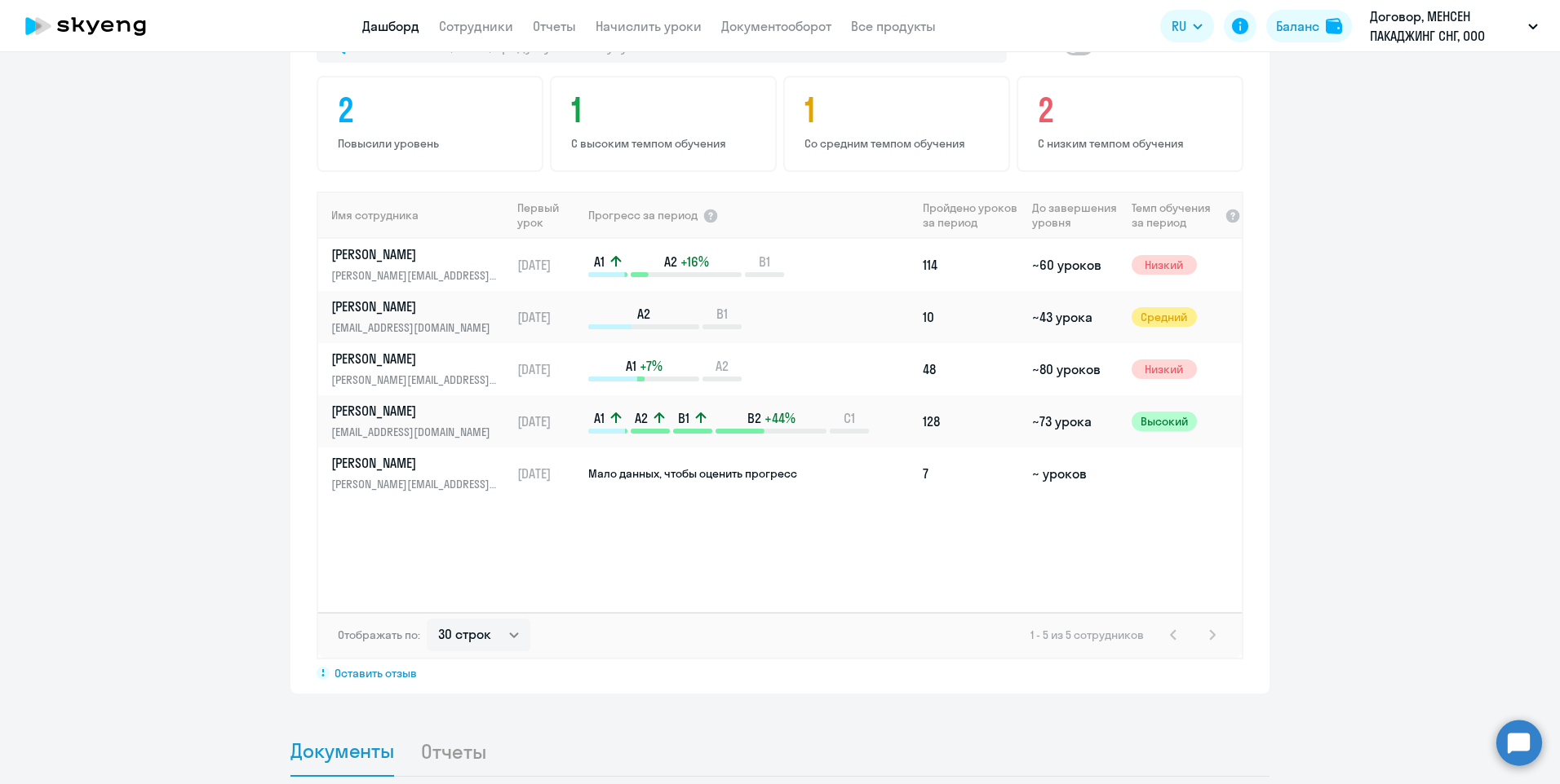
scroll to position [995, 0]
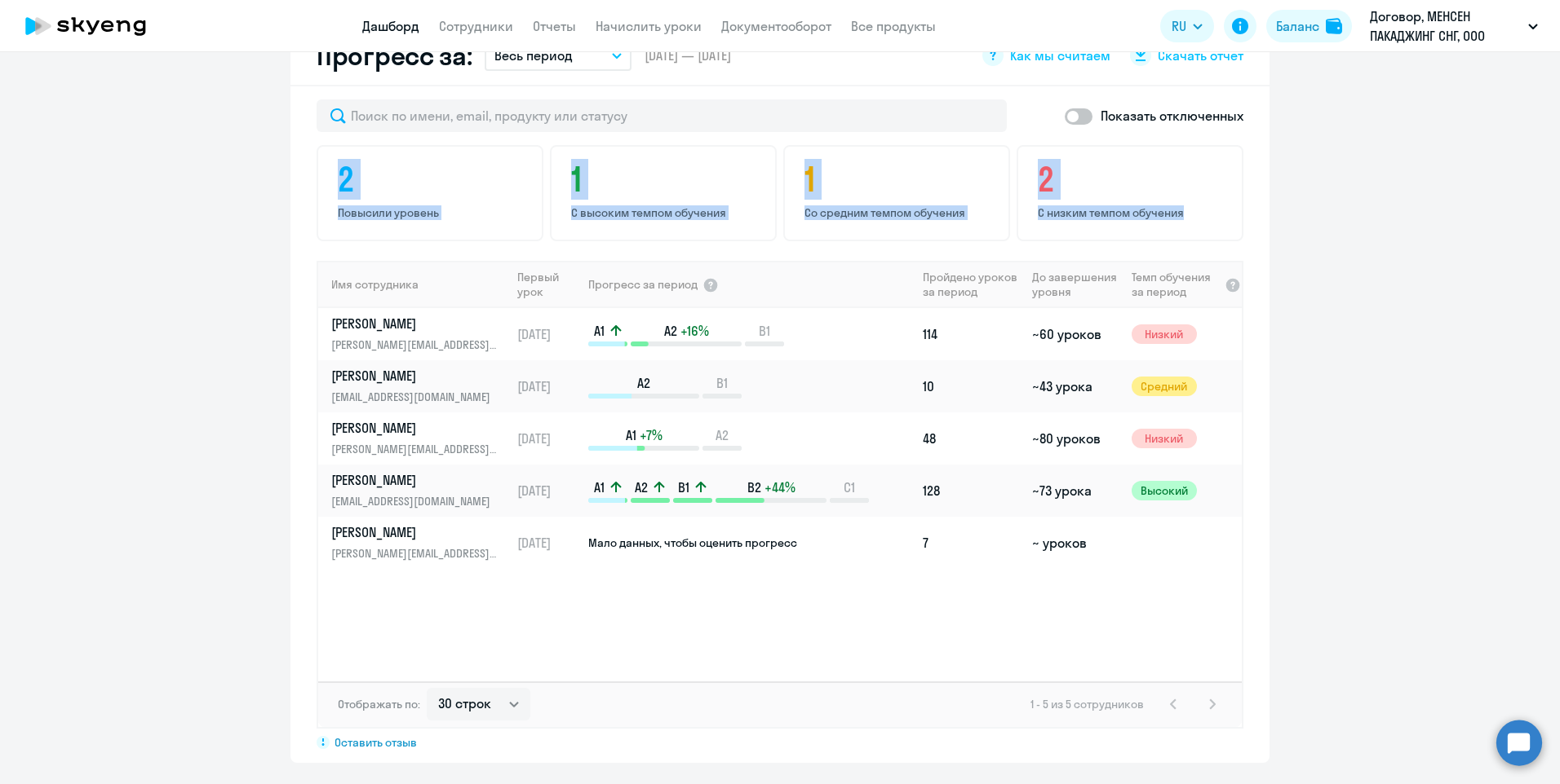
drag, startPoint x: 1541, startPoint y: 497, endPoint x: 1556, endPoint y: 58, distance: 439.3
click at [1556, 58] on div "Важные контакты Экспресс-чат поддержки Сопровождение компании + документооборот…" at bounding box center [780, 418] width 1560 height 732
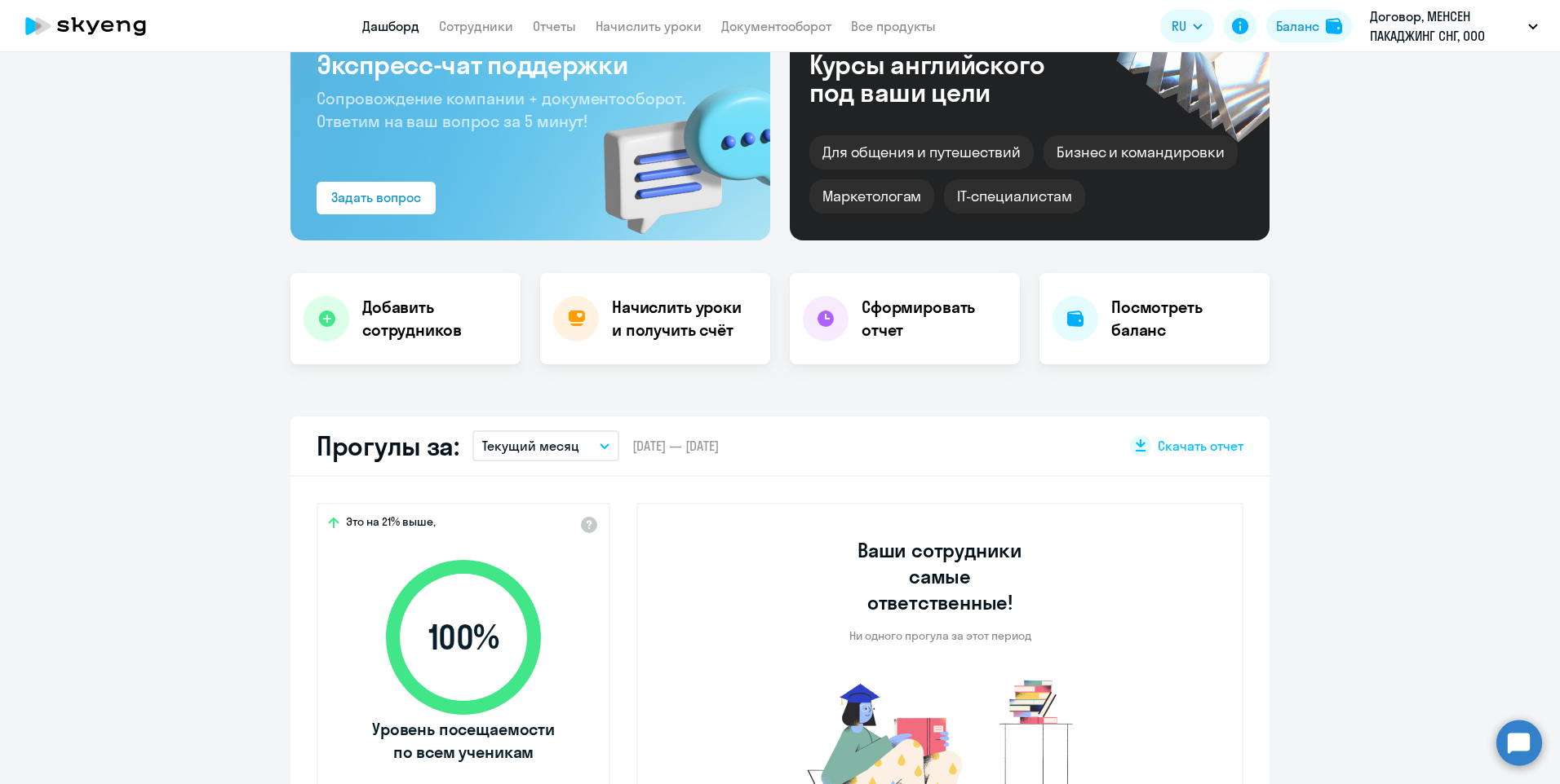
scroll to position [0, 0]
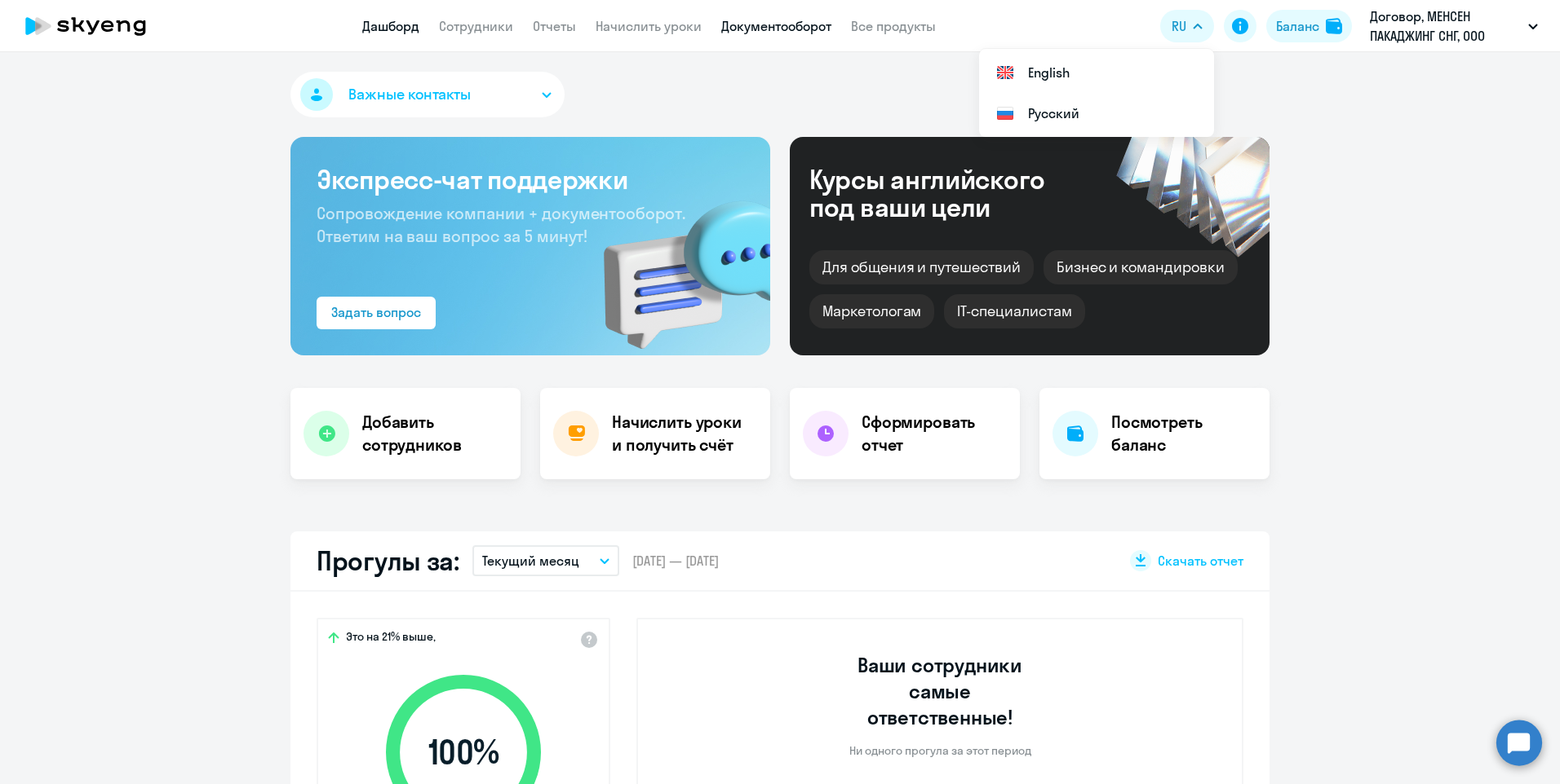
click at [820, 18] on link "Документооборот" at bounding box center [776, 26] width 110 height 16
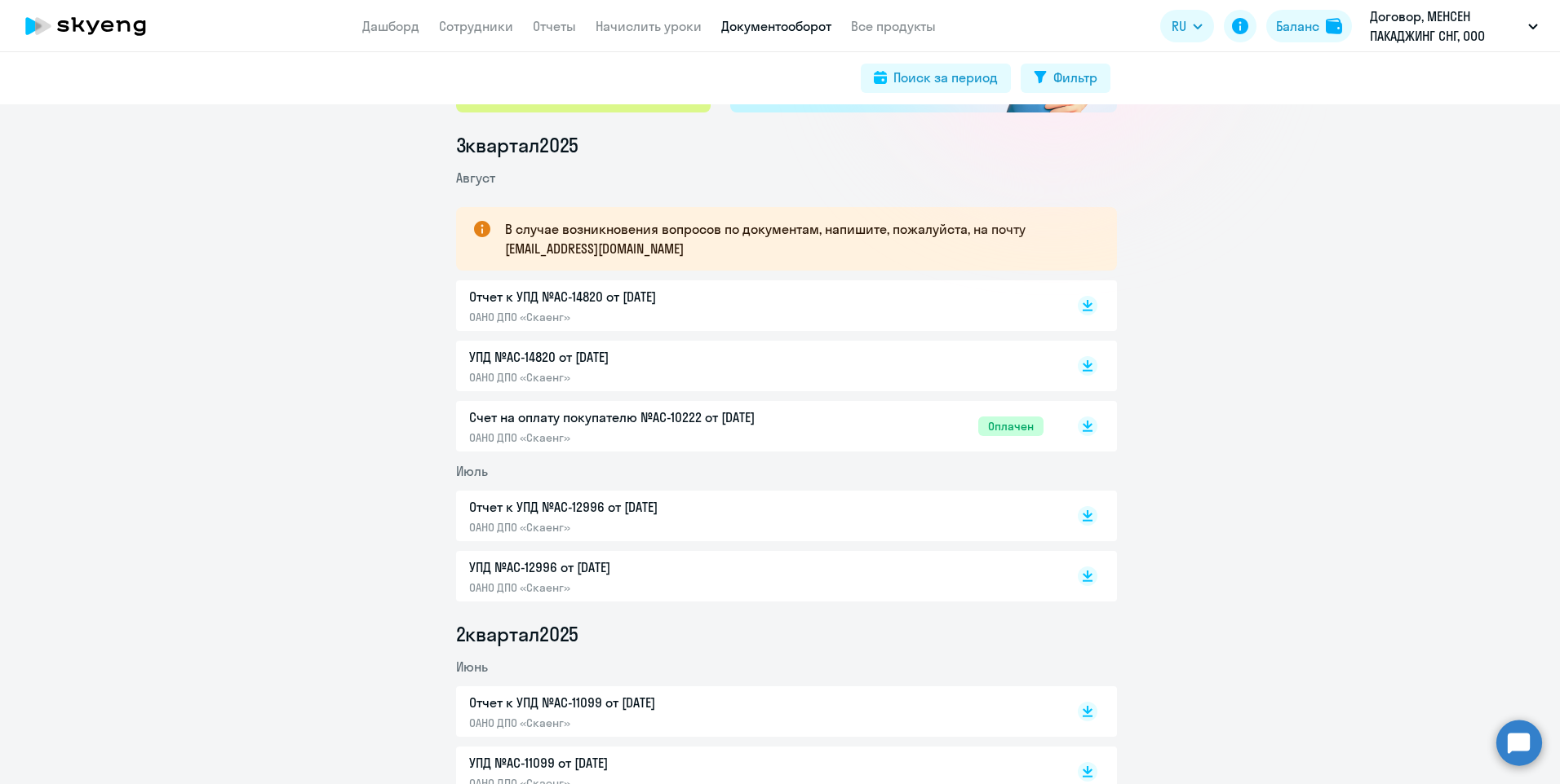
scroll to position [245, 0]
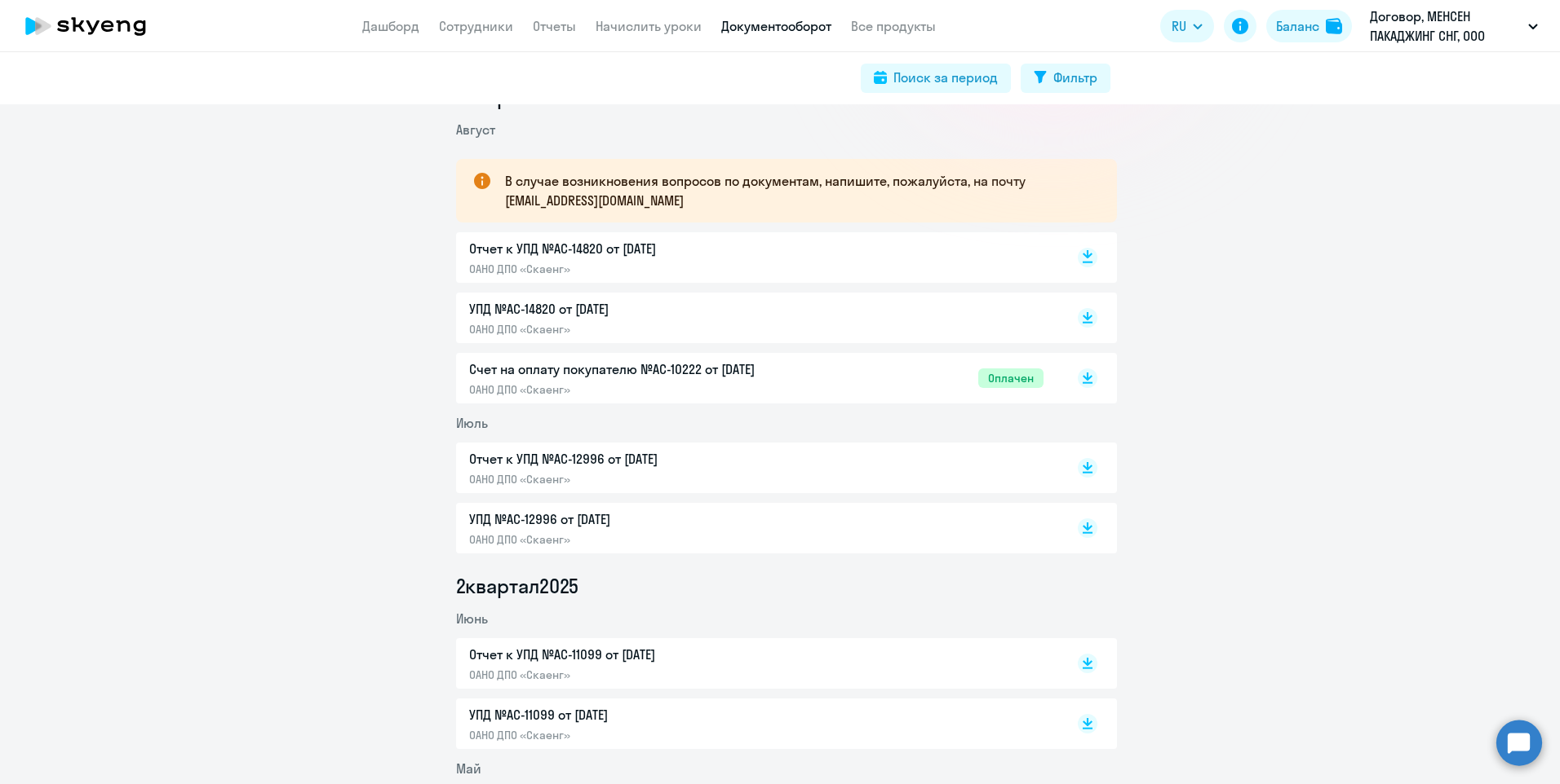
click at [1079, 266] on rect at bounding box center [1087, 258] width 19 height 19
